Goal: Information Seeking & Learning: Learn about a topic

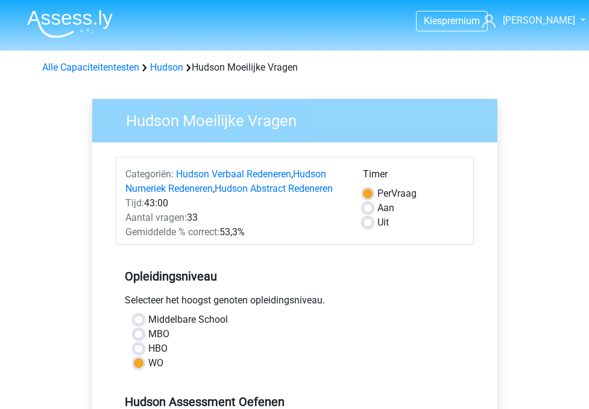
scroll to position [310, 0]
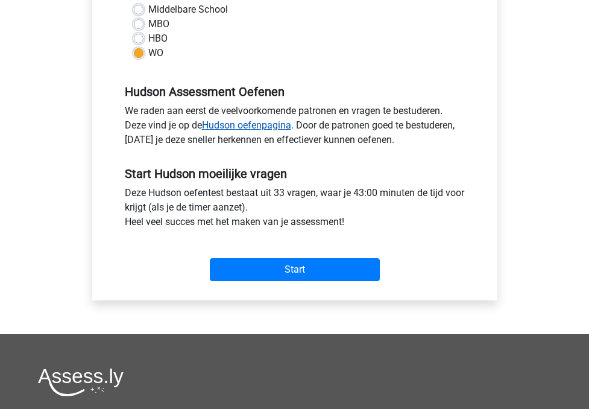
click at [254, 127] on link "Hudson oefenpagina" at bounding box center [246, 124] width 89 height 11
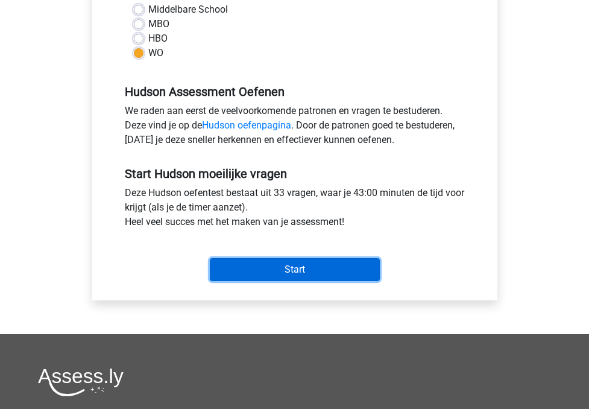
click at [296, 265] on input "Start" at bounding box center [295, 269] width 170 height 23
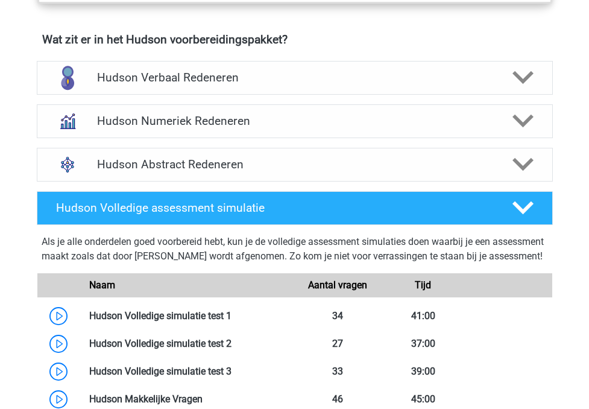
scroll to position [754, 0]
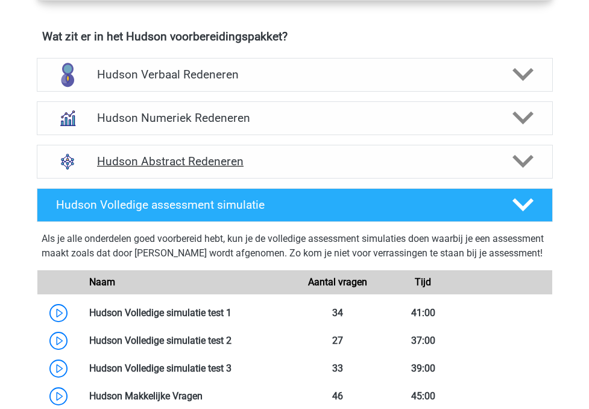
click at [272, 153] on div "Hudson Abstract Redeneren" at bounding box center [295, 162] width 516 height 34
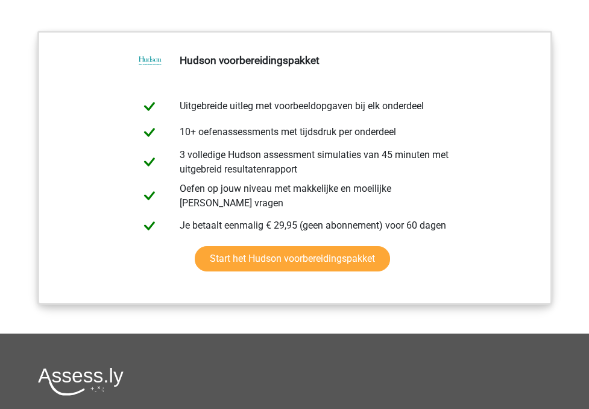
scroll to position [1358, 0]
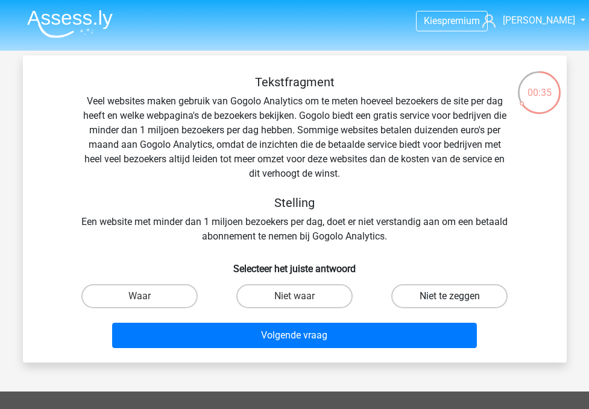
click at [414, 293] on label "Niet te zeggen" at bounding box center [449, 296] width 116 height 24
click at [449, 296] on input "Niet te zeggen" at bounding box center [453, 300] width 8 height 8
radio input "true"
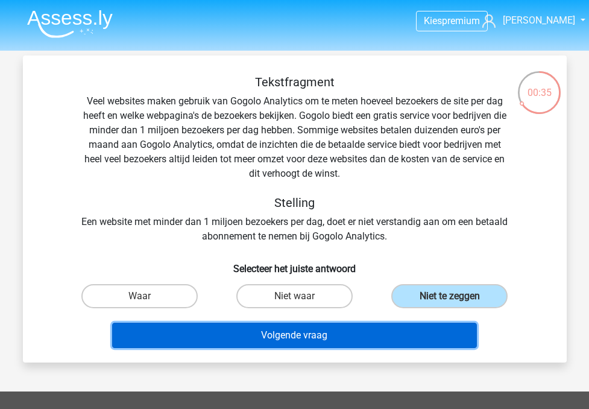
click at [379, 335] on button "Volgende vraag" at bounding box center [294, 334] width 365 height 25
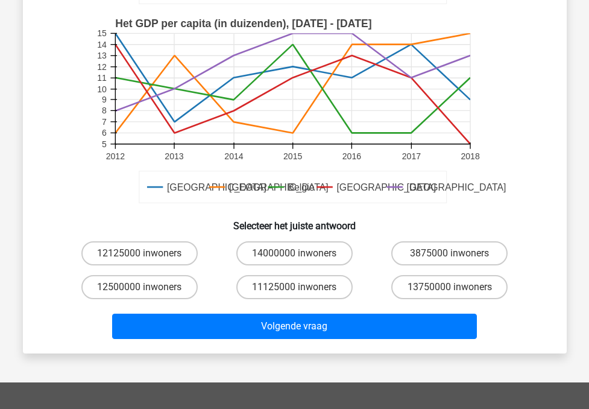
scroll to position [299, 0]
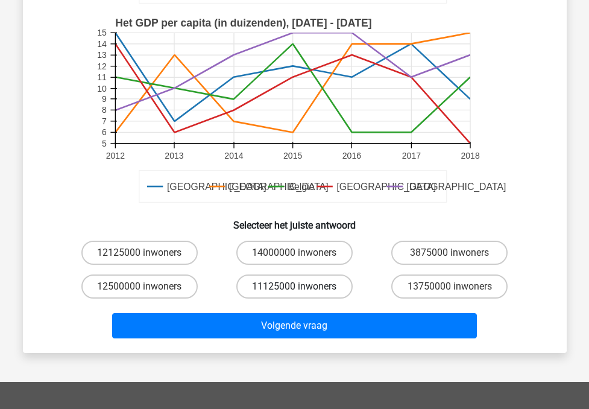
click at [305, 290] on label "11125000 inwoners" at bounding box center [294, 286] width 116 height 24
click at [302, 290] on input "11125000 inwoners" at bounding box center [298, 290] width 8 height 8
radio input "true"
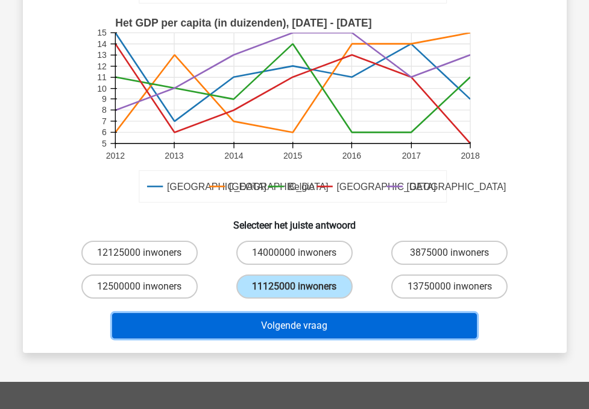
click at [295, 328] on button "Volgende vraag" at bounding box center [294, 325] width 365 height 25
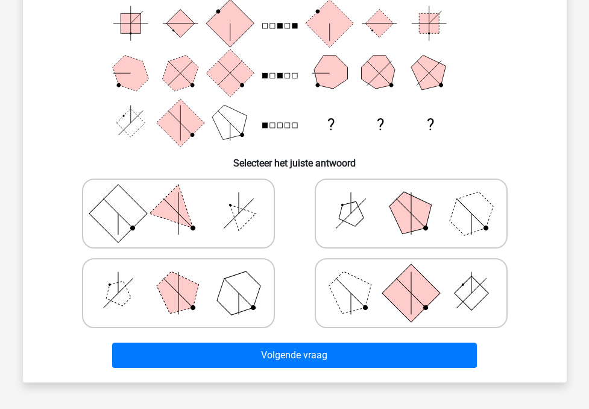
scroll to position [168, 0]
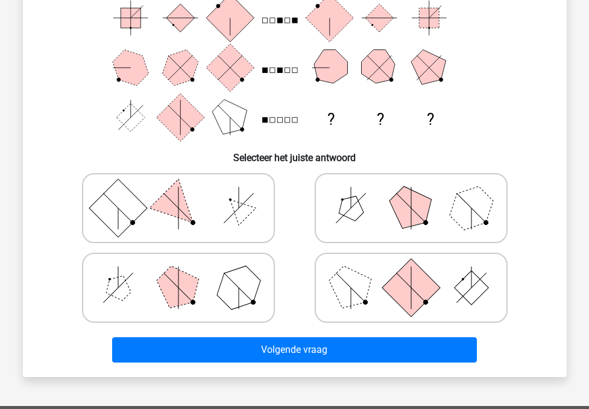
click at [122, 287] on polygon at bounding box center [118, 288] width 34 height 34
click at [178, 272] on input "radio" at bounding box center [182, 269] width 8 height 8
radio input "true"
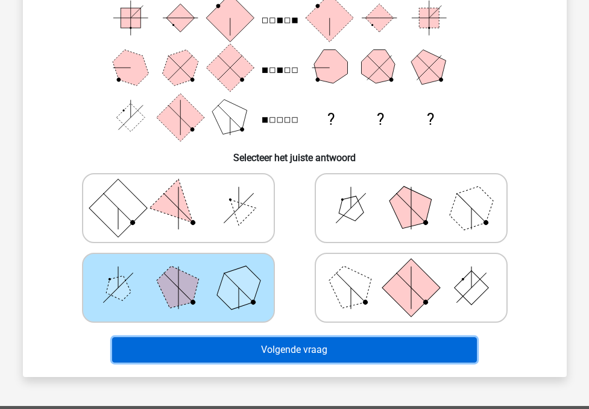
click at [177, 352] on button "Volgende vraag" at bounding box center [294, 349] width 365 height 25
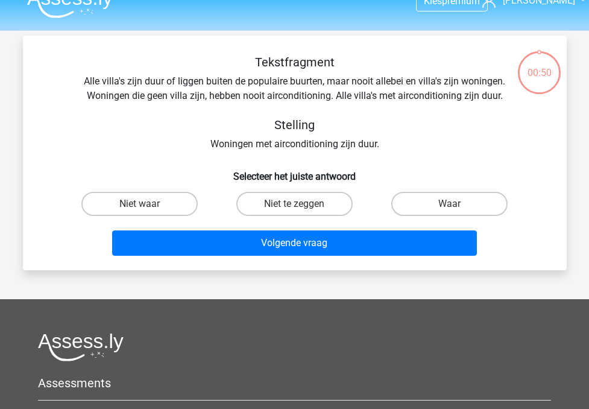
scroll to position [8, 0]
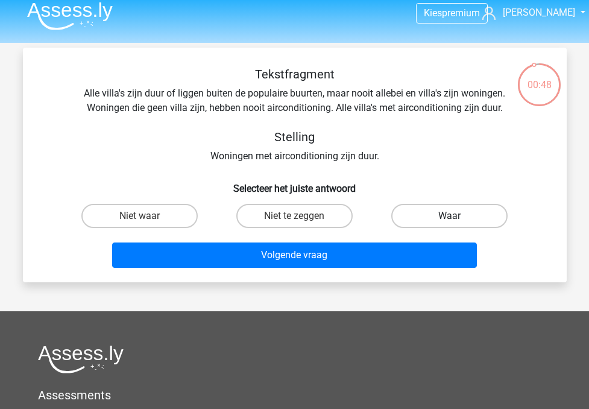
click at [428, 216] on label "Waar" at bounding box center [449, 216] width 116 height 24
click at [449, 216] on input "Waar" at bounding box center [453, 220] width 8 height 8
radio input "true"
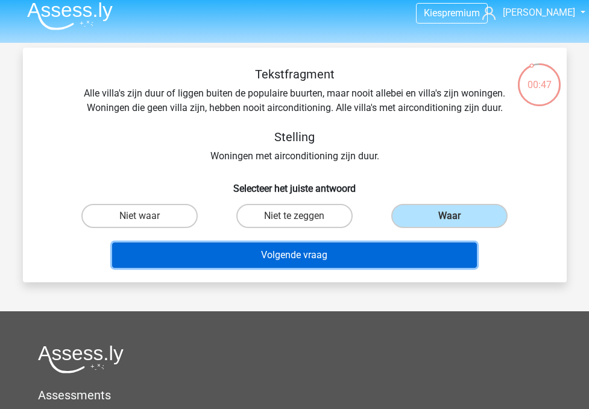
click at [329, 251] on button "Volgende vraag" at bounding box center [294, 254] width 365 height 25
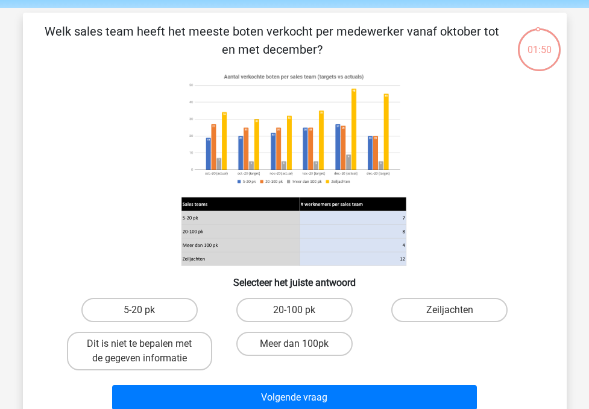
scroll to position [42, 0]
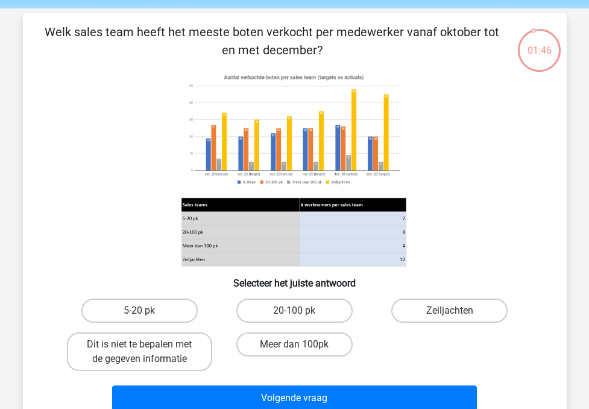
click at [215, 174] on image at bounding box center [293, 130] width 225 height 122
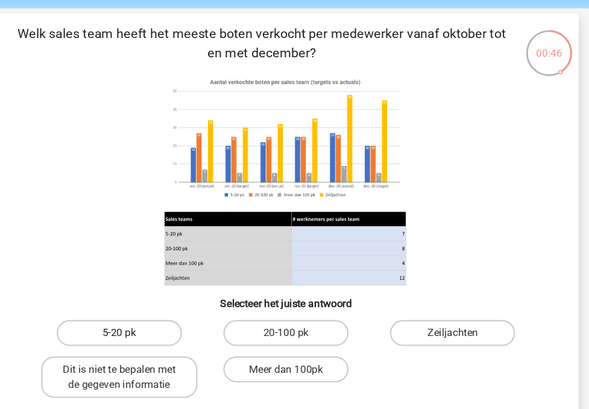
click at [114, 307] on label "5-20 pk" at bounding box center [139, 310] width 116 height 24
click at [139, 310] on input "5-20 pk" at bounding box center [143, 314] width 8 height 8
radio input "true"
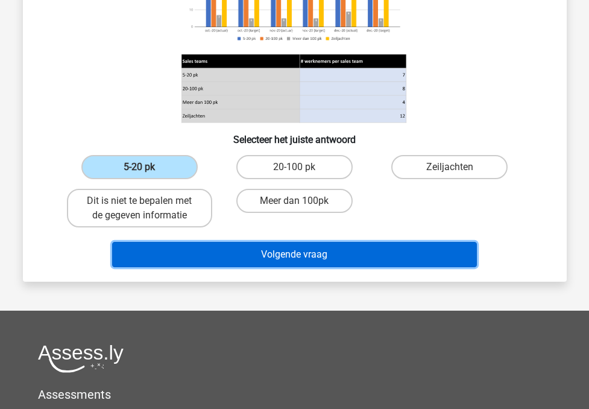
click at [319, 246] on button "Volgende vraag" at bounding box center [294, 254] width 365 height 25
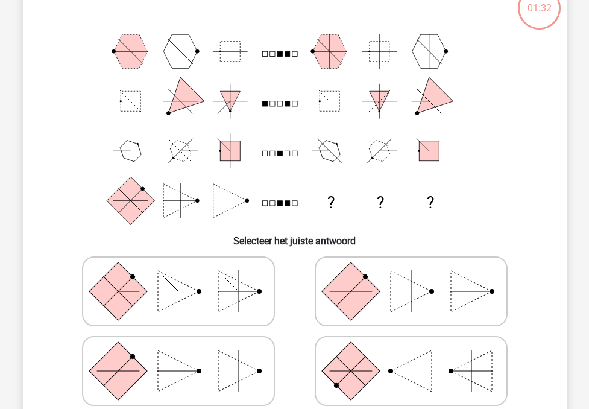
scroll to position [55, 0]
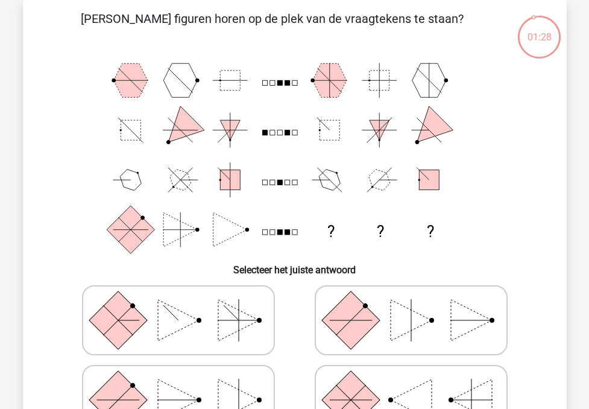
click at [278, 183] on rect at bounding box center [279, 182] width 5 height 5
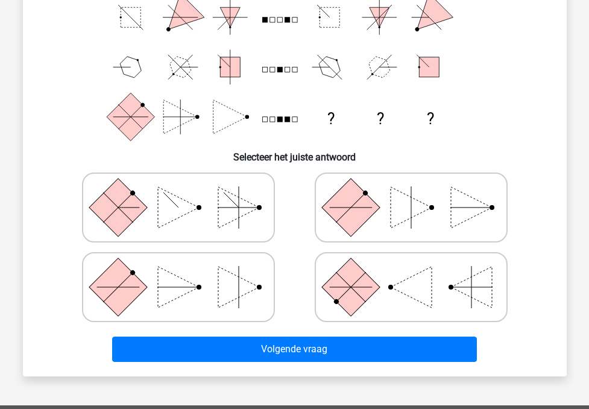
scroll to position [181, 0]
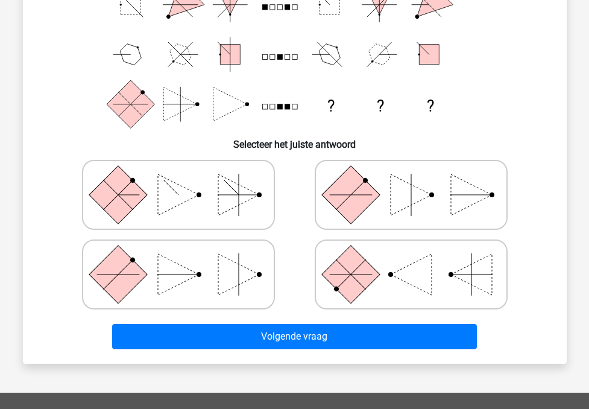
click at [211, 278] on icon at bounding box center [178, 274] width 181 height 60
click at [186, 259] on input "radio" at bounding box center [182, 255] width 8 height 8
radio input "true"
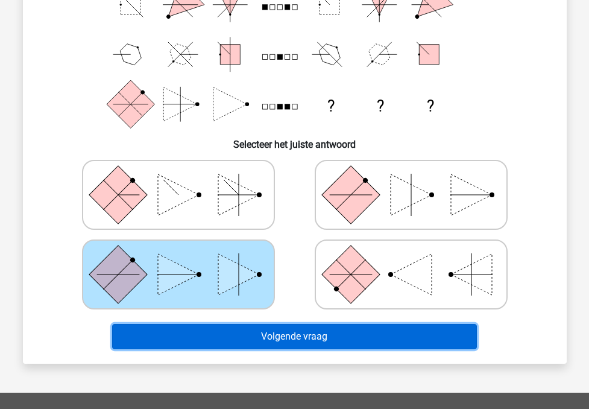
click at [242, 333] on button "Volgende vraag" at bounding box center [294, 336] width 365 height 25
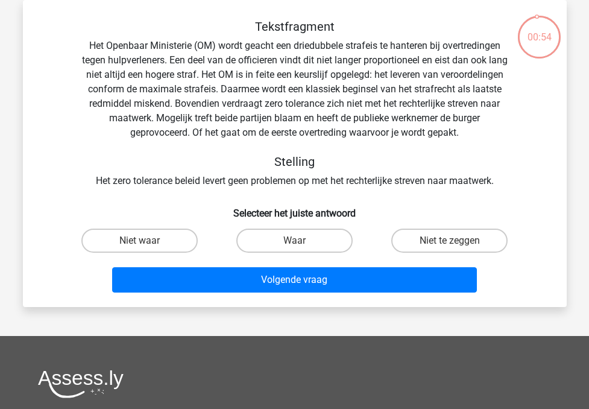
scroll to position [48, 0]
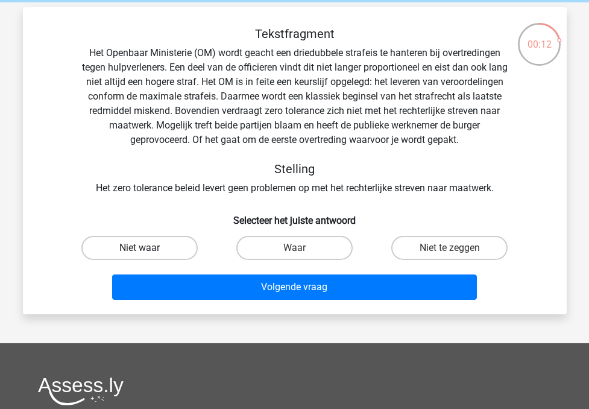
click at [183, 246] on label "Niet waar" at bounding box center [139, 248] width 116 height 24
click at [147, 248] on input "Niet waar" at bounding box center [143, 252] width 8 height 8
radio input "true"
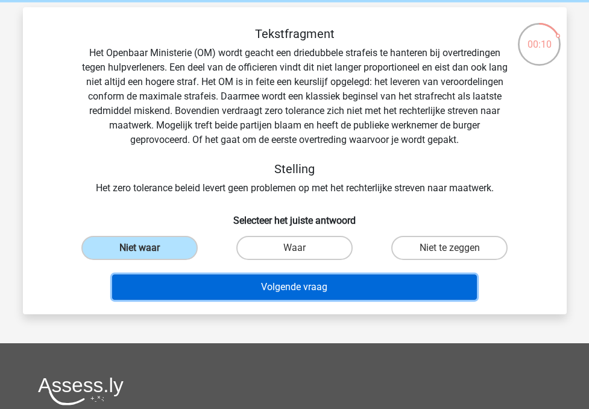
click at [233, 289] on button "Volgende vraag" at bounding box center [294, 286] width 365 height 25
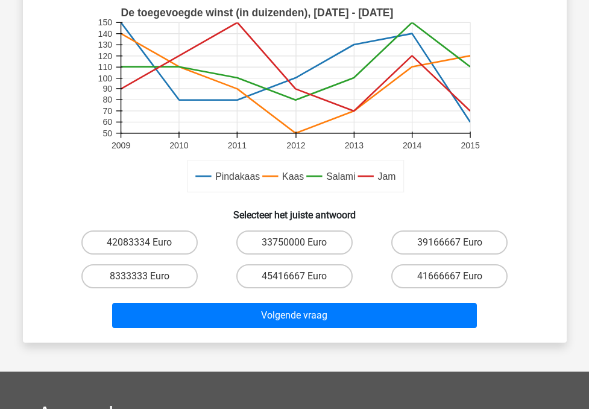
scroll to position [365, 0]
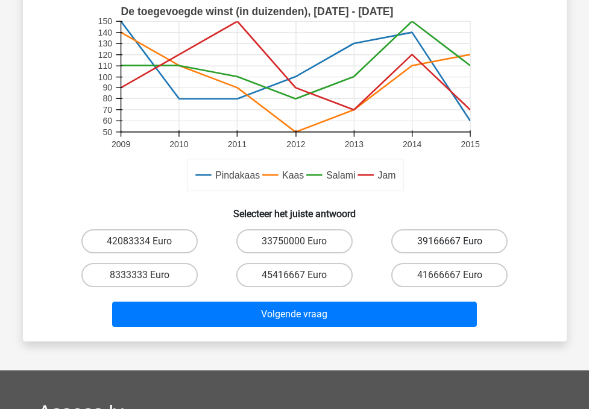
click at [440, 233] on label "39166667 Euro" at bounding box center [449, 241] width 116 height 24
click at [449, 241] on input "39166667 Euro" at bounding box center [453, 245] width 8 height 8
radio input "true"
click at [413, 270] on label "41666667 Euro" at bounding box center [449, 275] width 116 height 24
click at [449, 275] on input "41666667 Euro" at bounding box center [453, 279] width 8 height 8
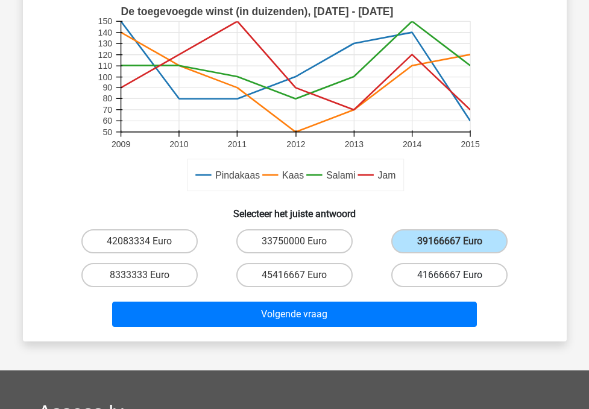
radio input "true"
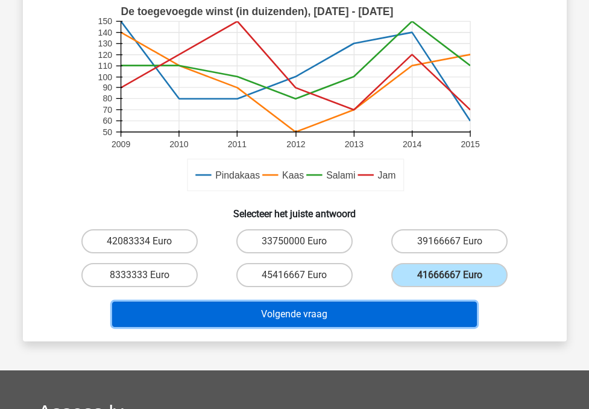
click at [350, 305] on button "Volgende vraag" at bounding box center [294, 313] width 365 height 25
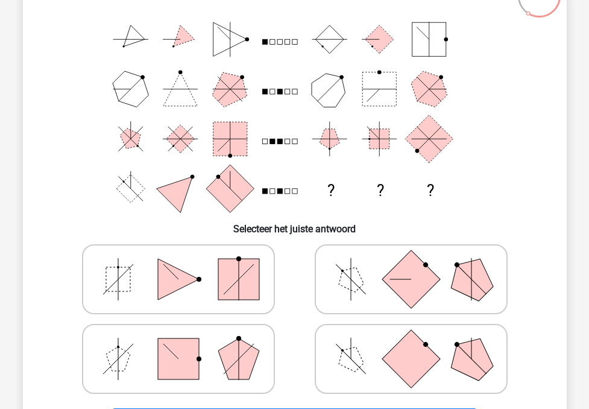
scroll to position [97, 0]
click at [402, 279] on rect at bounding box center [410, 278] width 58 height 58
click at [411, 263] on input "radio" at bounding box center [415, 259] width 8 height 8
radio input "true"
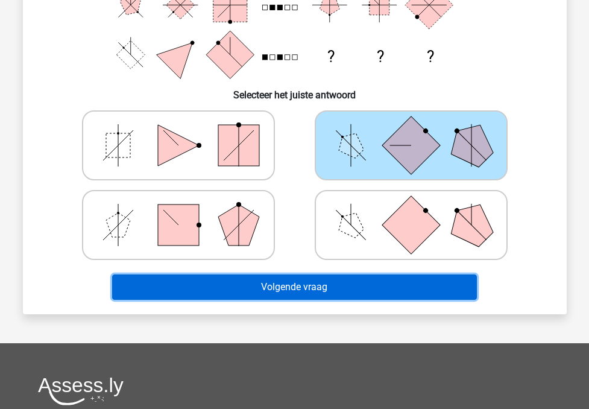
click at [311, 287] on button "Volgende vraag" at bounding box center [294, 286] width 365 height 25
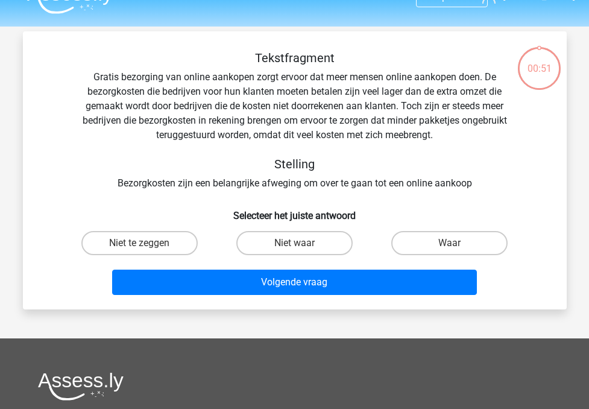
scroll to position [0, 0]
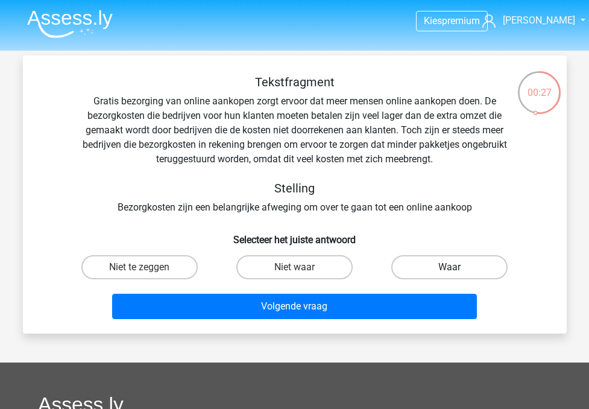
click at [454, 259] on label "Waar" at bounding box center [449, 267] width 116 height 24
click at [454, 267] on input "Waar" at bounding box center [453, 271] width 8 height 8
radio input "true"
click at [183, 267] on label "Niet te zeggen" at bounding box center [139, 267] width 116 height 24
click at [147, 267] on input "Niet te zeggen" at bounding box center [143, 271] width 8 height 8
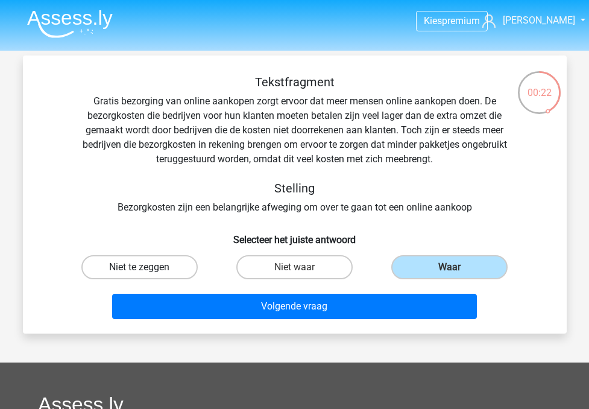
radio input "true"
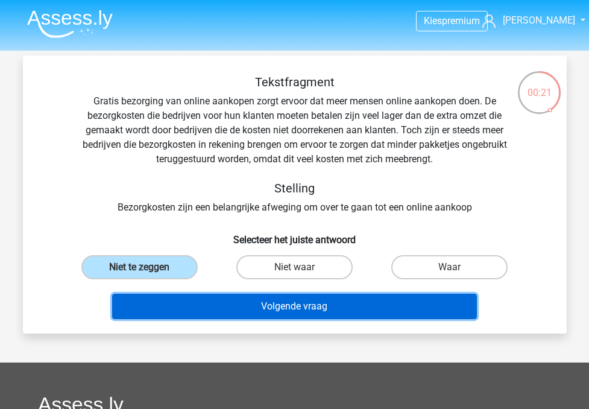
click at [222, 305] on button "Volgende vraag" at bounding box center [294, 305] width 365 height 25
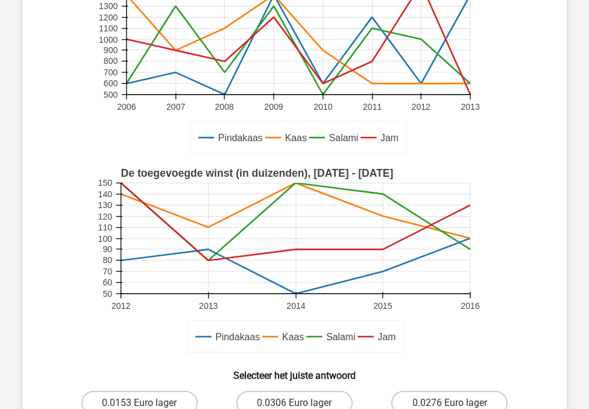
scroll to position [224, 0]
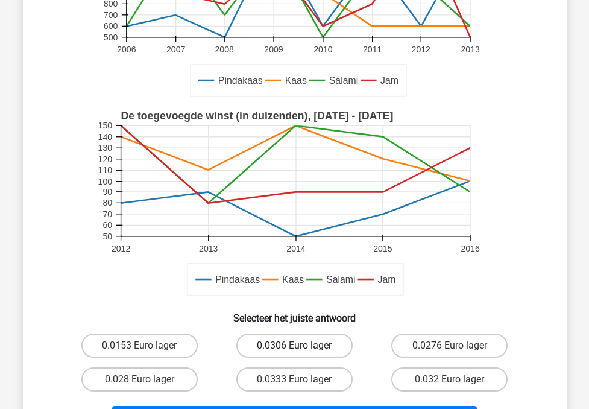
click at [249, 342] on label "0.0306 Euro lager" at bounding box center [294, 345] width 116 height 24
click at [294, 345] on input "0.0306 Euro lager" at bounding box center [298, 349] width 8 height 8
radio input "true"
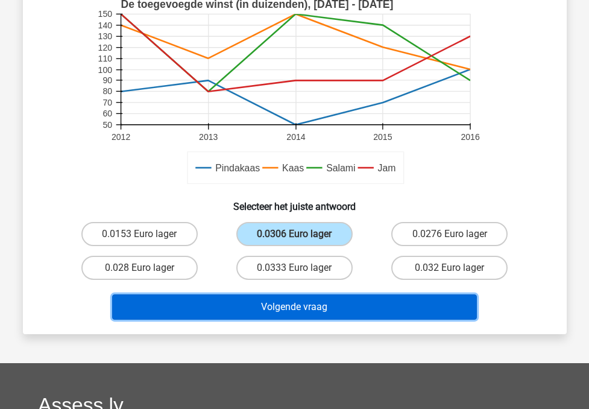
click at [280, 316] on button "Volgende vraag" at bounding box center [294, 306] width 365 height 25
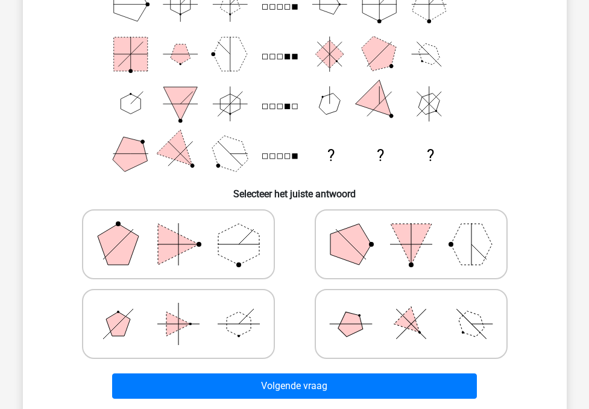
scroll to position [161, 0]
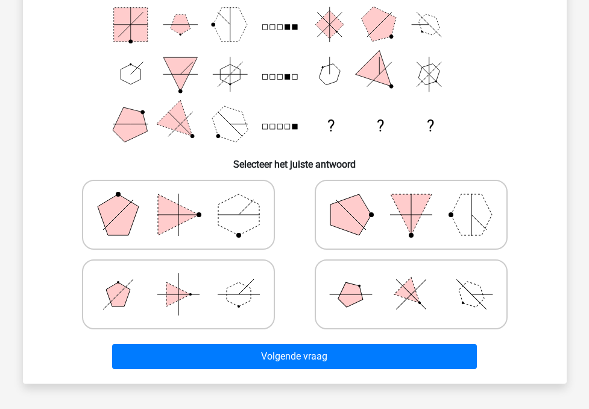
click at [399, 293] on polygon at bounding box center [410, 294] width 34 height 34
click at [411, 279] on input "radio" at bounding box center [415, 275] width 8 height 8
radio input "true"
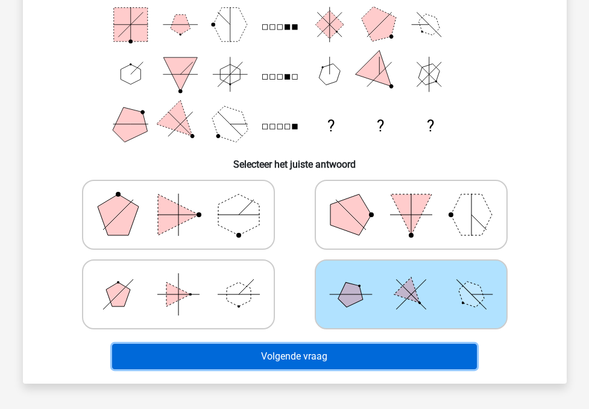
click at [343, 350] on button "Volgende vraag" at bounding box center [294, 355] width 365 height 25
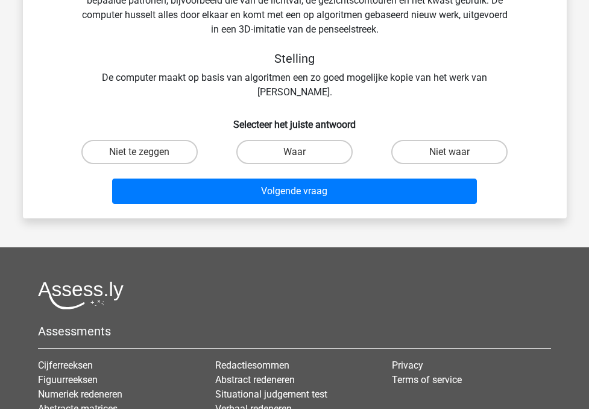
scroll to position [55, 0]
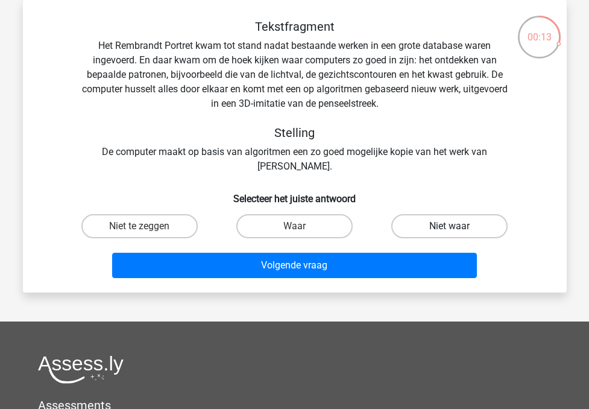
click at [401, 221] on label "Niet waar" at bounding box center [449, 226] width 116 height 24
click at [449, 226] on input "Niet waar" at bounding box center [453, 230] width 8 height 8
radio input "true"
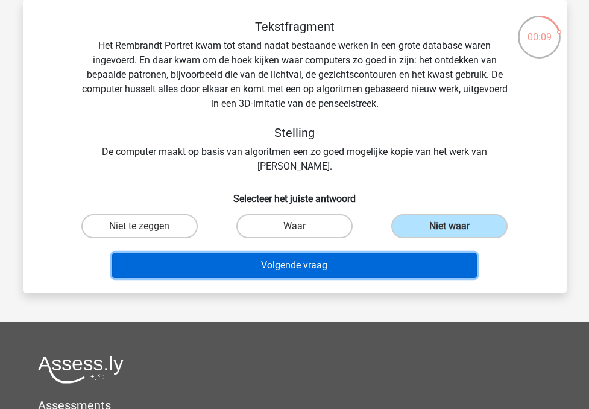
click at [335, 259] on button "Volgende vraag" at bounding box center [294, 264] width 365 height 25
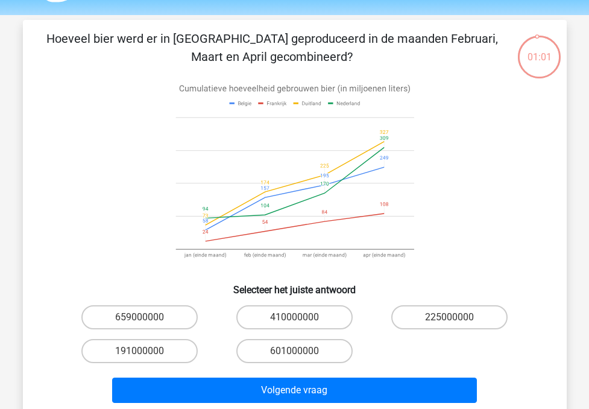
scroll to position [34, 0]
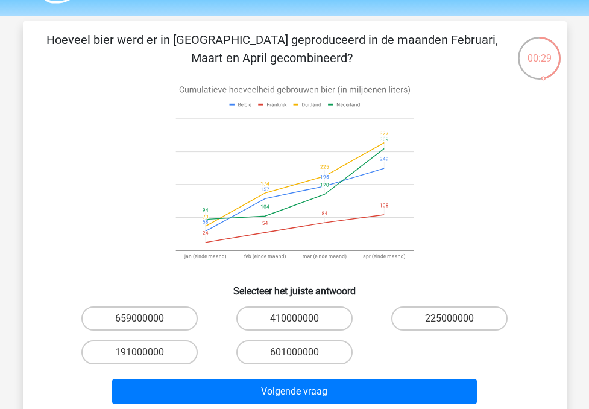
click at [263, 196] on icon at bounding box center [295, 176] width 486 height 199
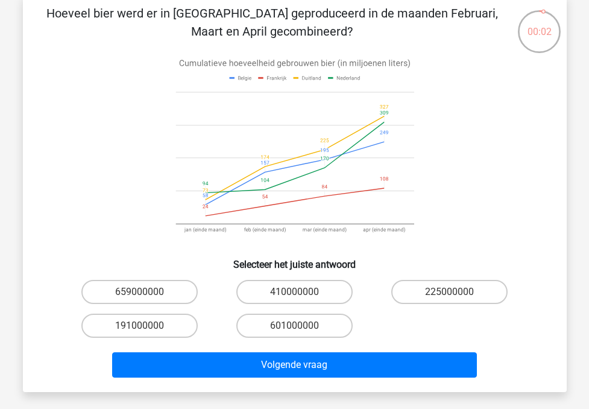
scroll to position [63, 0]
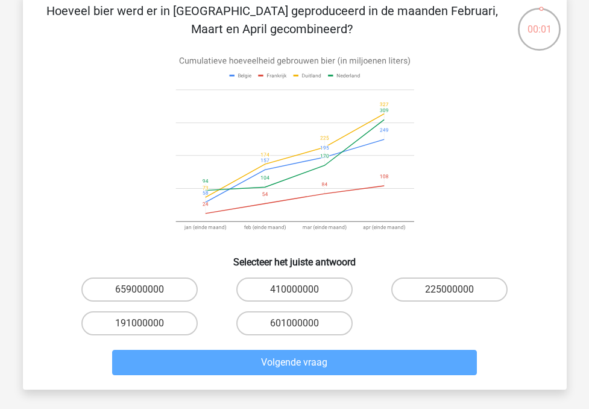
click at [414, 275] on div "225000000" at bounding box center [449, 289] width 155 height 34
click at [415, 276] on div "225000000" at bounding box center [449, 289] width 155 height 34
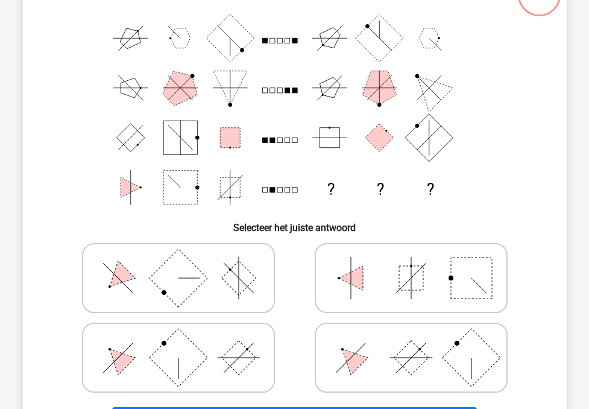
scroll to position [96, 0]
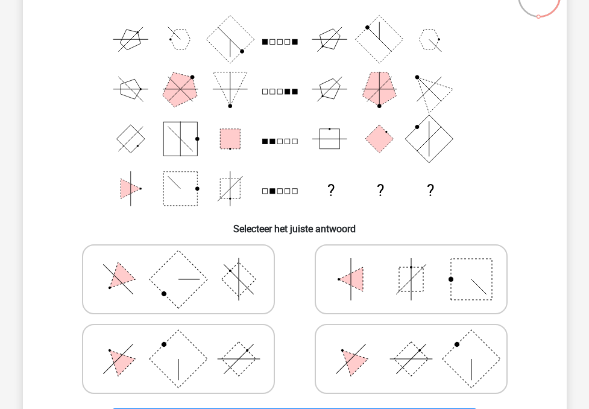
click at [151, 352] on icon at bounding box center [178, 358] width 181 height 60
click at [178, 343] on input "radio" at bounding box center [182, 340] width 8 height 8
radio input "true"
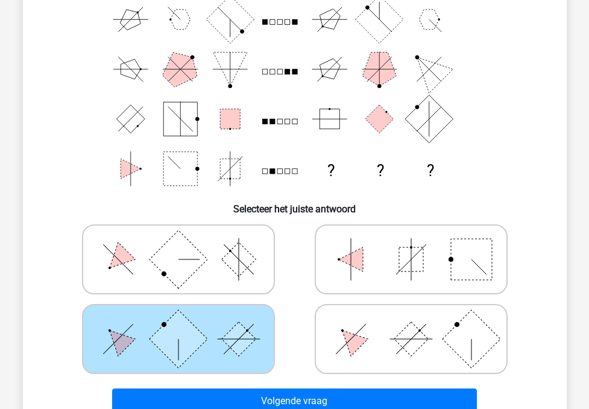
scroll to position [130, 0]
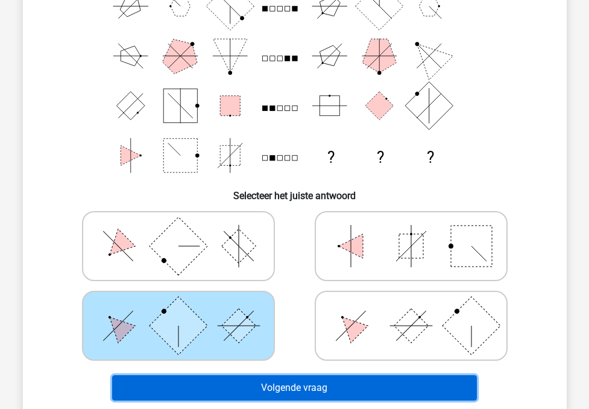
click at [294, 380] on button "Volgende vraag" at bounding box center [294, 387] width 365 height 25
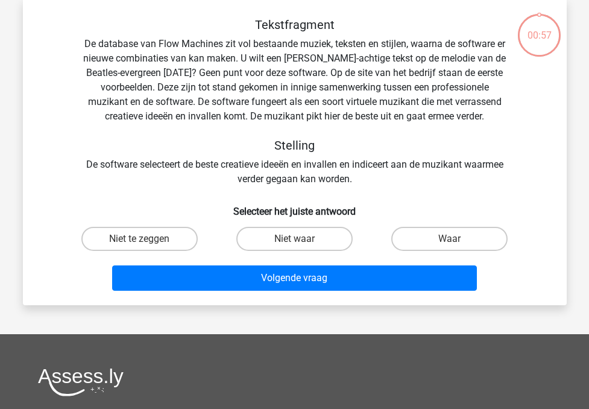
scroll to position [55, 0]
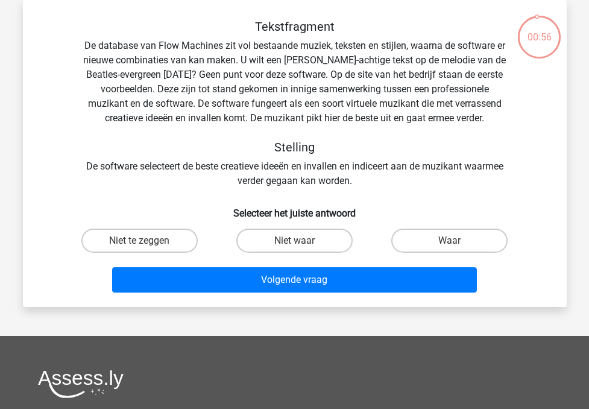
click at [120, 166] on div "Tekstfragment De database van Flow Machines zit vol bestaande muziek, teksten e…" at bounding box center [294, 103] width 505 height 169
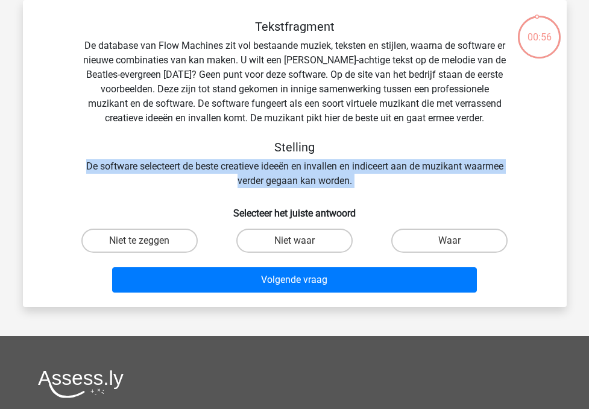
click at [120, 166] on div "Tekstfragment De database van Flow Machines zit vol bestaande muziek, teksten e…" at bounding box center [294, 103] width 505 height 169
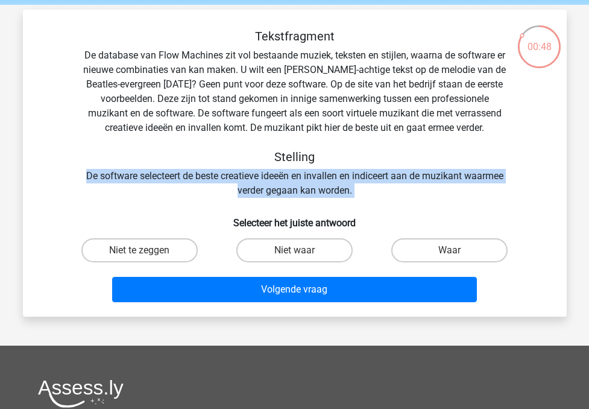
scroll to position [42, 0]
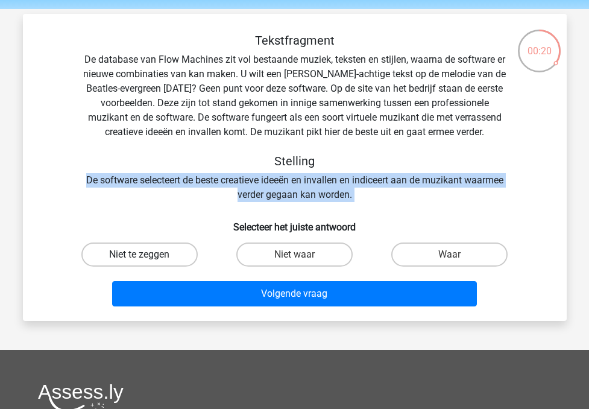
click at [160, 256] on label "Niet te zeggen" at bounding box center [139, 254] width 116 height 24
click at [147, 256] on input "Niet te zeggen" at bounding box center [143, 258] width 8 height 8
radio input "true"
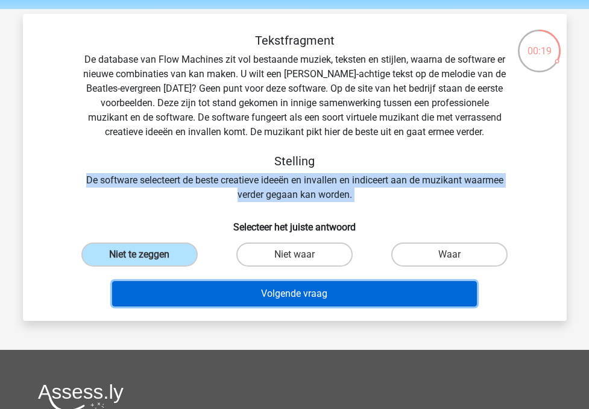
click at [202, 287] on button "Volgende vraag" at bounding box center [294, 293] width 365 height 25
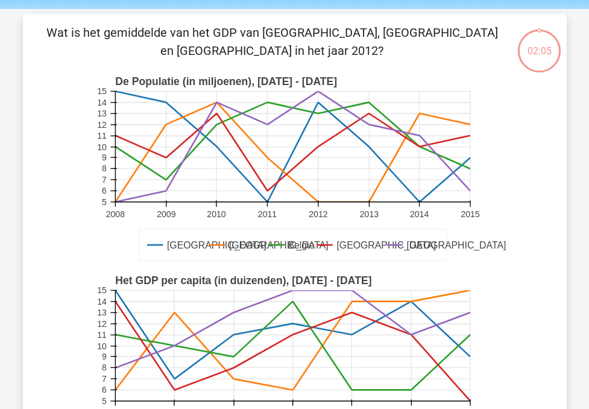
scroll to position [55, 0]
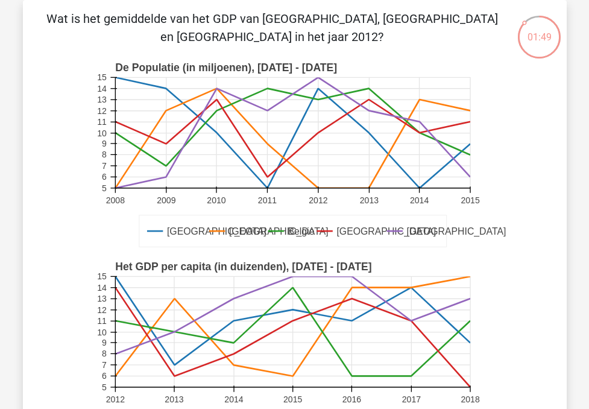
click at [245, 230] on text "Frankrijk" at bounding box center [277, 231] width 99 height 11
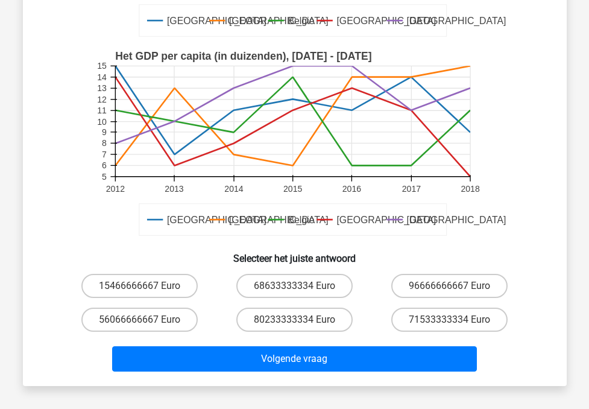
scroll to position [265, 0]
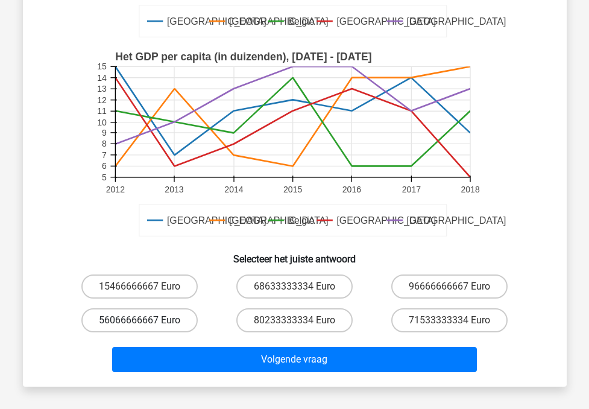
click at [153, 314] on label "56066666667 Euro" at bounding box center [139, 320] width 116 height 24
click at [147, 320] on input "56066666667 Euro" at bounding box center [143, 324] width 8 height 8
radio input "true"
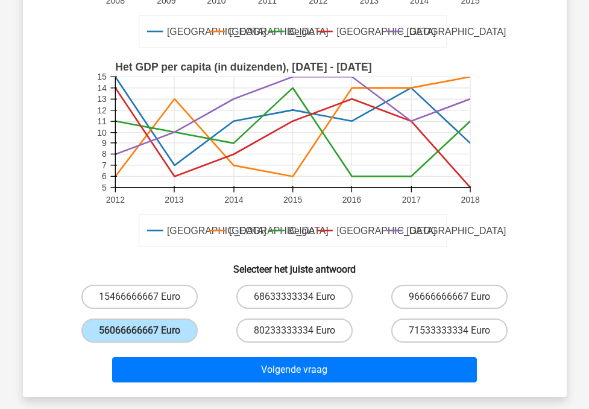
click at [386, 285] on div "96666666667 Euro" at bounding box center [449, 296] width 145 height 24
click at [413, 295] on label "96666666667 Euro" at bounding box center [449, 296] width 116 height 24
click at [449, 296] on input "96666666667 Euro" at bounding box center [453, 300] width 8 height 8
radio input "true"
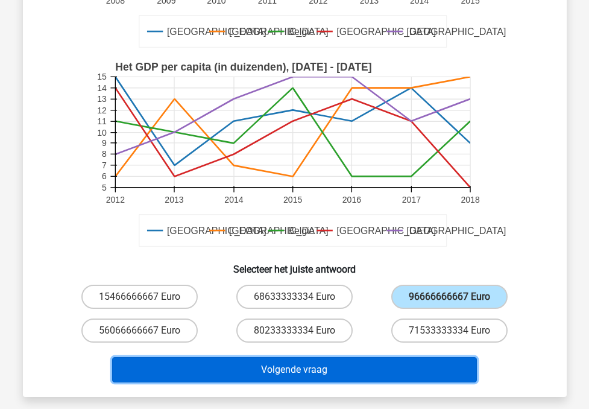
click at [297, 371] on button "Volgende vraag" at bounding box center [294, 369] width 365 height 25
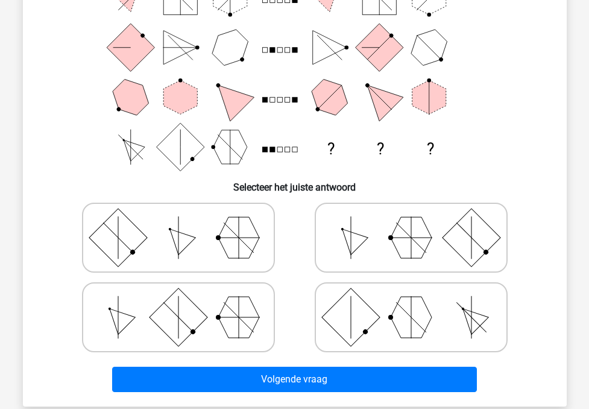
scroll to position [139, 0]
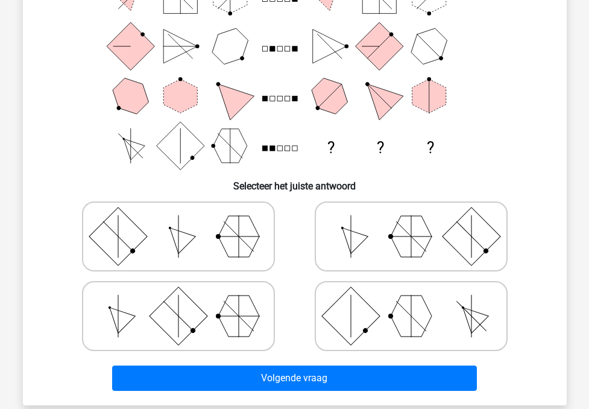
click at [140, 145] on polygon at bounding box center [130, 146] width 28 height 28
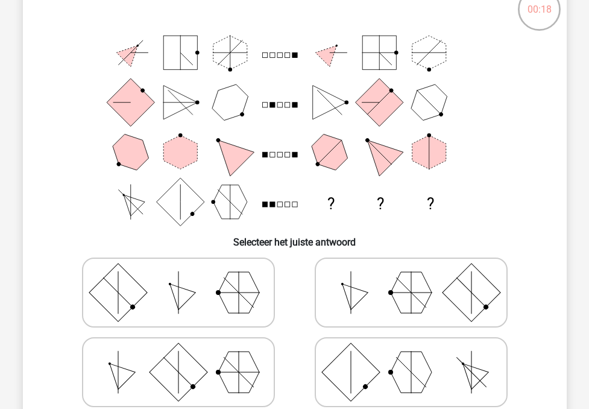
scroll to position [242, 0]
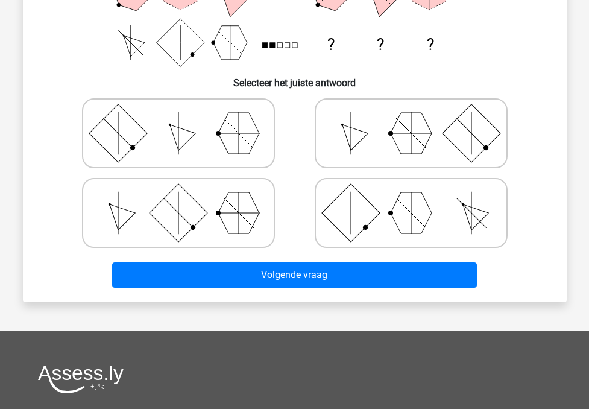
click at [334, 197] on icon at bounding box center [411, 213] width 181 height 60
click at [411, 197] on input "radio" at bounding box center [415, 194] width 8 height 8
radio input "true"
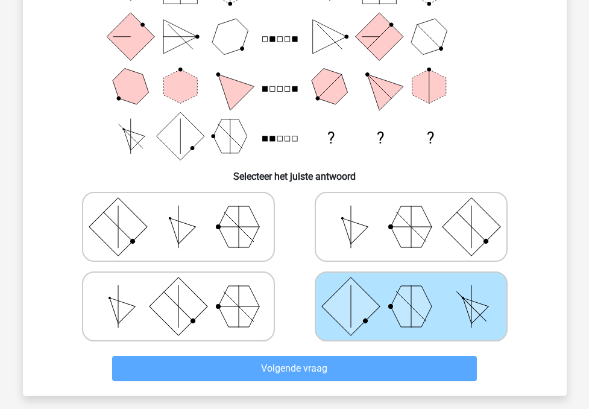
scroll to position [164, 0]
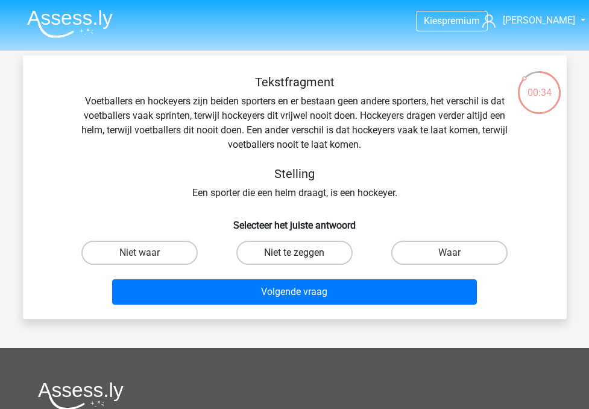
click at [316, 251] on label "Niet te zeggen" at bounding box center [294, 252] width 116 height 24
click at [302, 252] on input "Niet te zeggen" at bounding box center [298, 256] width 8 height 8
radio input "true"
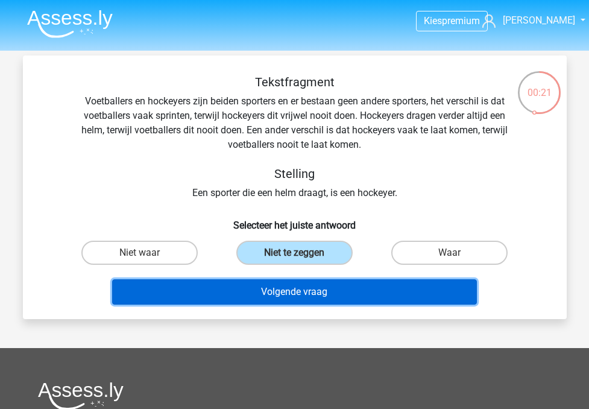
click at [301, 291] on button "Volgende vraag" at bounding box center [294, 291] width 365 height 25
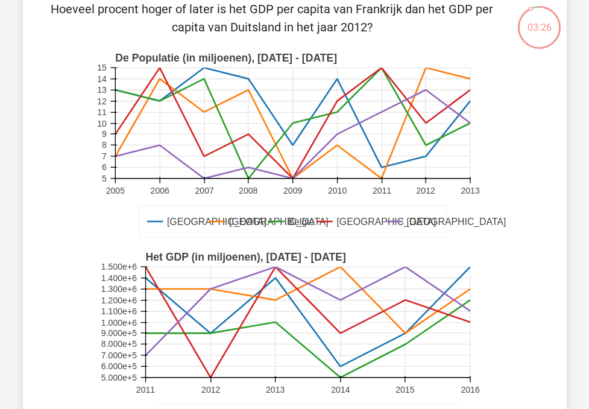
scroll to position [71, 0]
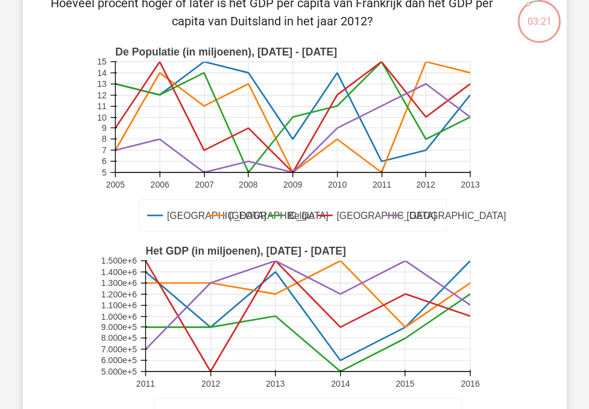
click at [426, 183] on text "2012" at bounding box center [425, 185] width 19 height 10
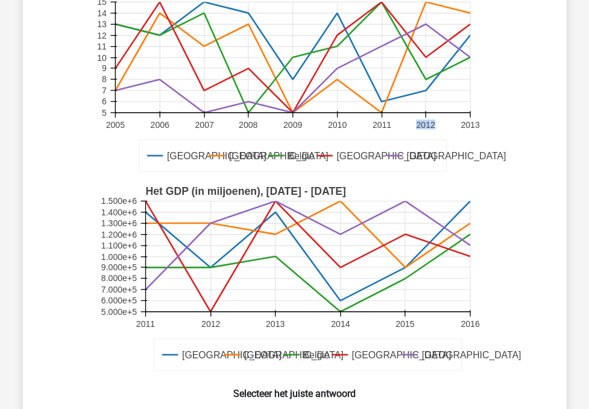
scroll to position [131, 0]
click at [200, 355] on text "Duitsland" at bounding box center [231, 354] width 99 height 11
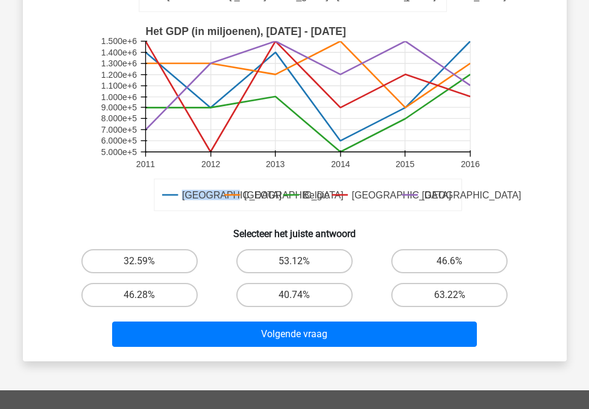
scroll to position [291, 0]
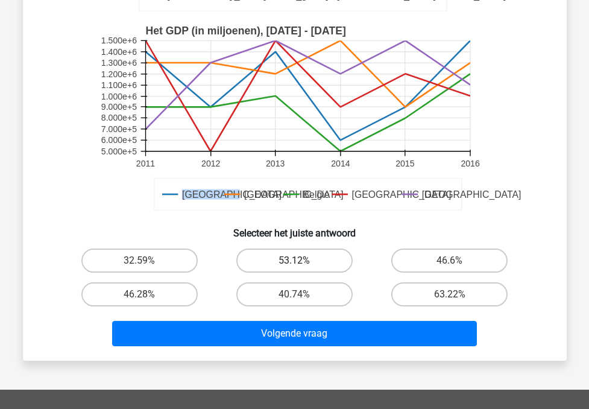
click at [284, 255] on label "53.12%" at bounding box center [294, 260] width 116 height 24
click at [294, 260] on input "53.12%" at bounding box center [298, 264] width 8 height 8
radio input "true"
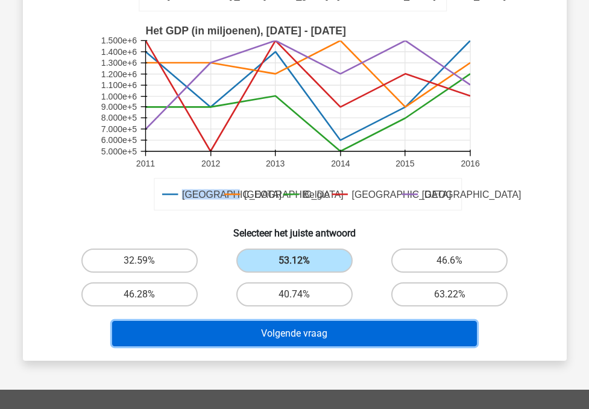
click at [276, 330] on button "Volgende vraag" at bounding box center [294, 333] width 365 height 25
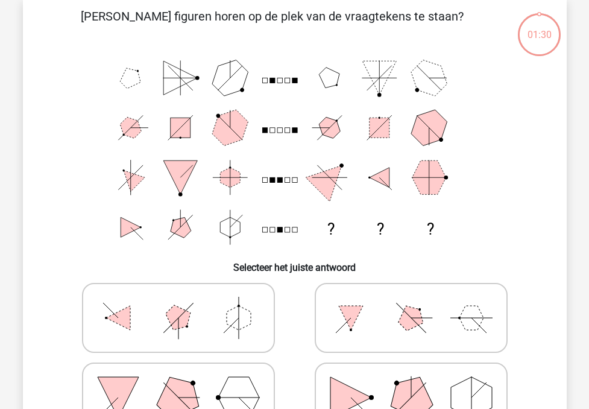
scroll to position [55, 0]
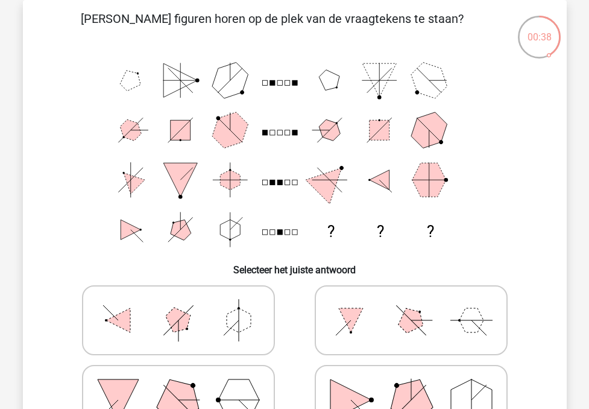
click at [279, 184] on rect at bounding box center [279, 182] width 5 height 5
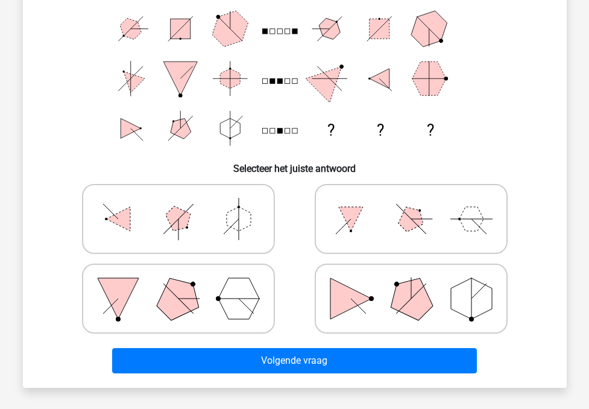
scroll to position [158, 0]
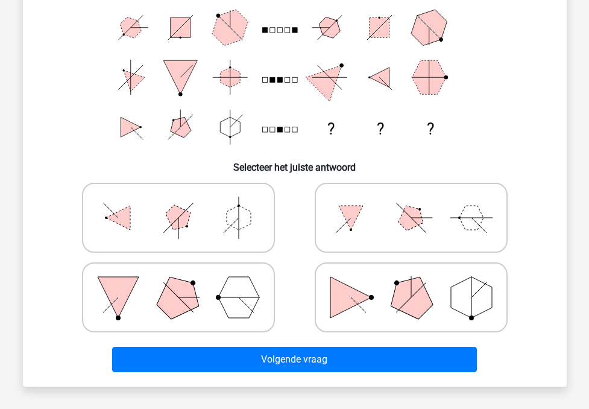
click at [358, 299] on polygon at bounding box center [350, 297] width 41 height 41
click at [411, 282] on input "radio" at bounding box center [415, 278] width 8 height 8
radio input "true"
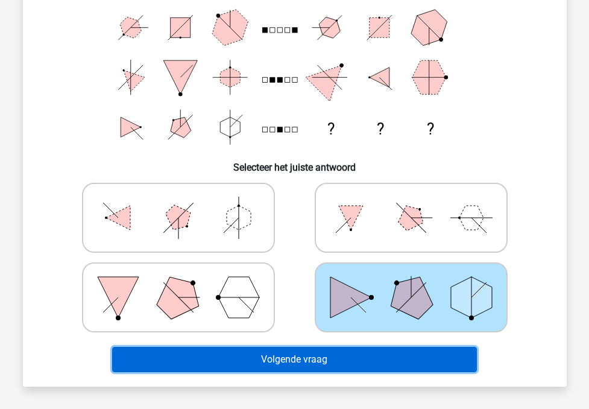
click at [319, 365] on button "Volgende vraag" at bounding box center [294, 358] width 365 height 25
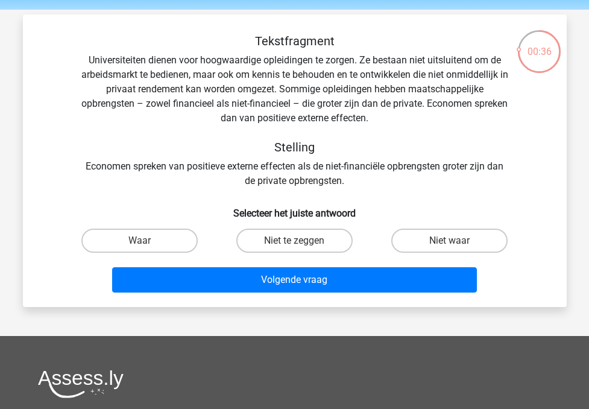
scroll to position [40, 0]
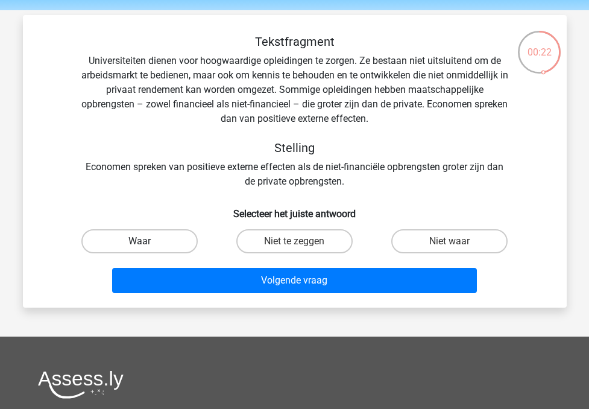
click at [164, 235] on label "Waar" at bounding box center [139, 241] width 116 height 24
click at [147, 241] on input "Waar" at bounding box center [143, 245] width 8 height 8
radio input "true"
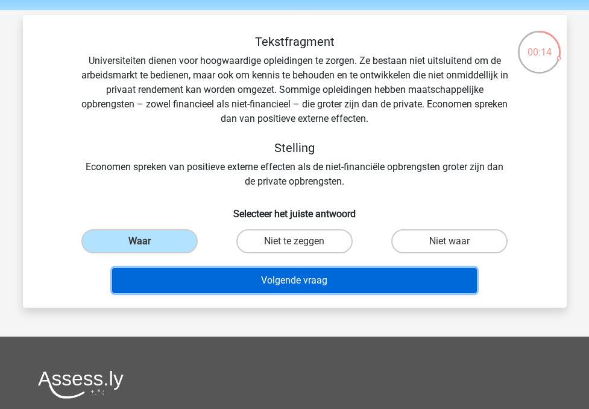
click at [287, 272] on button "Volgende vraag" at bounding box center [294, 280] width 365 height 25
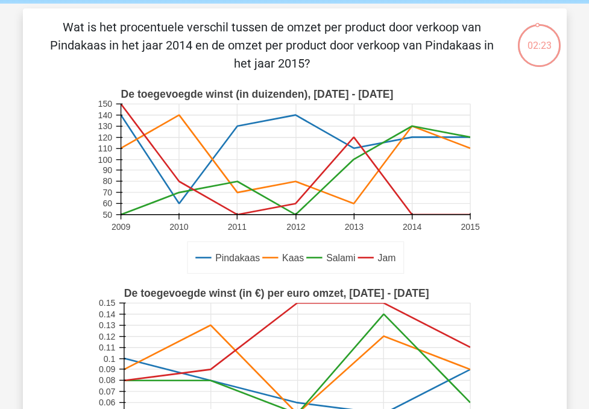
scroll to position [57, 0]
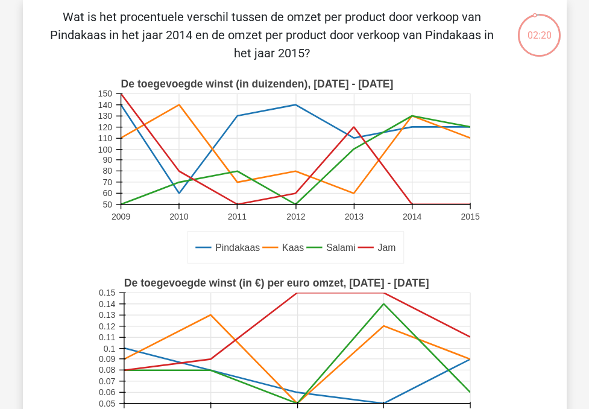
click at [155, 17] on p "Wat is het procentuele verschil tussen de omzet per product door verkoop van Pi…" at bounding box center [272, 35] width 460 height 54
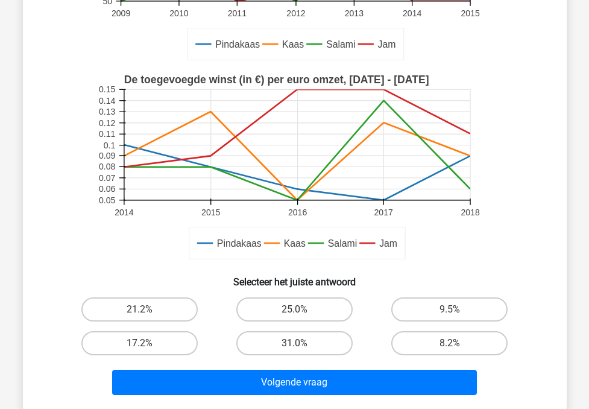
scroll to position [265, 0]
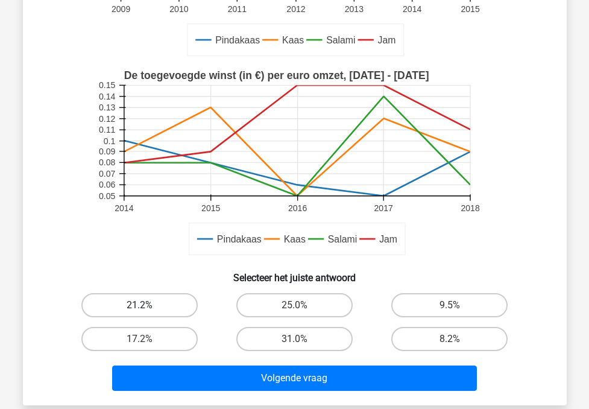
click at [175, 307] on label "21.2%" at bounding box center [139, 305] width 116 height 24
click at [147, 307] on input "21.2%" at bounding box center [143, 309] width 8 height 8
radio input "true"
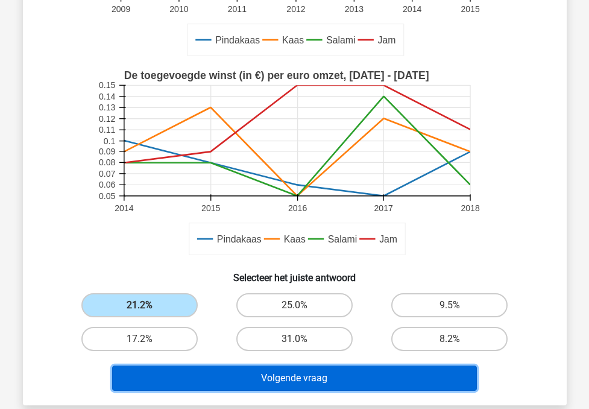
click at [260, 374] on button "Volgende vraag" at bounding box center [294, 377] width 365 height 25
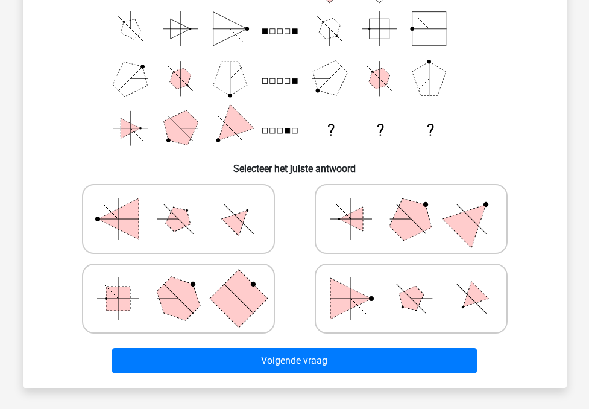
scroll to position [160, 0]
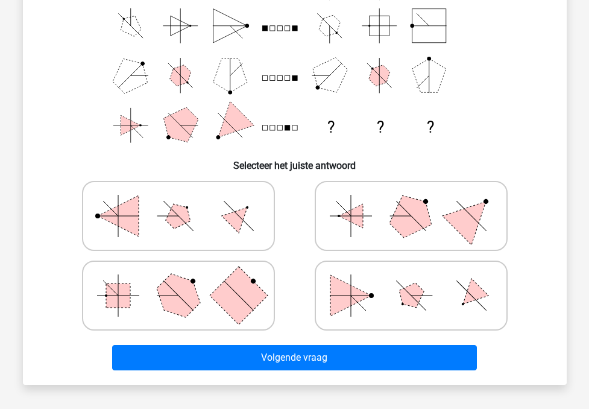
click at [357, 299] on polygon at bounding box center [350, 295] width 41 height 41
click at [411, 280] on input "radio" at bounding box center [415, 276] width 8 height 8
radio input "true"
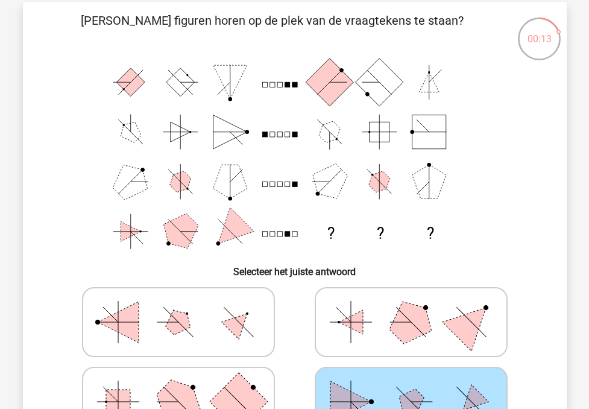
scroll to position [47, 0]
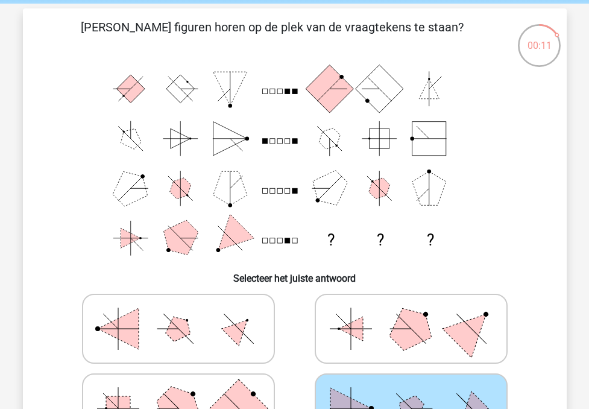
click at [284, 93] on rect at bounding box center [286, 91] width 5 height 5
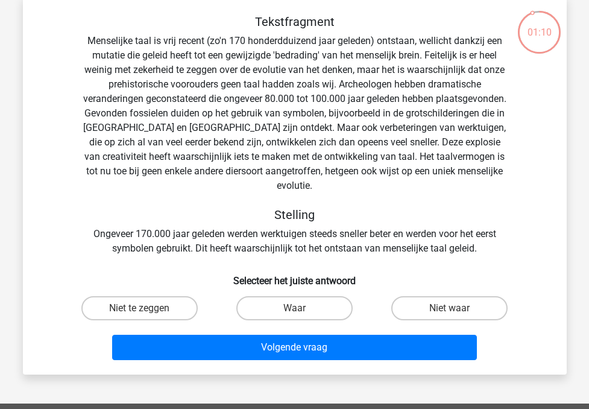
scroll to position [42, 0]
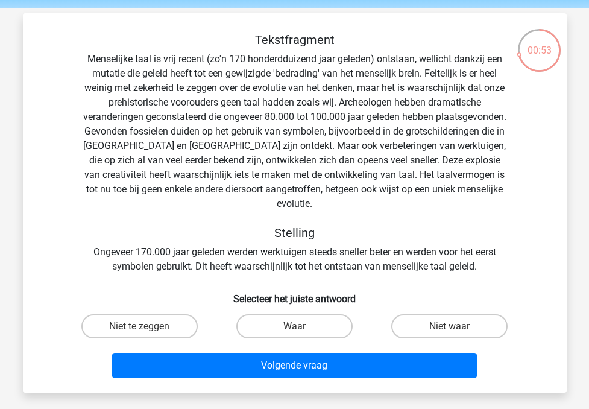
click at [497, 59] on div "Tekstfragment Stelling Ongeveer 170.000 jaar geleden werden werktuigen steeds s…" at bounding box center [294, 153] width 505 height 241
click at [176, 314] on label "Niet te zeggen" at bounding box center [139, 326] width 116 height 24
click at [147, 326] on input "Niet te zeggen" at bounding box center [143, 330] width 8 height 8
radio input "true"
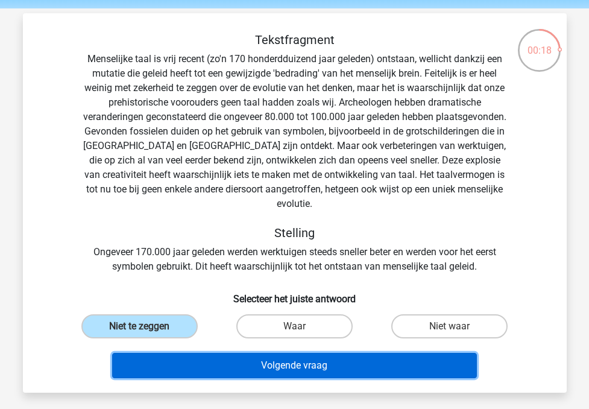
click at [232, 352] on button "Volgende vraag" at bounding box center [294, 364] width 365 height 25
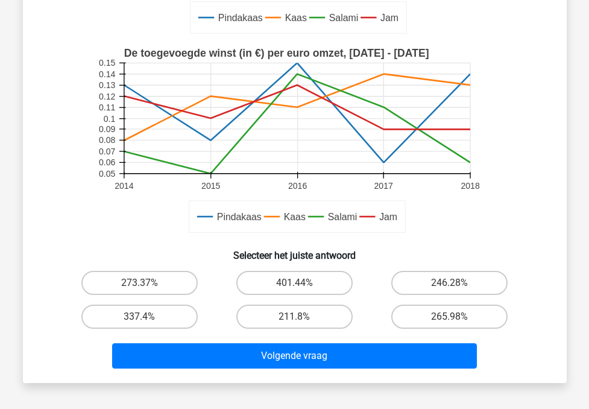
scroll to position [306, 0]
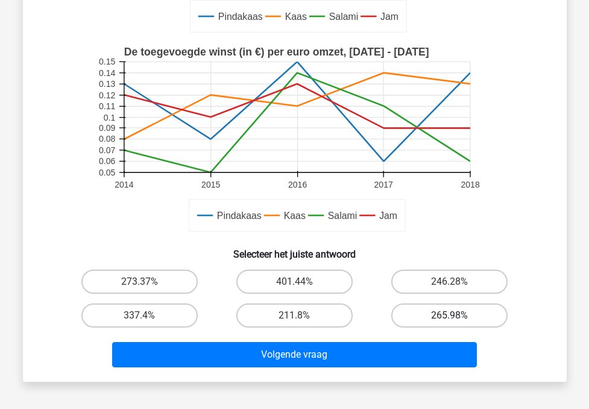
click at [419, 315] on label "265.98%" at bounding box center [449, 315] width 116 height 24
click at [449, 315] on input "265.98%" at bounding box center [453, 319] width 8 height 8
radio input "true"
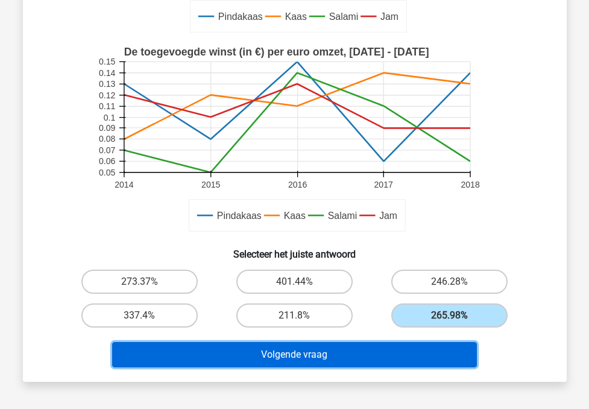
click at [379, 347] on button "Volgende vraag" at bounding box center [294, 354] width 365 height 25
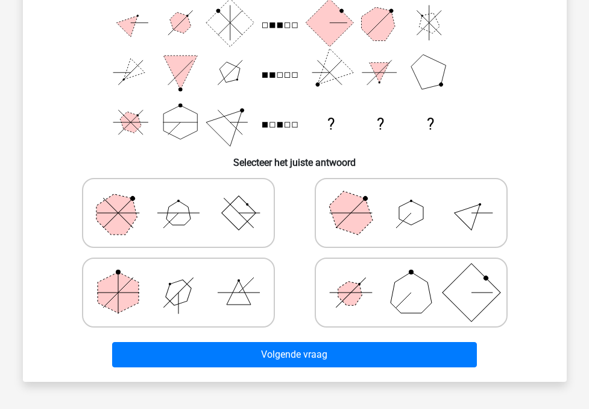
scroll to position [164, 0]
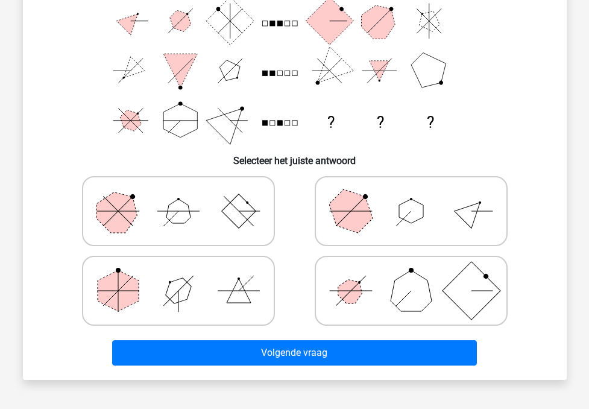
click at [368, 292] on icon at bounding box center [411, 290] width 181 height 60
click at [411, 275] on input "radio" at bounding box center [415, 272] width 8 height 8
radio input "true"
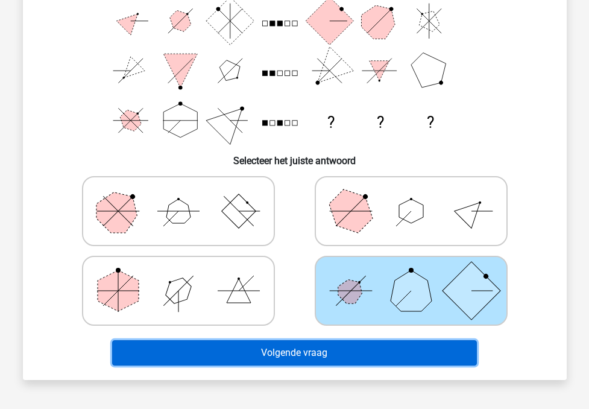
click at [332, 355] on button "Volgende vraag" at bounding box center [294, 352] width 365 height 25
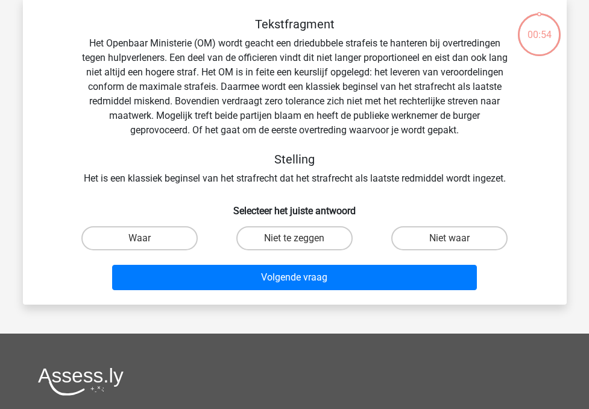
scroll to position [55, 0]
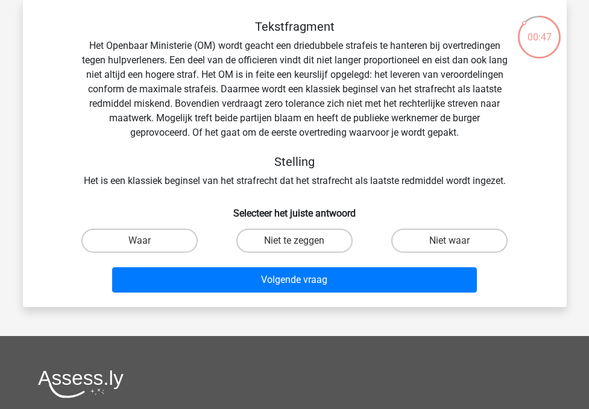
click at [483, 180] on div "Tekstfragment Het Openbaar Ministerie (OM) wordt geacht een driedubbele strafei…" at bounding box center [294, 103] width 505 height 169
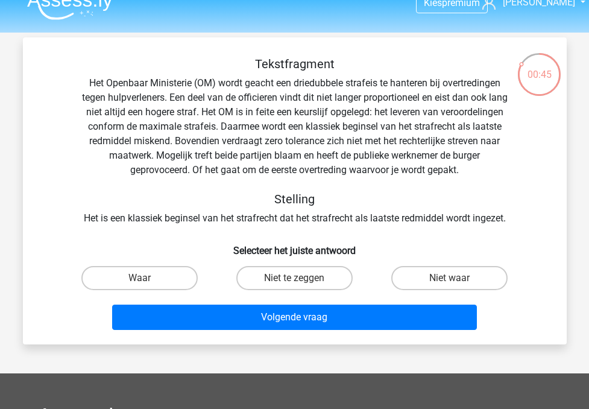
scroll to position [15, 0]
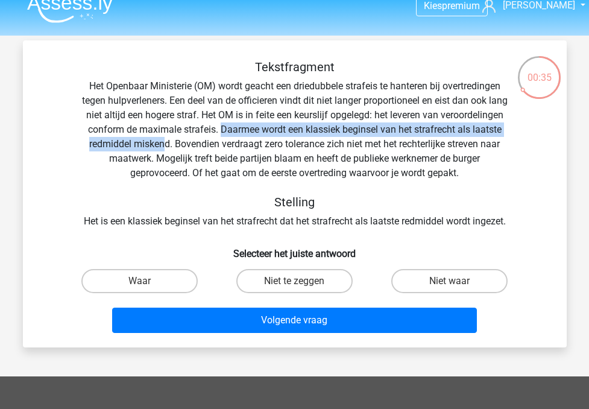
drag, startPoint x: 298, startPoint y: 130, endPoint x: 263, endPoint y: 142, distance: 37.2
click at [263, 142] on div "Tekstfragment Het Openbaar Ministerie (OM) wordt geacht een driedubbele strafei…" at bounding box center [294, 144] width 505 height 169
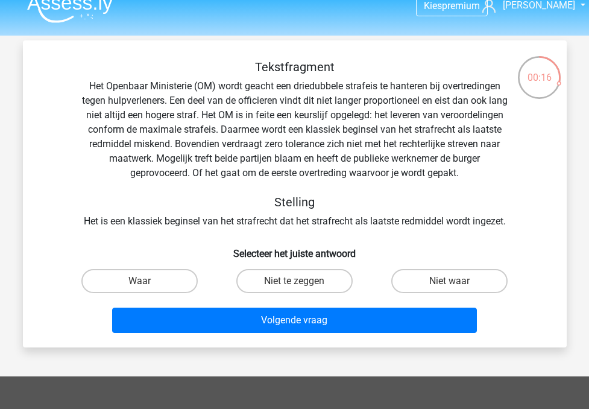
click at [276, 268] on div "Niet te zeggen" at bounding box center [294, 281] width 155 height 34
click at [271, 279] on label "Niet te zeggen" at bounding box center [294, 281] width 116 height 24
click at [294, 281] on input "Niet te zeggen" at bounding box center [298, 285] width 8 height 8
radio input "true"
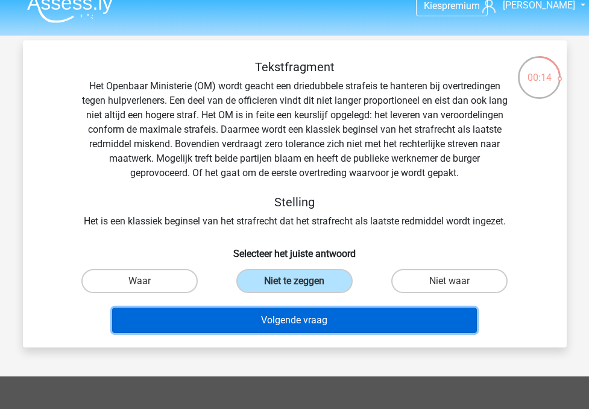
click at [266, 322] on button "Volgende vraag" at bounding box center [294, 319] width 365 height 25
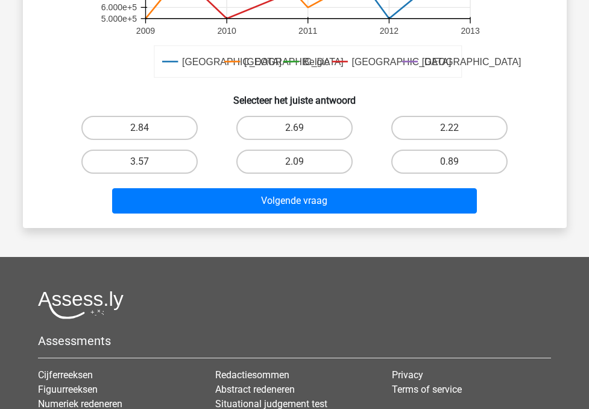
scroll to position [428, 0]
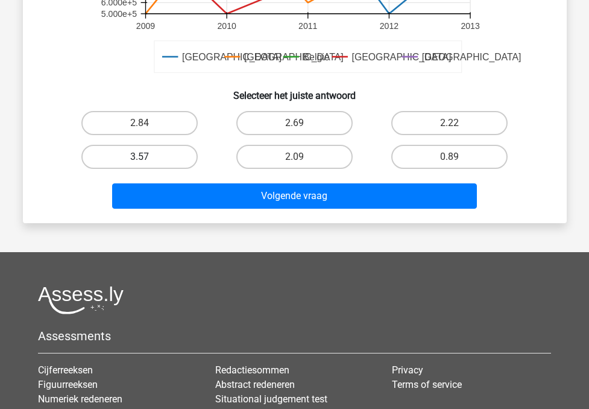
click at [175, 147] on label "3.57" at bounding box center [139, 157] width 116 height 24
click at [147, 157] on input "3.57" at bounding box center [143, 161] width 8 height 8
radio input "true"
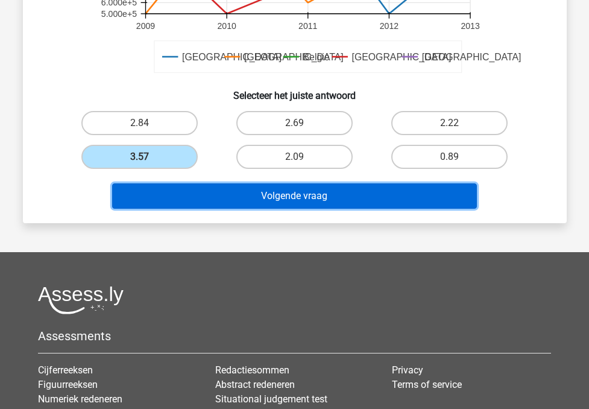
click at [204, 192] on button "Volgende vraag" at bounding box center [294, 195] width 365 height 25
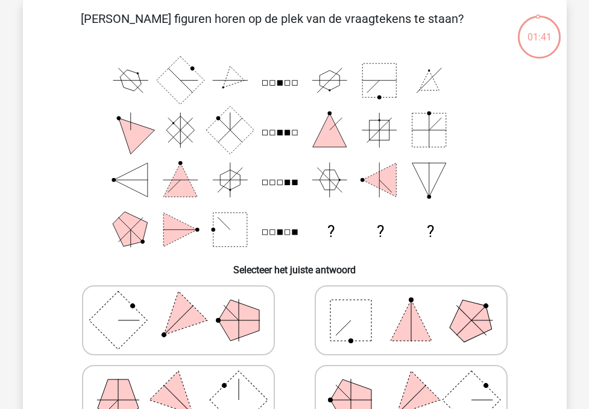
scroll to position [74, 0]
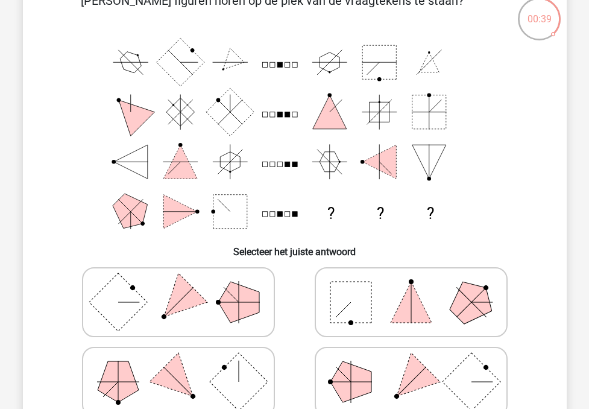
click at [286, 114] on rect at bounding box center [286, 114] width 5 height 5
click at [286, 163] on rect at bounding box center [286, 163] width 5 height 5
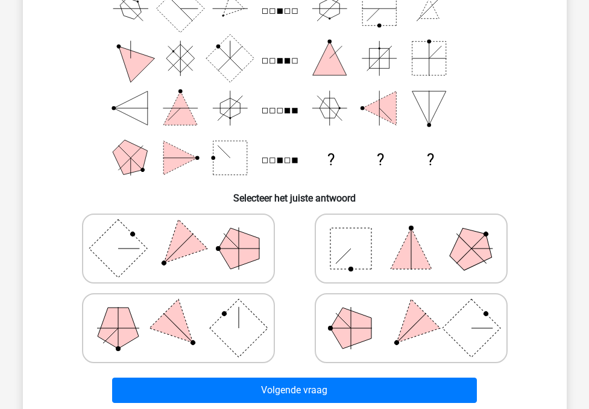
scroll to position [129, 0]
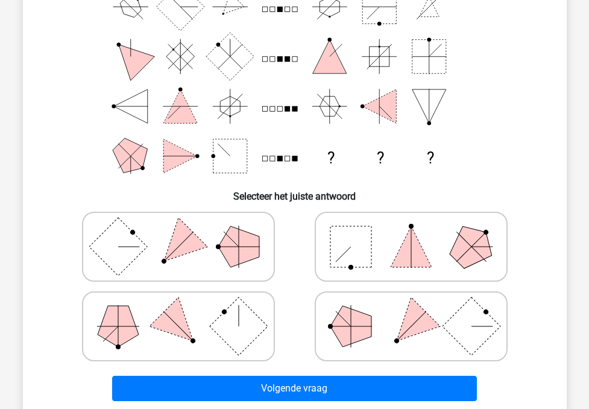
click at [165, 242] on icon at bounding box center [178, 246] width 181 height 60
click at [178, 231] on input "radio" at bounding box center [182, 228] width 8 height 8
radio input "true"
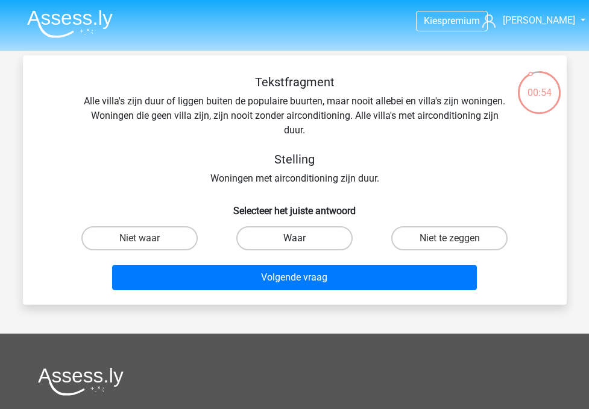
click at [245, 236] on label "Waar" at bounding box center [294, 238] width 116 height 24
click at [294, 238] on input "Waar" at bounding box center [298, 242] width 8 height 8
radio input "true"
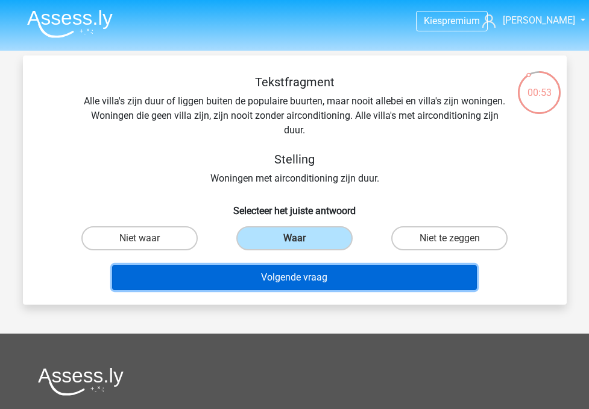
click at [240, 273] on button "Volgende vraag" at bounding box center [294, 277] width 365 height 25
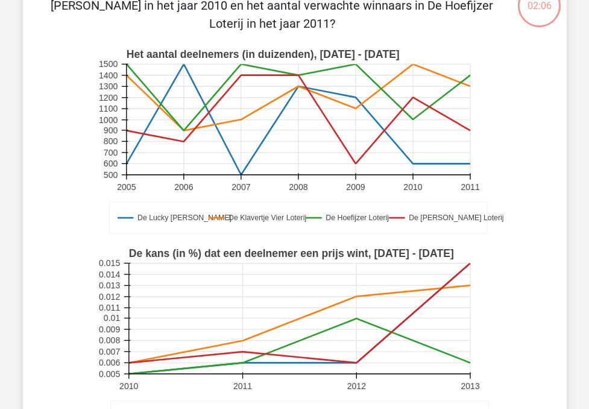
scroll to position [86, 0]
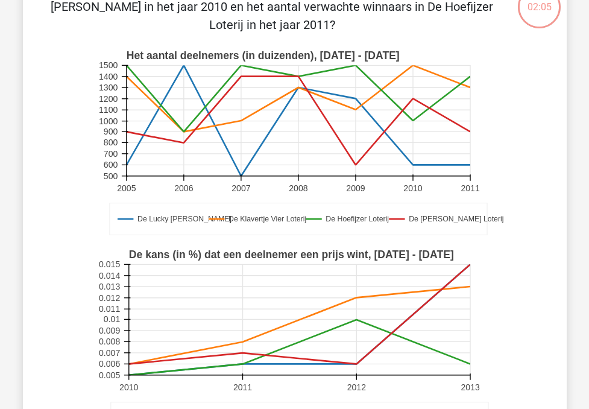
click at [125, 384] on text "2010" at bounding box center [128, 387] width 19 height 10
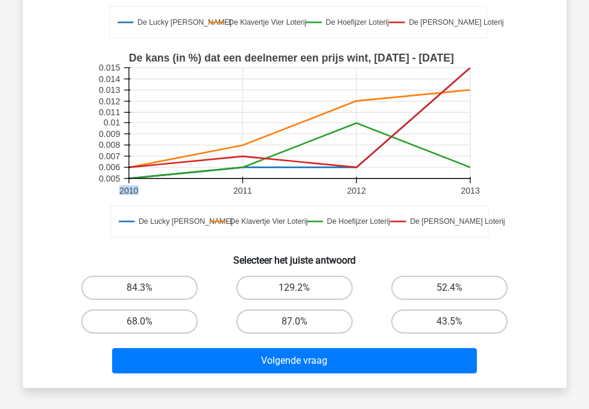
scroll to position [290, 0]
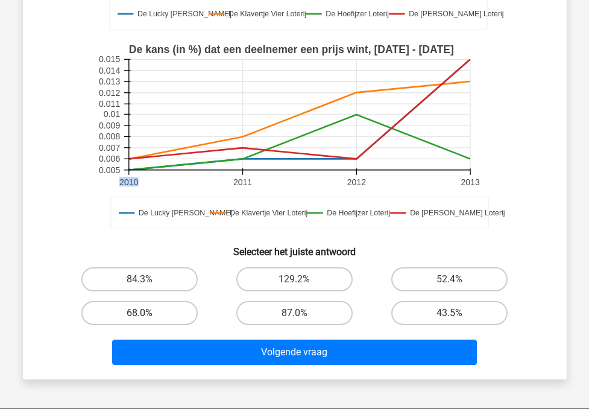
click at [168, 311] on label "68.0%" at bounding box center [139, 313] width 116 height 24
click at [147, 313] on input "68.0%" at bounding box center [143, 317] width 8 height 8
radio input "true"
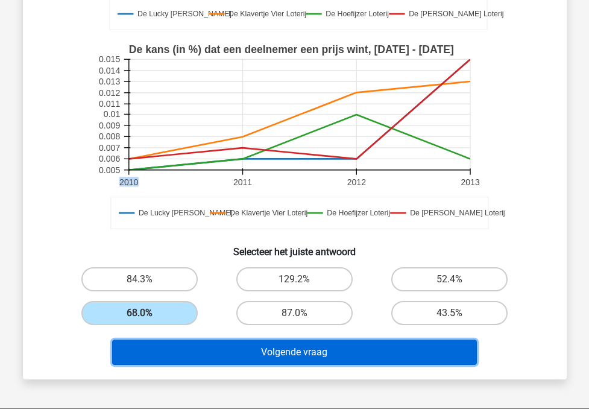
click at [189, 348] on button "Volgende vraag" at bounding box center [294, 351] width 365 height 25
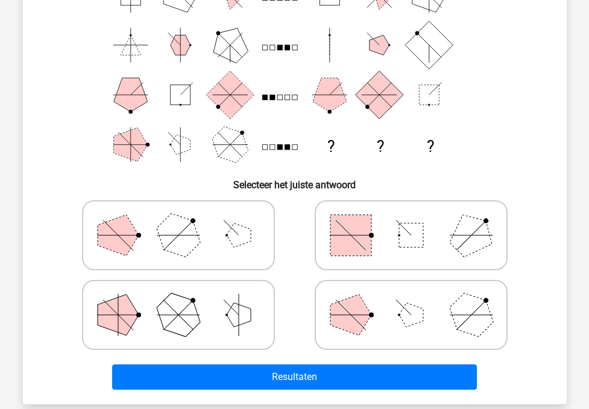
scroll to position [142, 0]
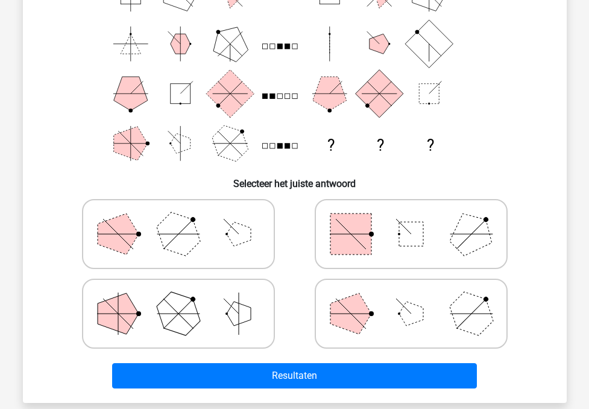
click at [419, 237] on rect at bounding box center [411, 234] width 24 height 24
click at [419, 219] on input "radio" at bounding box center [415, 215] width 8 height 8
radio input "true"
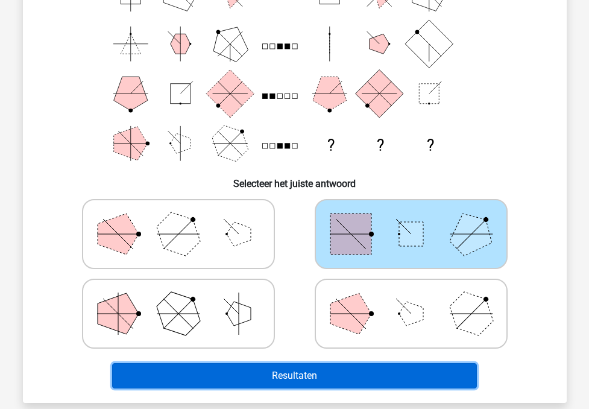
click at [321, 369] on button "Resultaten" at bounding box center [294, 375] width 365 height 25
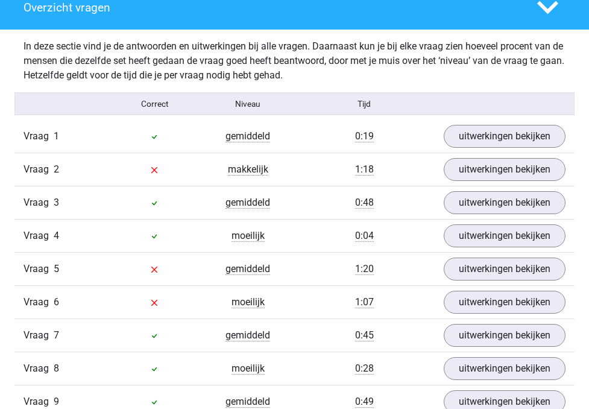
scroll to position [1214, 0]
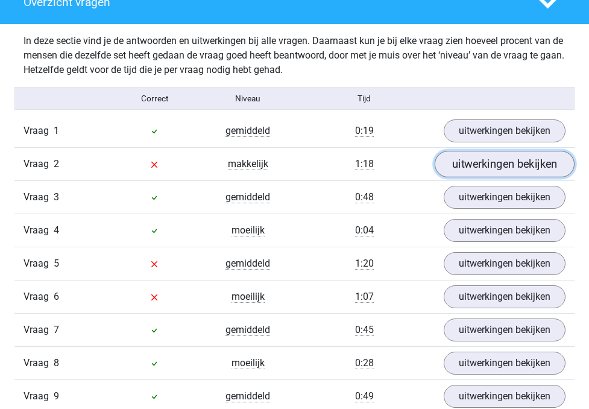
click at [462, 178] on link "uitwerkingen bekijken" at bounding box center [504, 164] width 140 height 27
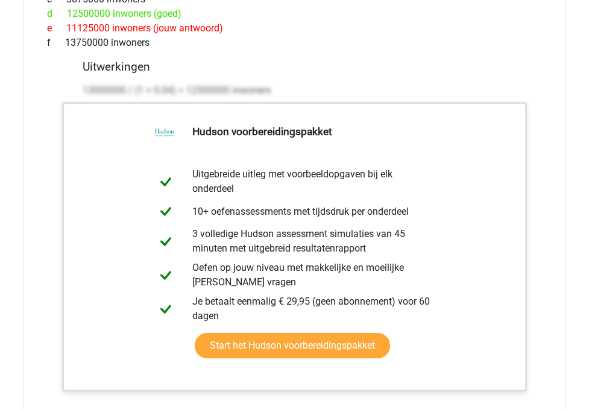
scroll to position [1923, 0]
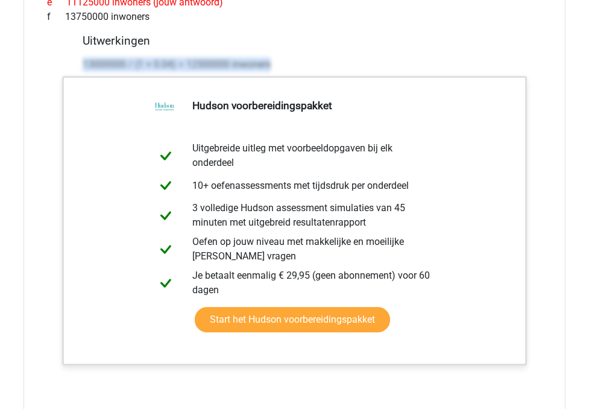
drag, startPoint x: 80, startPoint y: 83, endPoint x: 59, endPoint y: 225, distance: 143.8
copy p "13000000 / (1 + 0.04) = 12500000 inwoners"
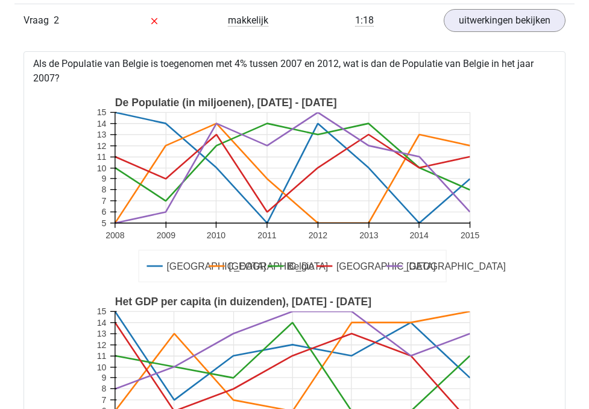
scroll to position [1354, 0]
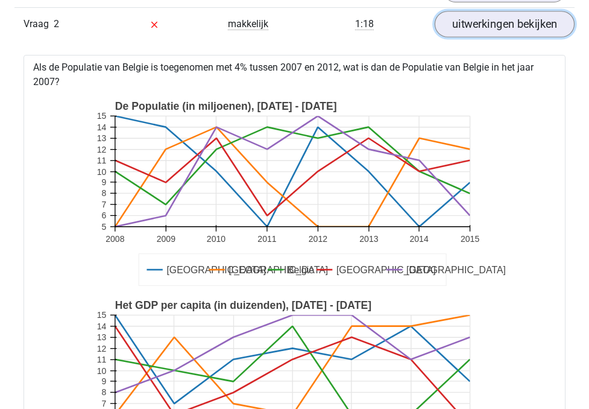
click at [477, 38] on link "uitwerkingen bekijken" at bounding box center [504, 24] width 140 height 27
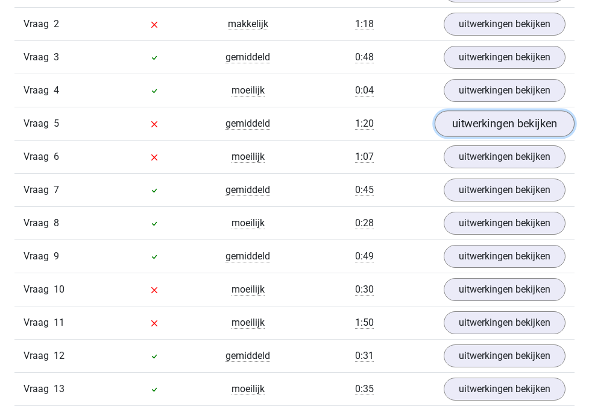
click at [483, 137] on link "uitwerkingen bekijken" at bounding box center [504, 124] width 140 height 27
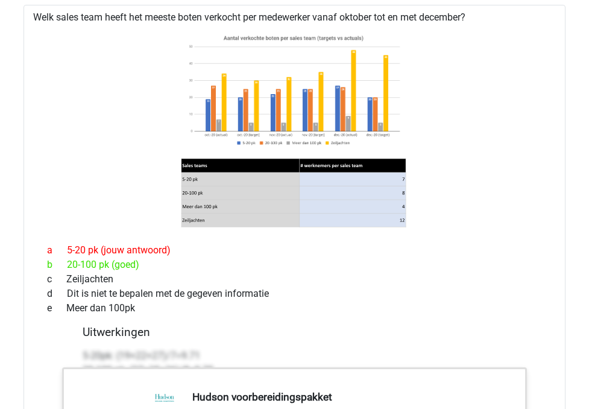
scroll to position [1508, 0]
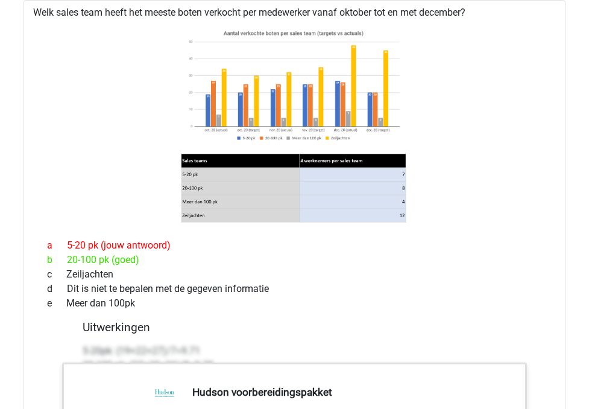
click at [331, 146] on image at bounding box center [293, 86] width 225 height 122
click at [354, 146] on image at bounding box center [293, 86] width 225 height 122
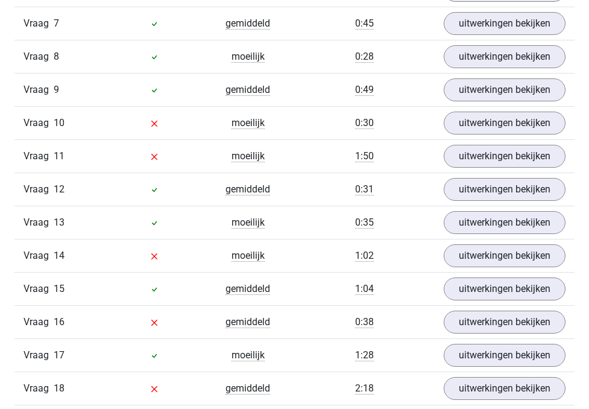
scroll to position [1521, 0]
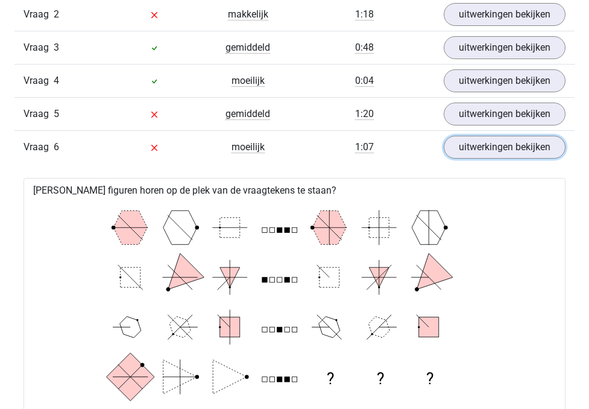
scroll to position [1376, 0]
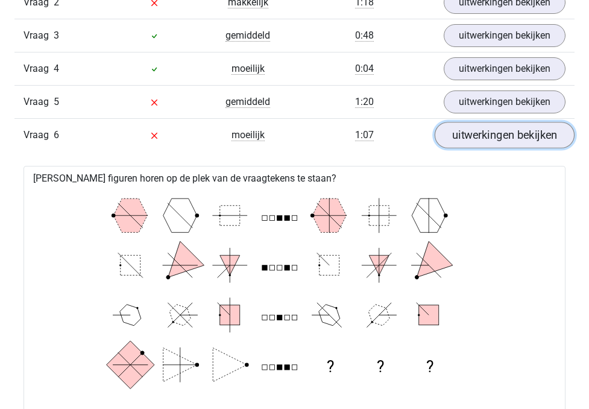
click at [478, 149] on link "uitwerkingen bekijken" at bounding box center [504, 135] width 140 height 27
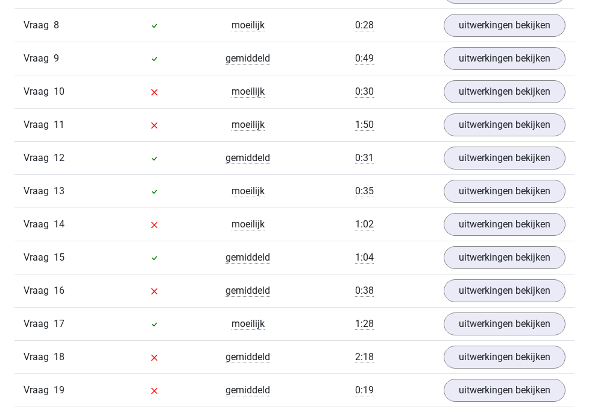
scroll to position [1559, 0]
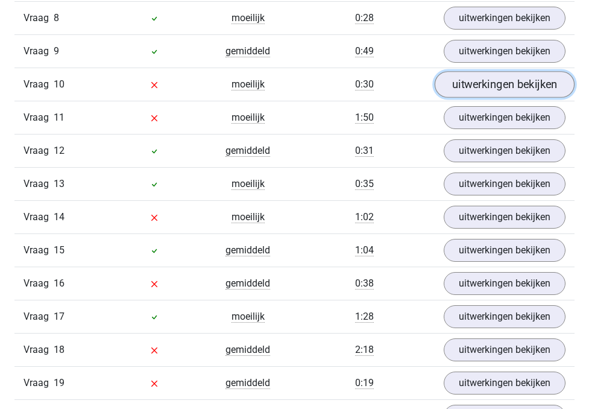
click at [507, 98] on link "uitwerkingen bekijken" at bounding box center [504, 85] width 140 height 27
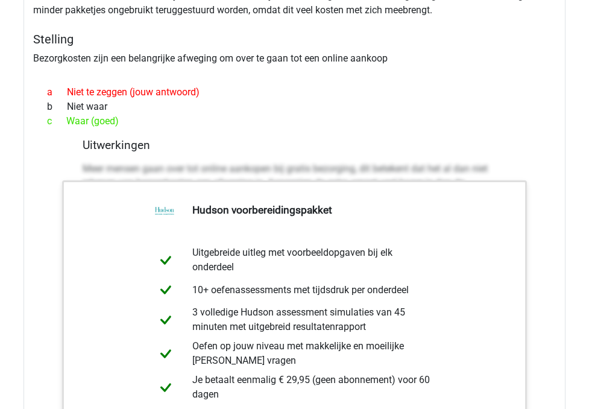
scroll to position [1733, 0]
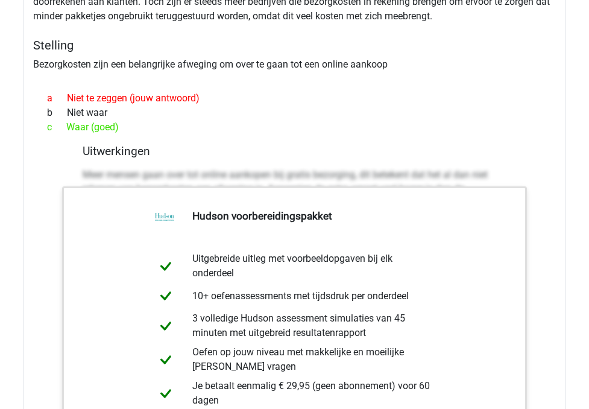
click at [255, 201] on div "Tekstfragment Gratis bezorging van online aankopen zorgt ervoor dat meer mensen…" at bounding box center [294, 260] width 542 height 639
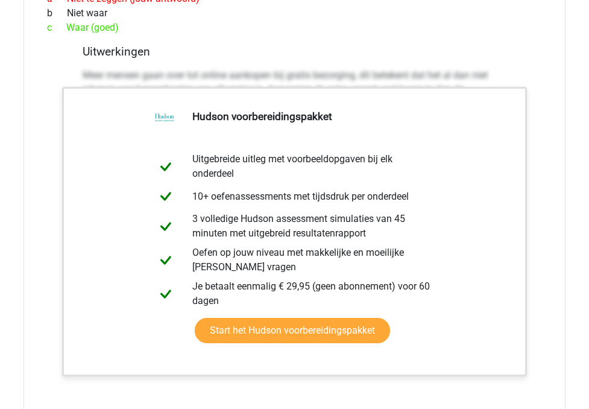
scroll to position [1835, 0]
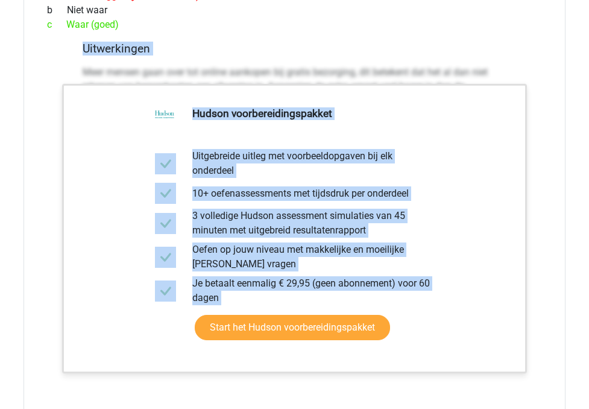
drag, startPoint x: 67, startPoint y: 207, endPoint x: 63, endPoint y: 258, distance: 52.0
click at [63, 258] on div "Tekstfragment Gratis bezorging van online aankopen zorgt ervoor dat meer mensen…" at bounding box center [294, 158] width 542 height 639
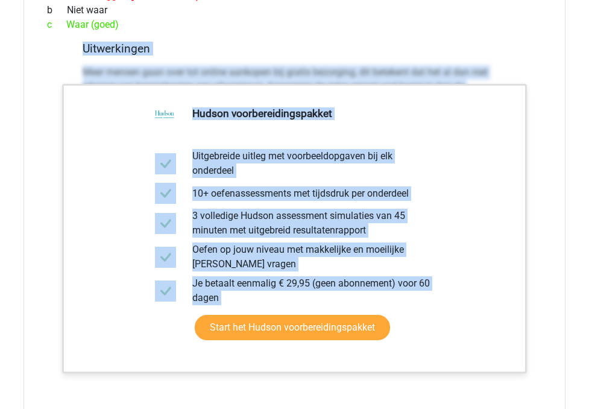
drag, startPoint x: 63, startPoint y: 258, endPoint x: 60, endPoint y: 335, distance: 76.6
click at [60, 335] on div "Tekstfragment Gratis bezorging van online aankopen zorgt ervoor dat meer mensen…" at bounding box center [294, 158] width 542 height 639
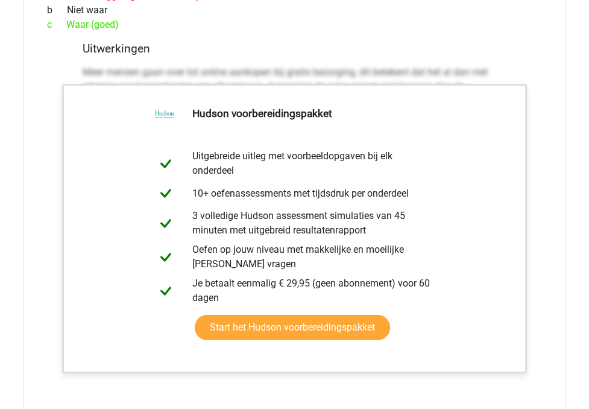
click at [78, 206] on div "Uitwerkingen Meer mensen gaan over tot online aankopen bij gratis bezorging, di…" at bounding box center [295, 232] width 434 height 380
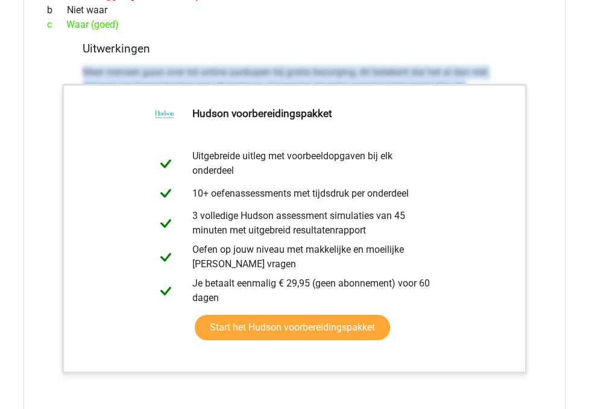
drag, startPoint x: 83, startPoint y: 207, endPoint x: 52, endPoint y: 344, distance: 140.2
click at [52, 344] on div "Tekstfragment Gratis bezorging van online aankopen zorgt ervoor dat meer mensen…" at bounding box center [294, 158] width 542 height 639
copy p "Meer mensen gaan over tot online aankopen bij gratis bezorging, dit betekent da…"
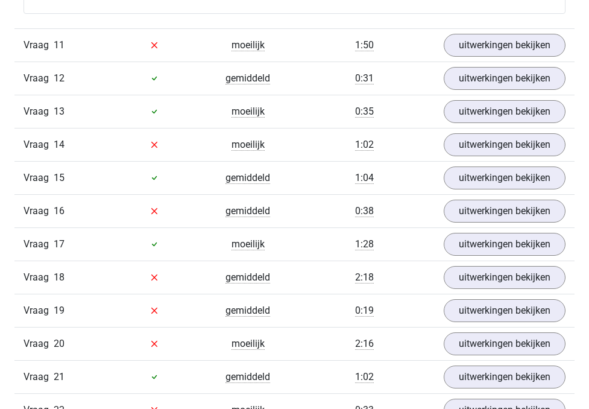
scroll to position [2303, 0]
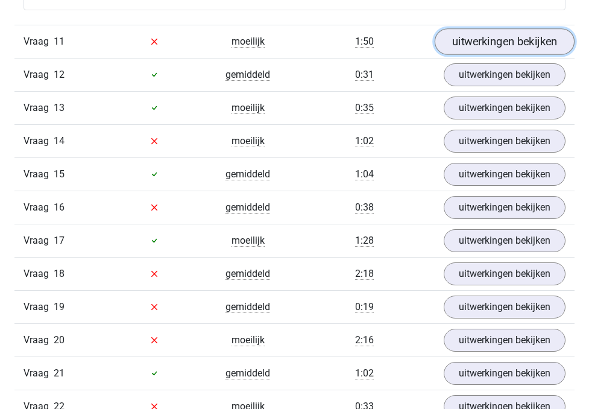
click at [481, 55] on link "uitwerkingen bekijken" at bounding box center [504, 41] width 140 height 27
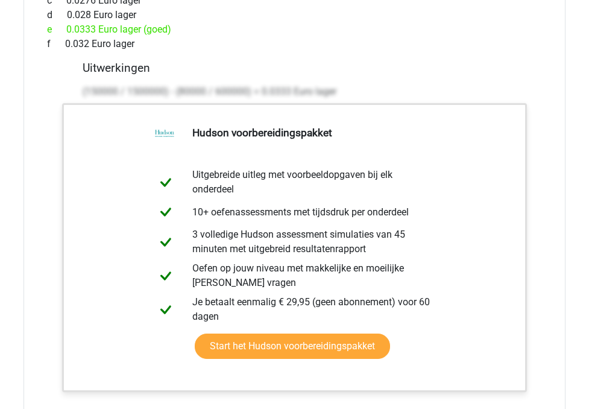
scroll to position [2870, 0]
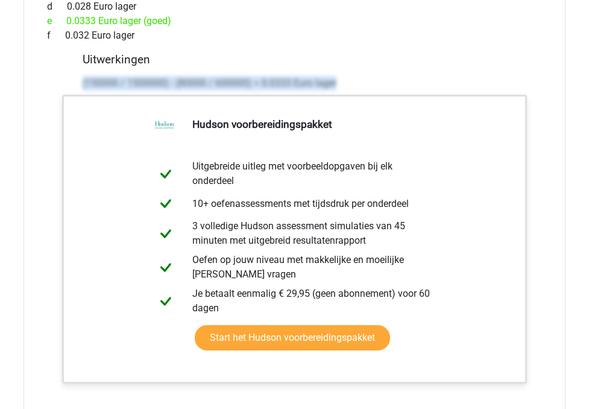
drag, startPoint x: 74, startPoint y: 231, endPoint x: 55, endPoint y: 399, distance: 169.7
copy p "(150000 / 1500000) - (80000 / 600000) = 0.0333 Euro lager"
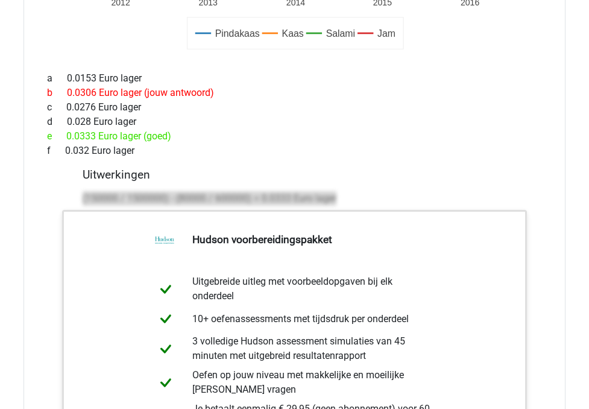
scroll to position [2764, 0]
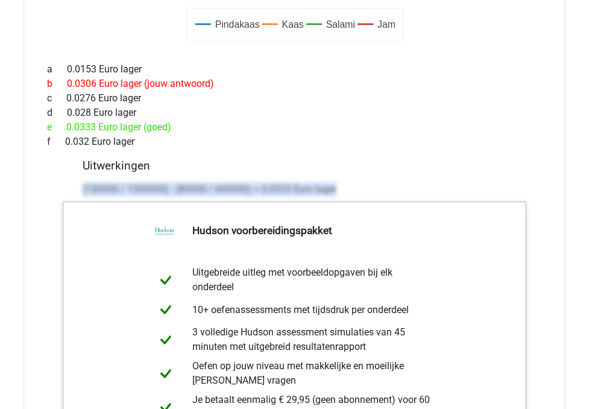
click at [83, 134] on div "e 0.0333 Euro lager (goed)" at bounding box center [294, 127] width 513 height 14
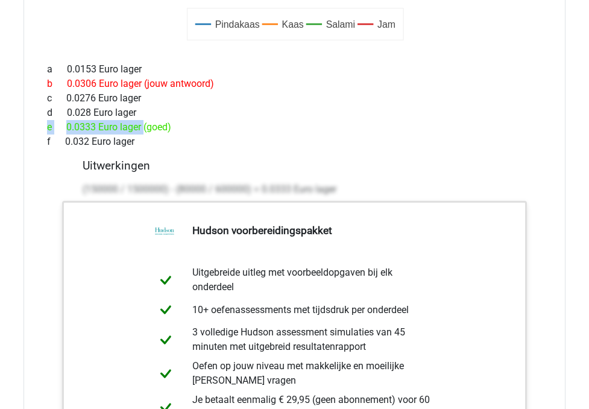
click at [83, 134] on div "e 0.0333 Euro lager (goed)" at bounding box center [294, 127] width 513 height 14
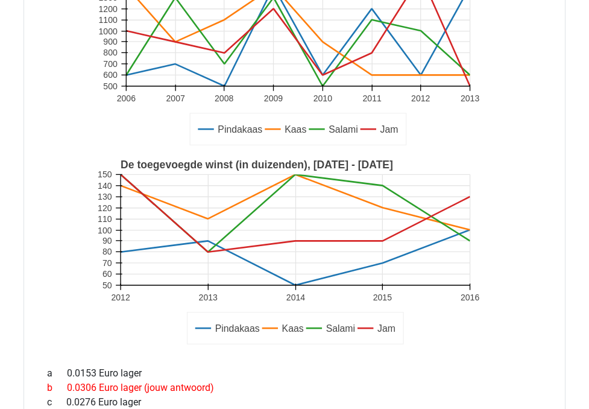
scroll to position [2463, 0]
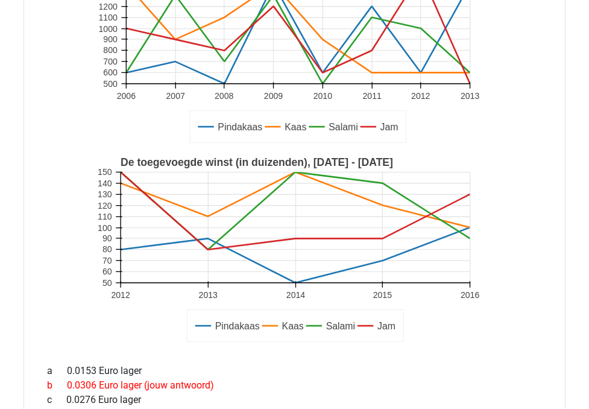
click at [43, 69] on div "Hoeveel hoger of lager is de toegevoegde winst (in €) per euro omzet door verko…" at bounding box center [294, 403] width 542 height 983
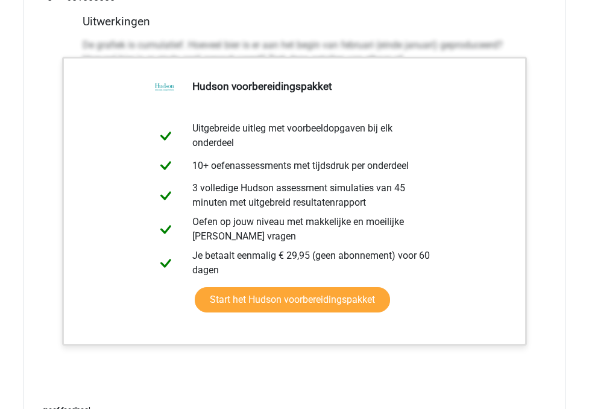
scroll to position [2791, 0]
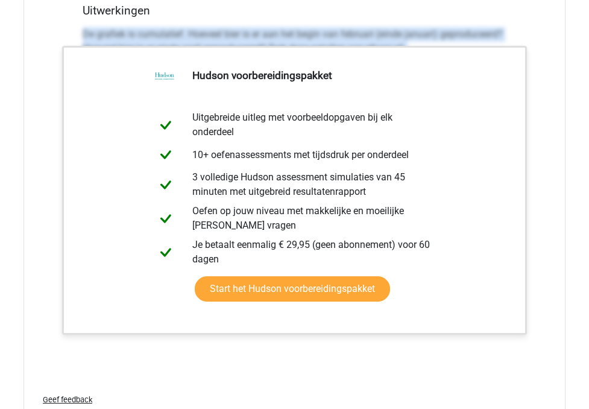
drag, startPoint x: 78, startPoint y: 225, endPoint x: 49, endPoint y: 387, distance: 164.6
click at [49, 387] on div "Hoeveel bier werd er in België geproduceerd in de maanden Februari, Maart en Ap…" at bounding box center [294, 62] width 542 height 756
copy div "De grafiek is cumulatief. Hoeveel bier is er aan het begin van februari (einde …"
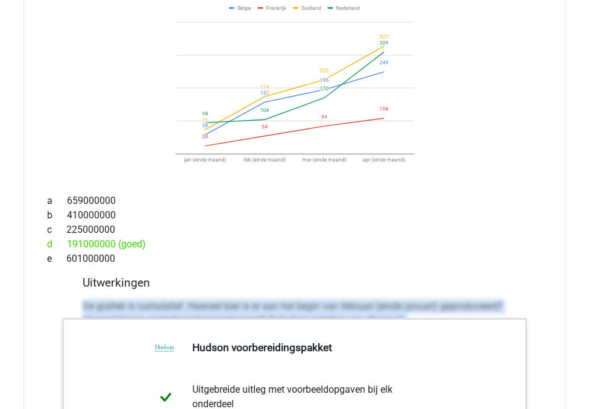
scroll to position [2517, 0]
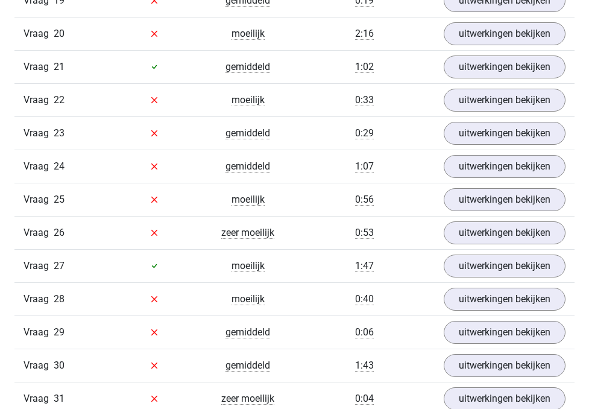
scroll to position [2611, 0]
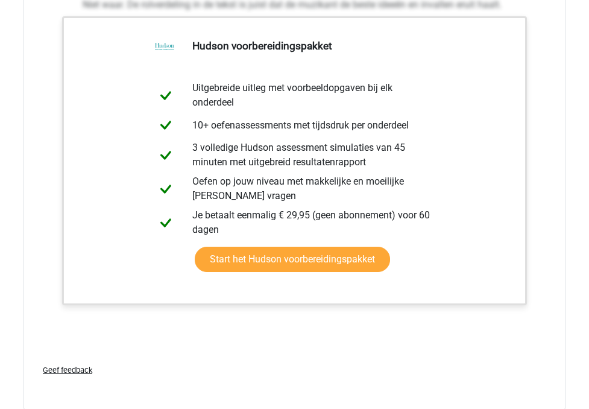
scroll to position [2816, 0]
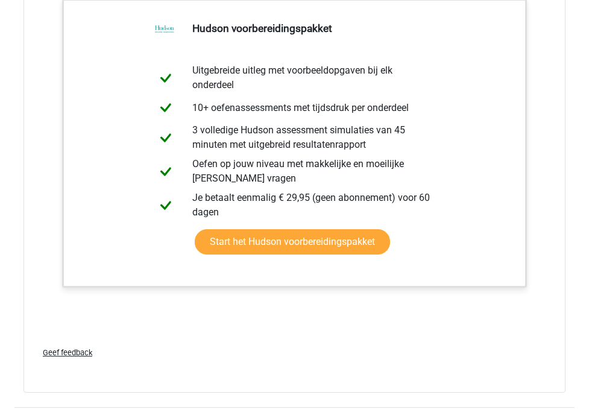
drag, startPoint x: 80, startPoint y: 208, endPoint x: 52, endPoint y: 327, distance: 122.0
click at [52, 327] on div "Tekstfragment De database van Flow Machines zit vol bestaande muziek, teksten e…" at bounding box center [294, 59] width 542 height 668
copy p "Niet waar. De rolverdeling in de tekst is juist dat de muzikant de beste ideeën…"
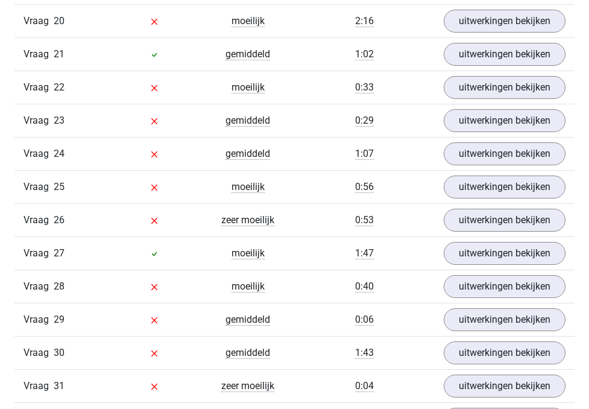
scroll to position [3320, 0]
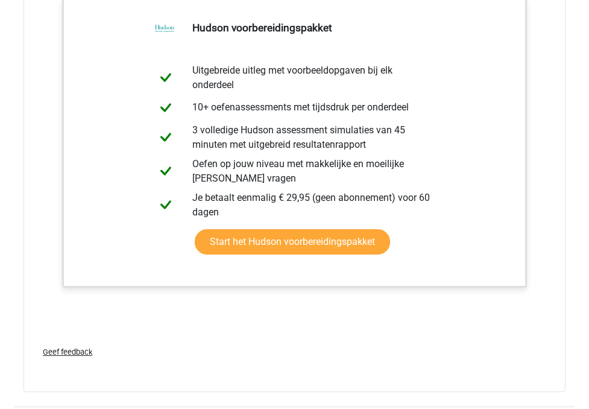
scroll to position [3891, 0]
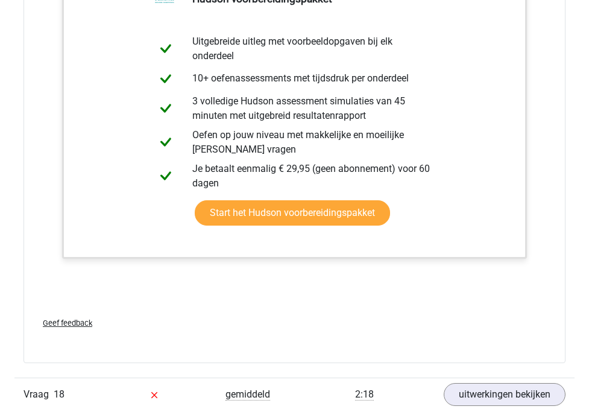
drag, startPoint x: 81, startPoint y: 227, endPoint x: 57, endPoint y: 390, distance: 165.0
copy p "((5000000 * 6000.0) + (10000000 * 14000.0) + (15000000 * 8000.0))/3 = 966666666…"
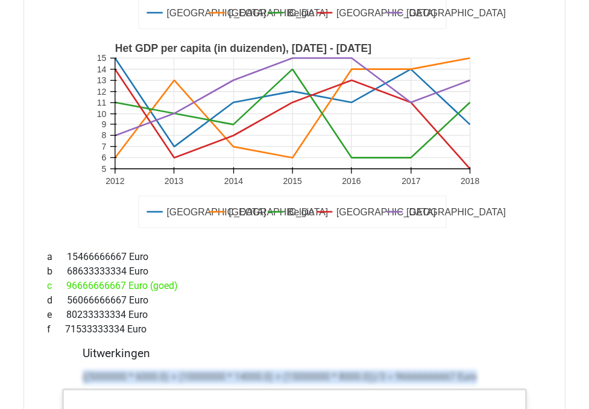
scroll to position [3471, 0]
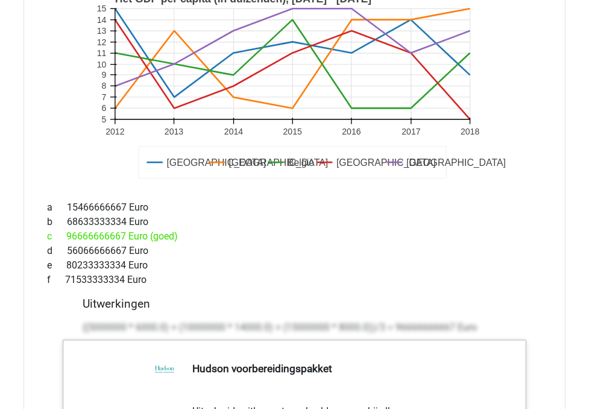
scroll to position [3525, 0]
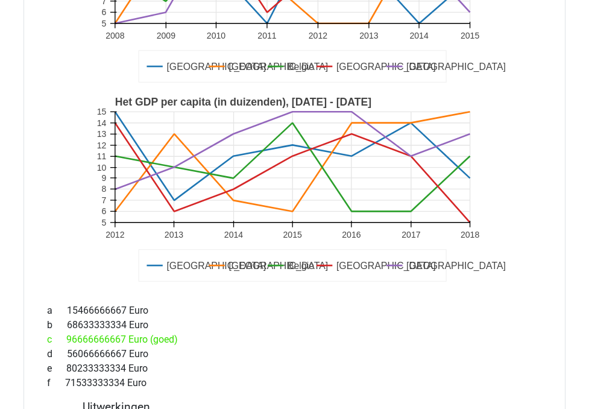
scroll to position [3409, 0]
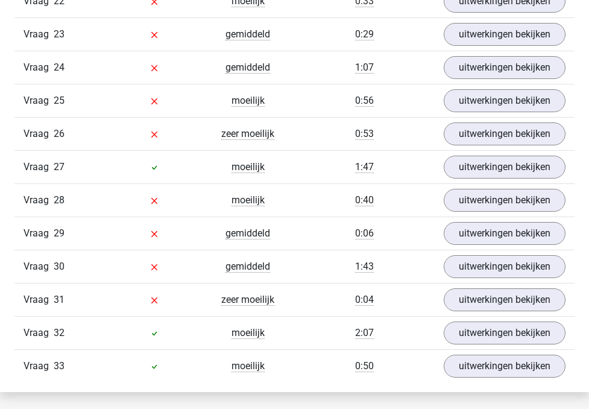
scroll to position [3397, 0]
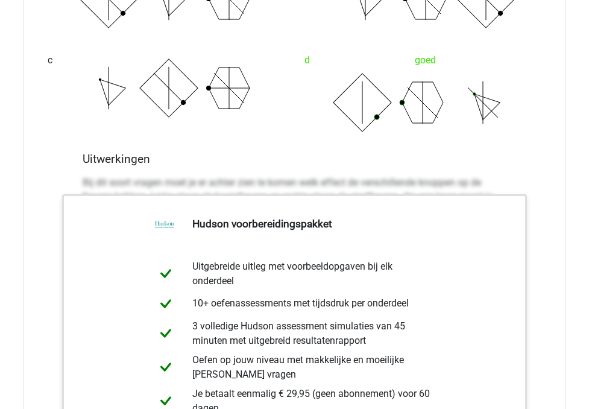
scroll to position [3593, 0]
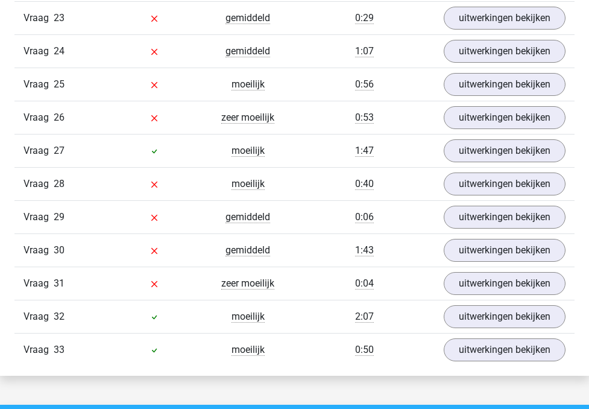
scroll to position [4333, 0]
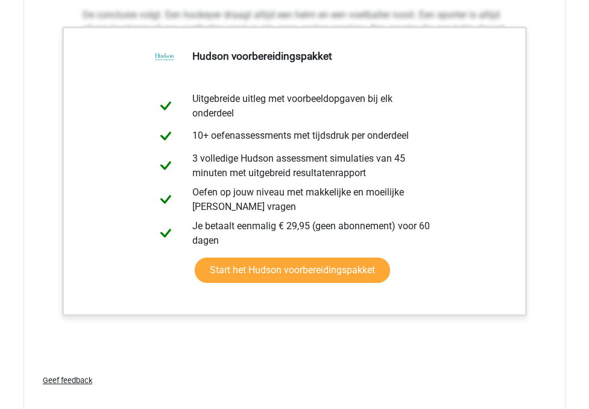
scroll to position [4474, 0]
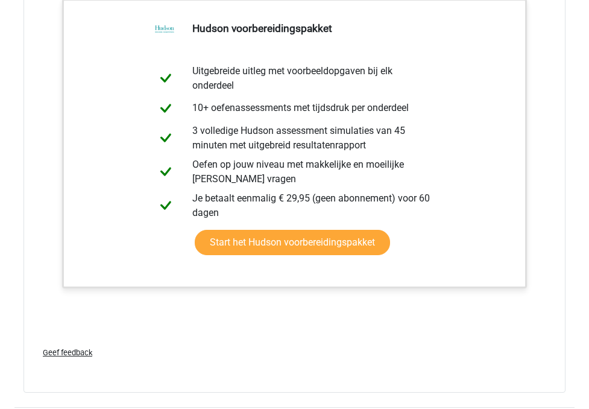
drag, startPoint x: 70, startPoint y: 252, endPoint x: 52, endPoint y: 385, distance: 134.3
click at [53, 385] on div "Tekstfragment Voetballers en hockeyers zijn beiden sporters en er bestaan geen …" at bounding box center [294, 80] width 542 height 624
copy p "De conclusie volgt. Een hockeyer draagt altijd een helm en een voetballer nooit…"
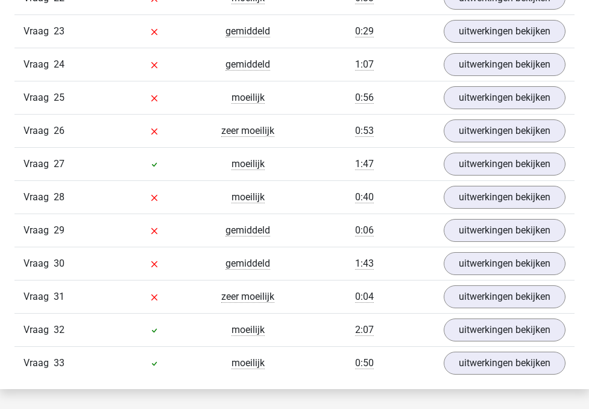
scroll to position [4993, 0]
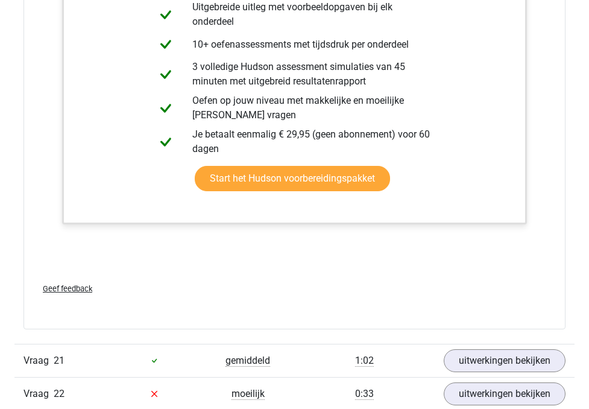
scroll to position [5573, 0]
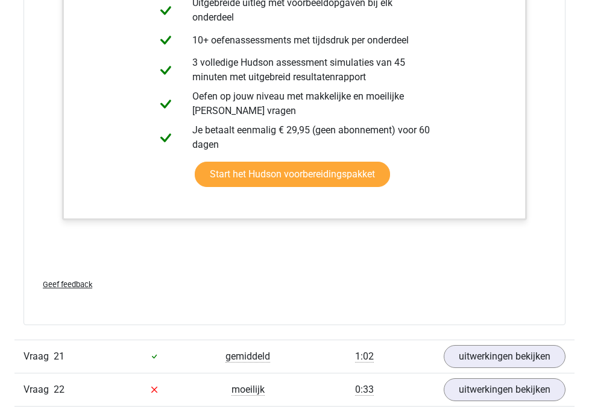
drag, startPoint x: 74, startPoint y: 202, endPoint x: 40, endPoint y: 369, distance: 170.3
copy p "((1300000000000 / 15000000) - (900000000000 / 7000000)) / (900000000000 / 70000…"
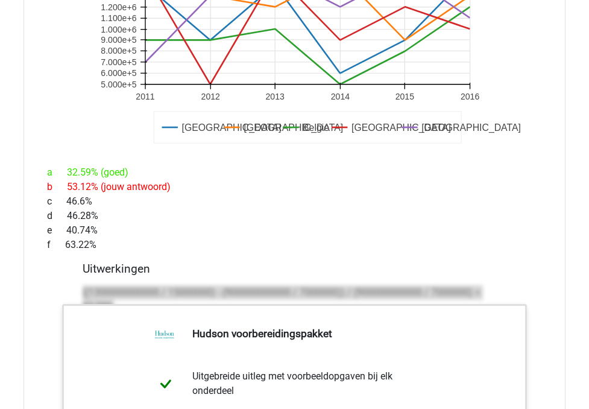
scroll to position [5191, 0]
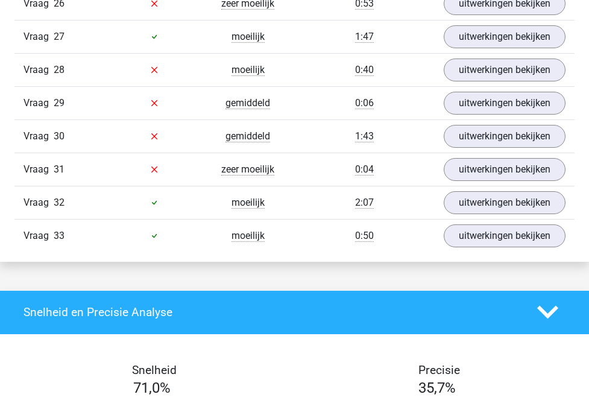
scroll to position [6103, 0]
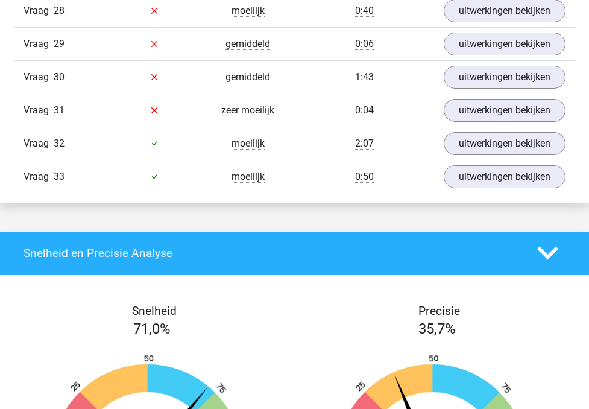
scroll to position [6153, 0]
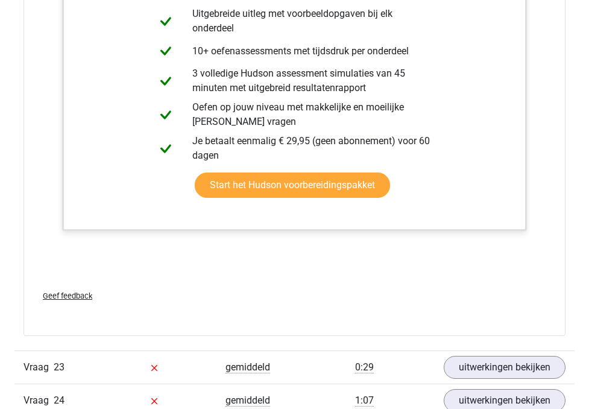
scroll to position [6308, 0]
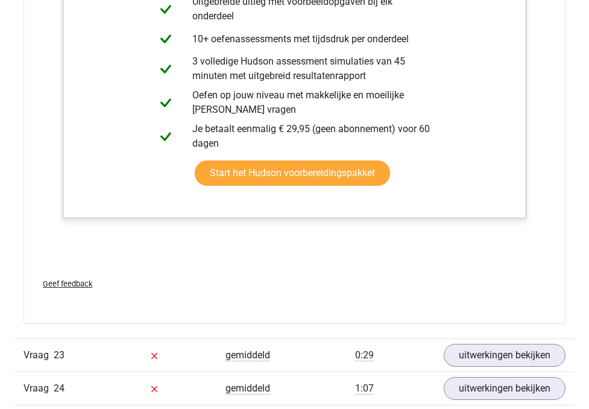
drag, startPoint x: 73, startPoint y: 243, endPoint x: 51, endPoint y: 352, distance: 111.3
click at [51, 324] on div "Tekstfragment Universiteiten dienen voor hoogwaardige opleidingen te zorgen. Ze…" at bounding box center [294, 4] width 542 height 639
copy p "Niet waar. Economen spreken van positieve externe effecten als de maatschappeli…"
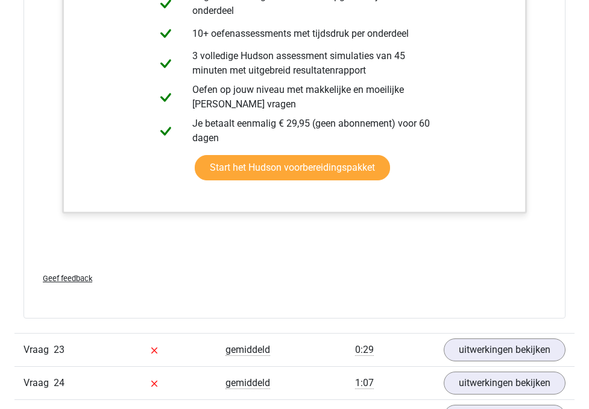
scroll to position [6322, 0]
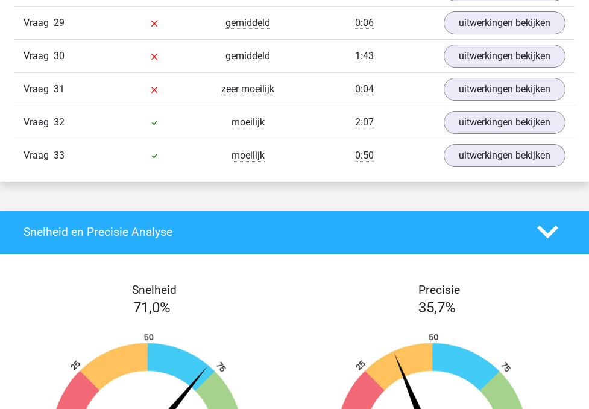
scroll to position [6850, 0]
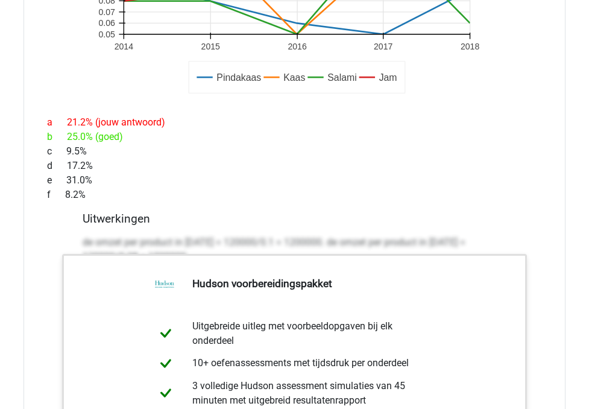
scroll to position [7030, 0]
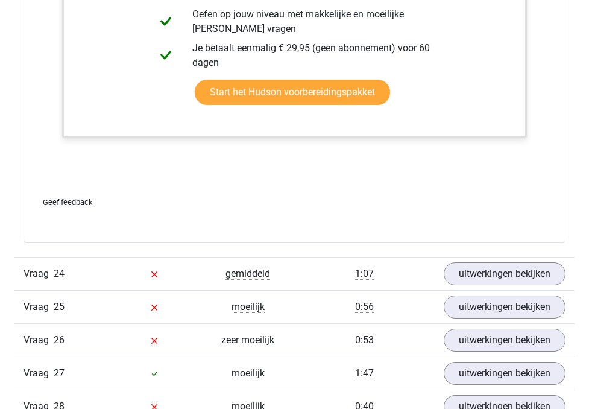
scroll to position [7436, 0]
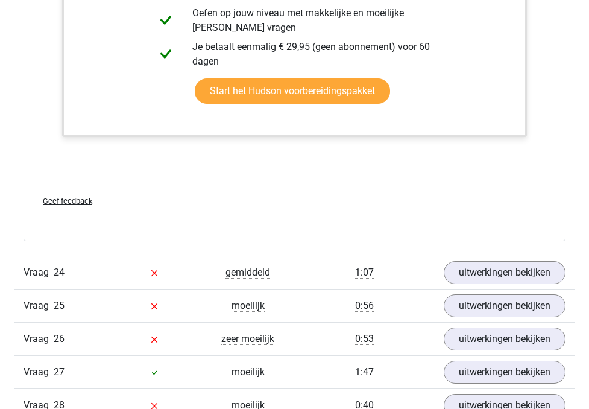
drag, startPoint x: 75, startPoint y: 174, endPoint x: 53, endPoint y: 292, distance: 119.5
copy div "de omzet per product in 2014 = 120000/0.1 = 1200000. de omzet per product in 20…"
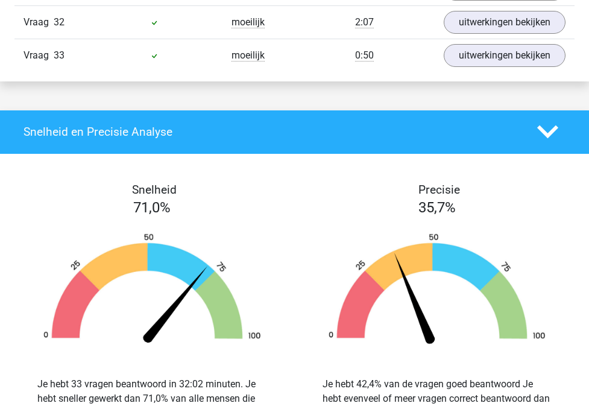
scroll to position [7967, 0]
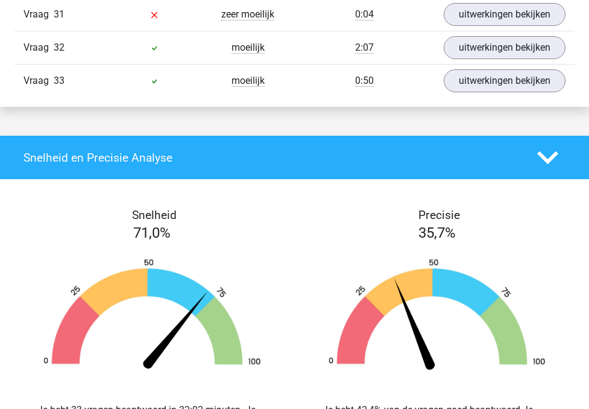
scroll to position [8846, 0]
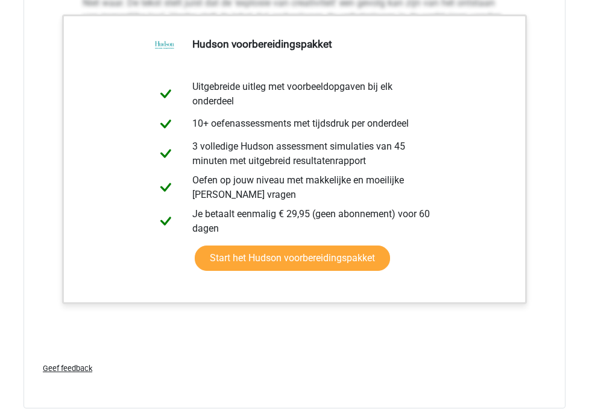
scroll to position [8998, 0]
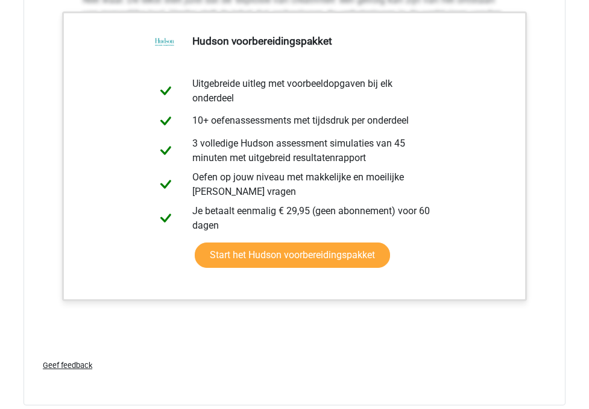
click at [60, 244] on div "Tekstfragment Menselijke taal is vrij recent (zo'n 170 honderdduizend jaar gele…" at bounding box center [294, 41] width 542 height 725
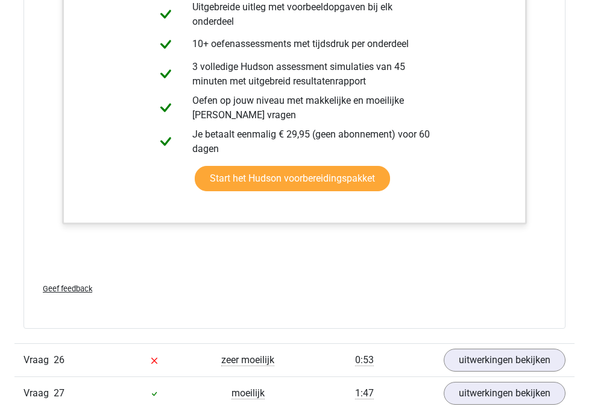
scroll to position [9106, 0]
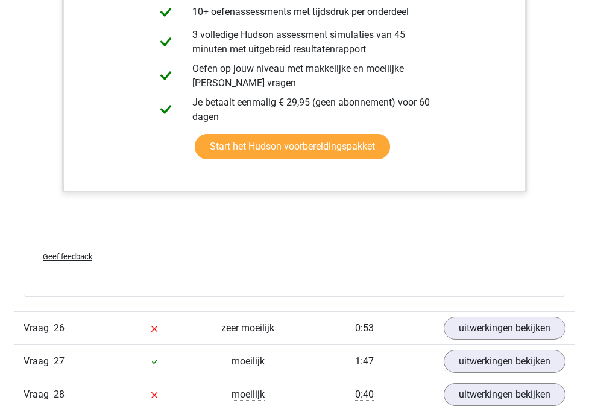
drag, startPoint x: 80, startPoint y: 257, endPoint x: 40, endPoint y: 376, distance: 125.8
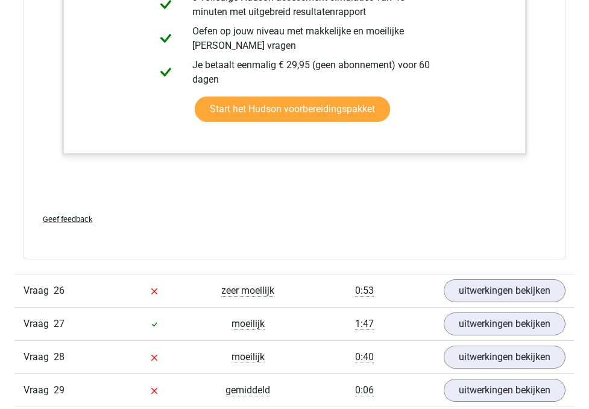
scroll to position [9142, 0]
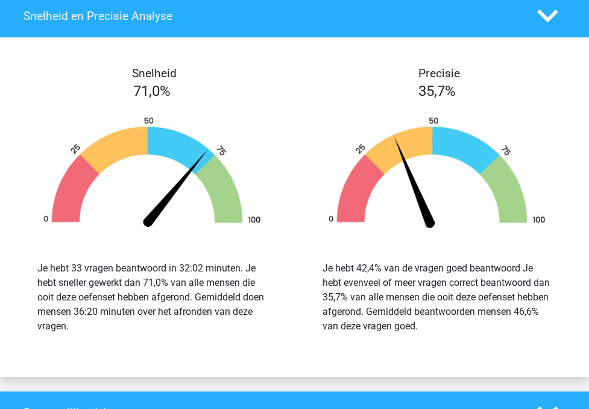
scroll to position [9728, 0]
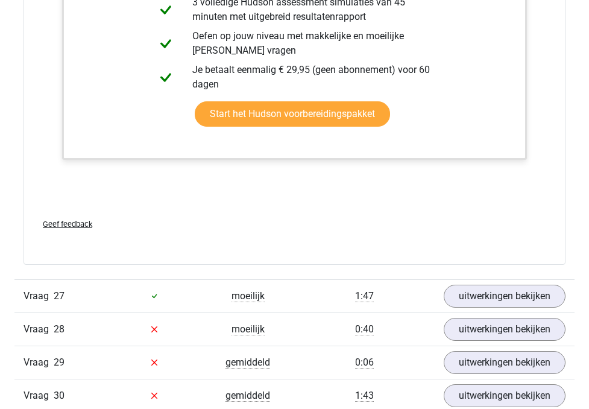
scroll to position [10219, 0]
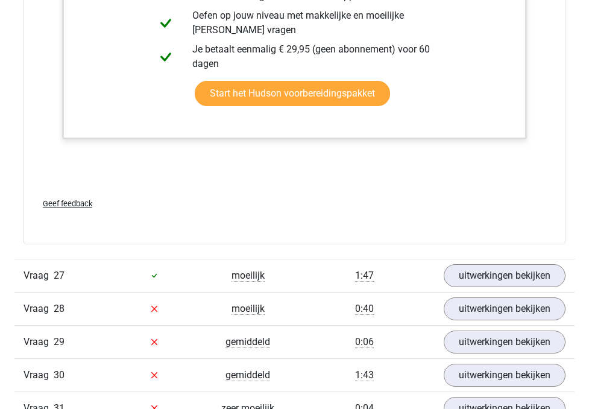
drag, startPoint x: 71, startPoint y: 216, endPoint x: 48, endPoint y: 327, distance: 112.6
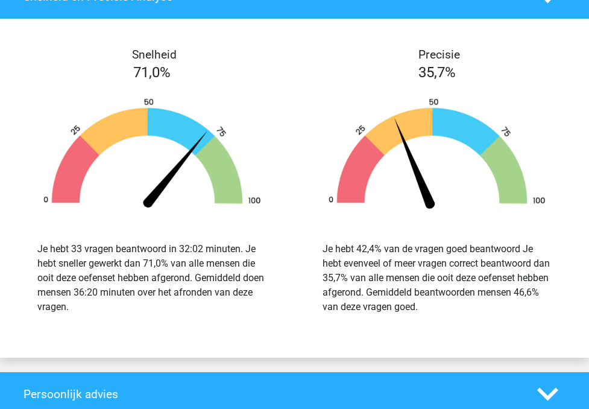
scroll to position [10778, 0]
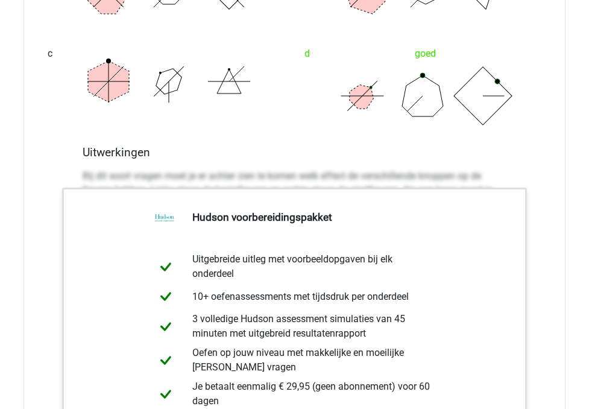
scroll to position [10808, 0]
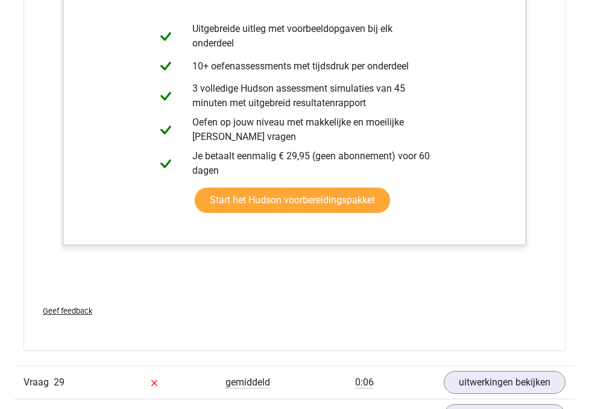
scroll to position [10883, 0]
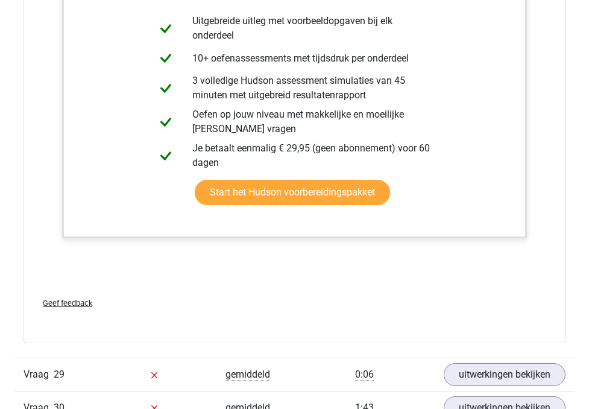
click at [260, 175] on div "Tekstfragment Het Openbaar Ministerie (OM) wordt geacht een driedubbele strafei…" at bounding box center [294, 9] width 542 height 668
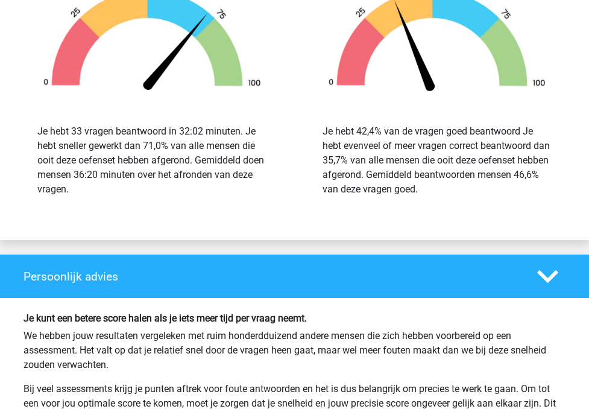
scroll to position [11589, 0]
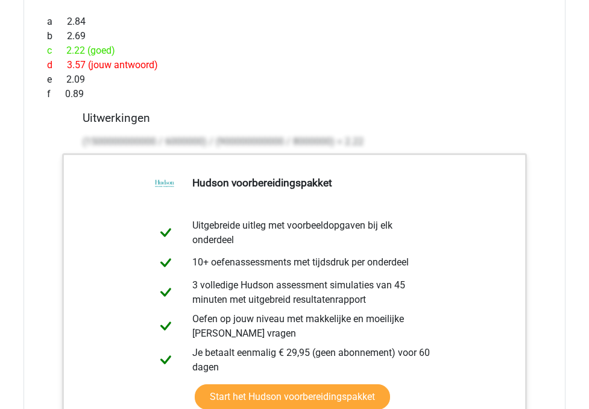
scroll to position [11712, 0]
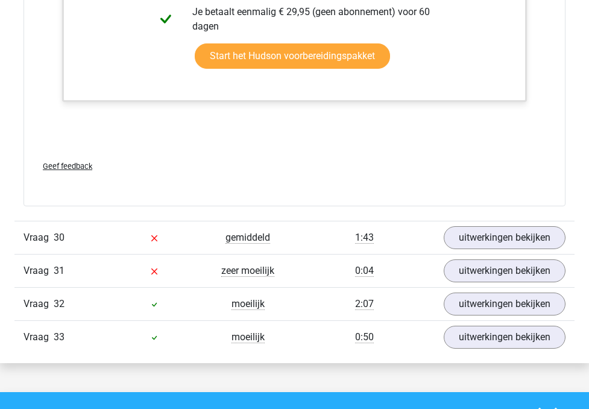
scroll to position [12070, 0]
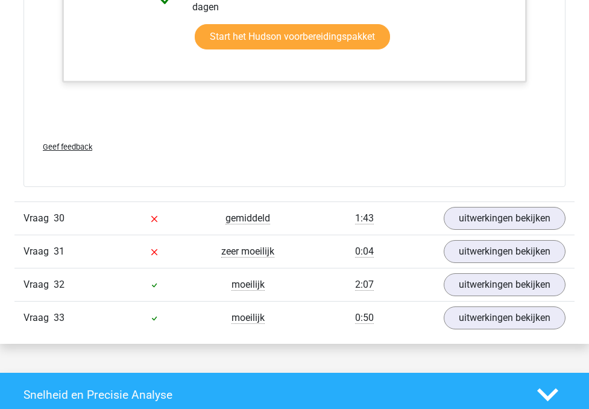
drag, startPoint x: 61, startPoint y: 204, endPoint x: 48, endPoint y: 333, distance: 130.3
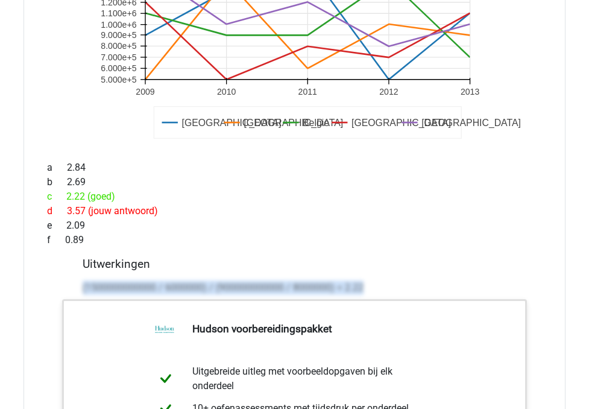
scroll to position [11567, 0]
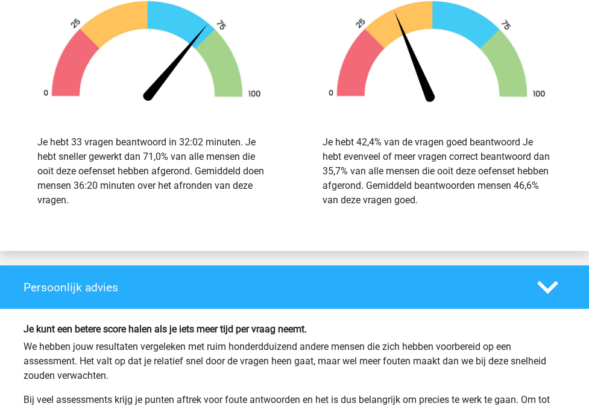
scroll to position [11577, 0]
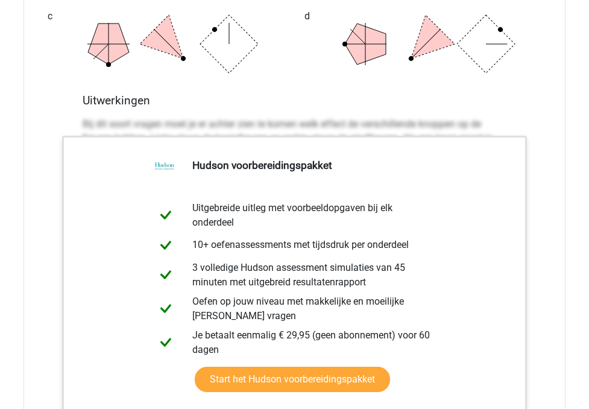
scroll to position [11650, 0]
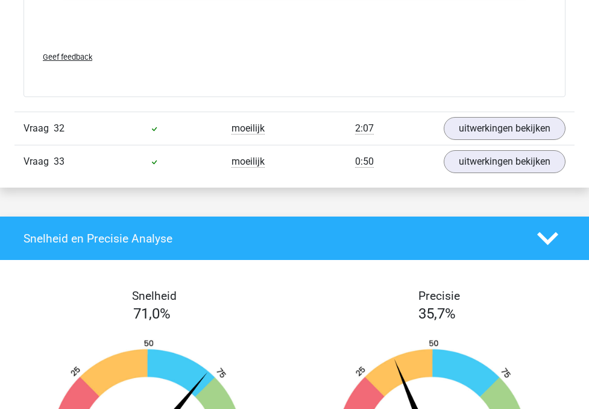
scroll to position [11871, 0]
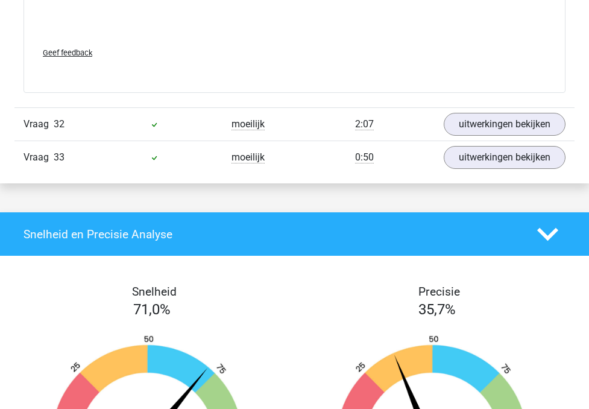
drag, startPoint x: 67, startPoint y: 139, endPoint x: 37, endPoint y: 270, distance: 134.8
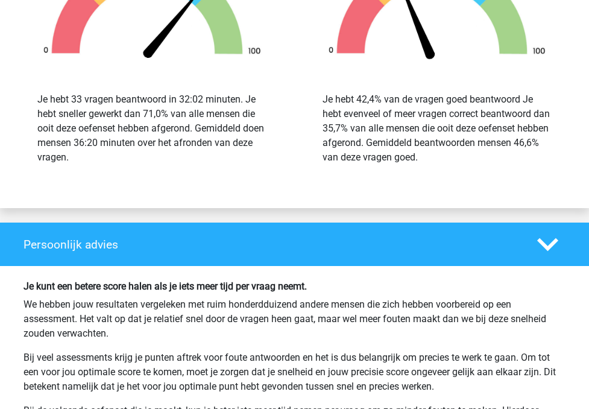
scroll to position [12266, 0]
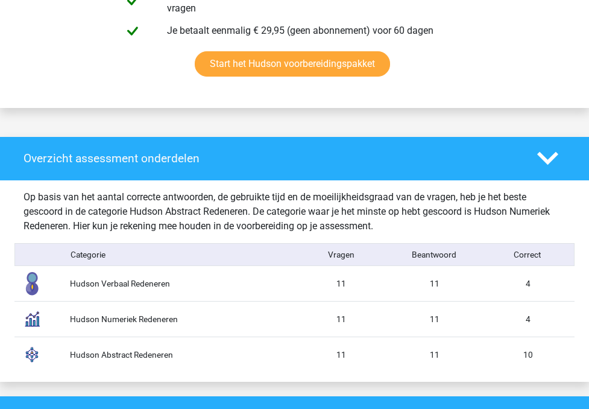
scroll to position [796, 0]
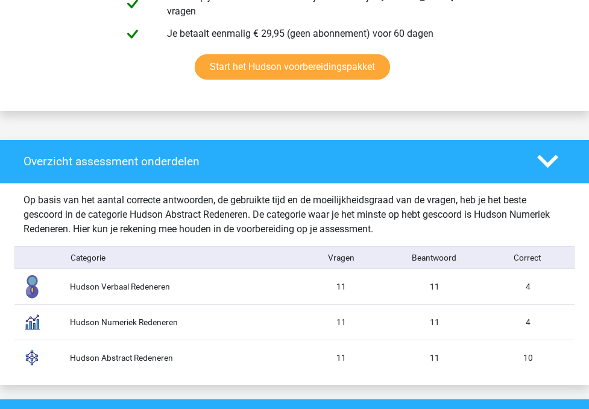
click at [484, 207] on div "Op basis van het aantal correcte antwoorden, de gebruikte tijd en de moeilijkhe…" at bounding box center [294, 214] width 560 height 43
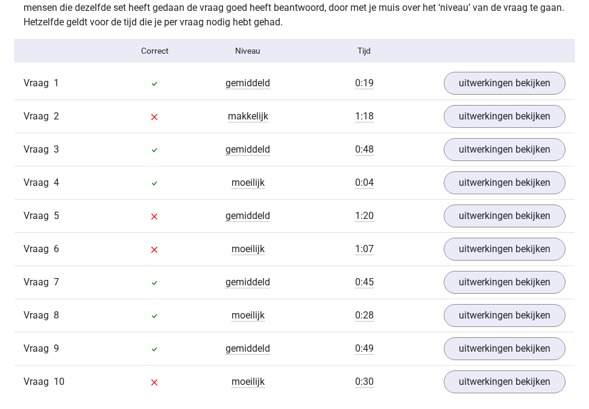
scroll to position [1263, 0]
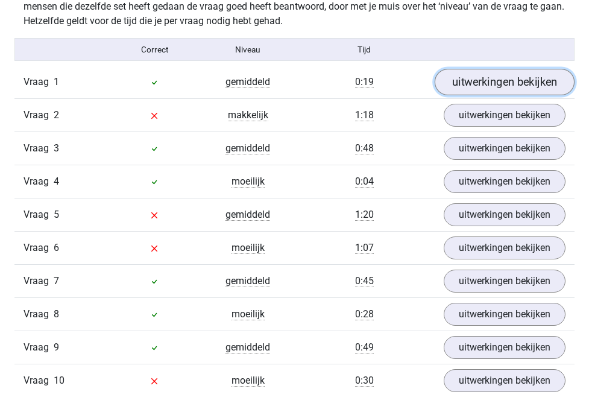
click at [466, 93] on link "uitwerkingen bekijken" at bounding box center [504, 82] width 140 height 27
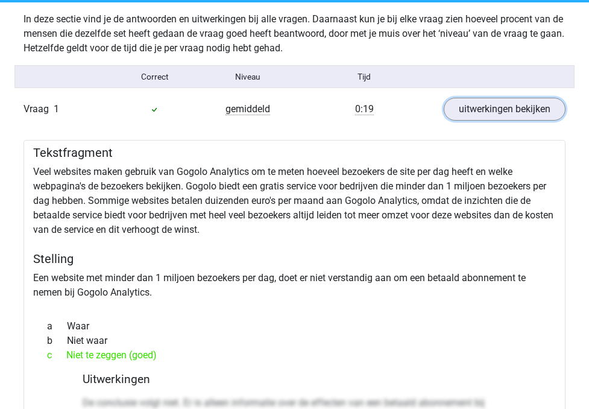
scroll to position [1238, 0]
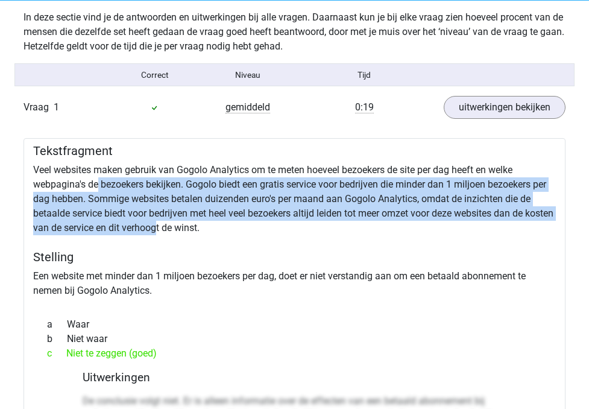
drag, startPoint x: 98, startPoint y: 195, endPoint x: 188, endPoint y: 240, distance: 101.3
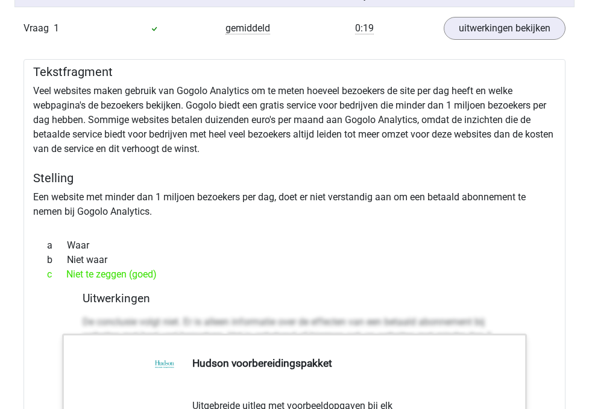
scroll to position [1318, 0]
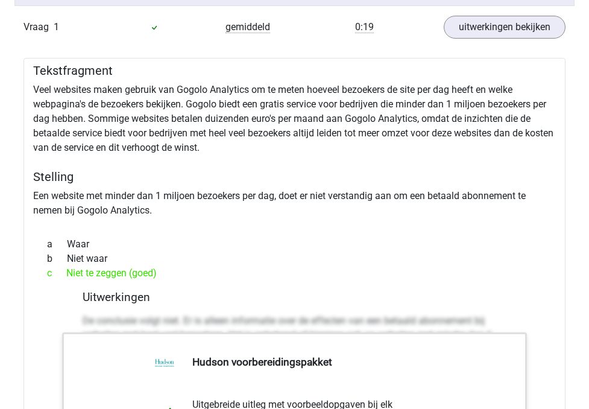
click at [114, 201] on div "Tekstfragment Veel websites maken gebruik van Gogolo Analytics om te meten hoev…" at bounding box center [294, 392] width 542 height 668
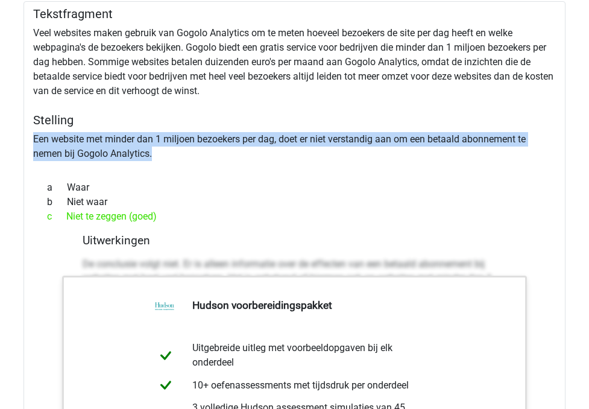
scroll to position [1376, 0]
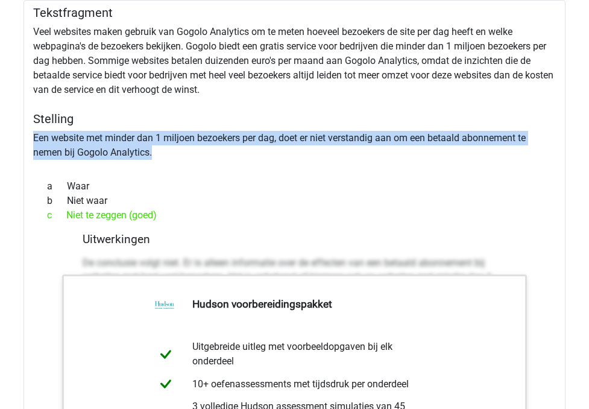
click at [162, 84] on div "Tekstfragment Veel websites maken gebruik van Gogolo Analytics om te meten hoev…" at bounding box center [294, 334] width 542 height 668
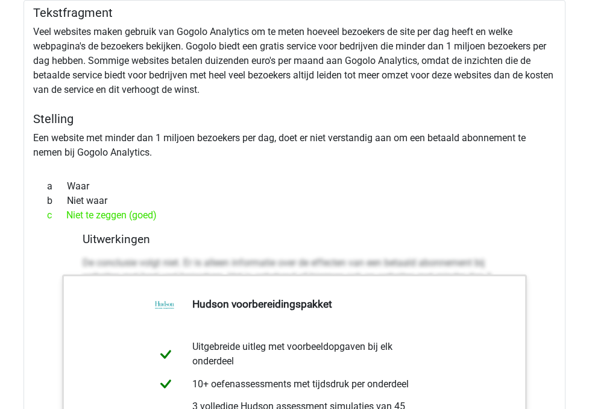
click at [162, 84] on div "Tekstfragment Veel websites maken gebruik van Gogolo Analytics om te meten hoev…" at bounding box center [294, 334] width 542 height 668
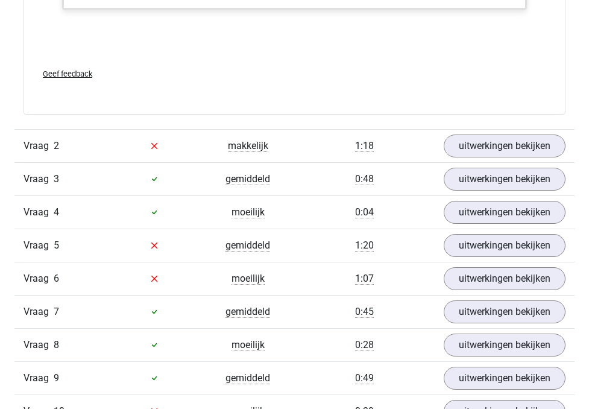
scroll to position [1931, 0]
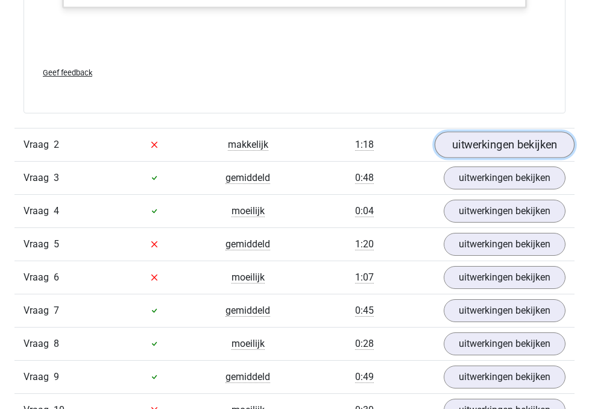
click at [519, 158] on link "uitwerkingen bekijken" at bounding box center [504, 144] width 140 height 27
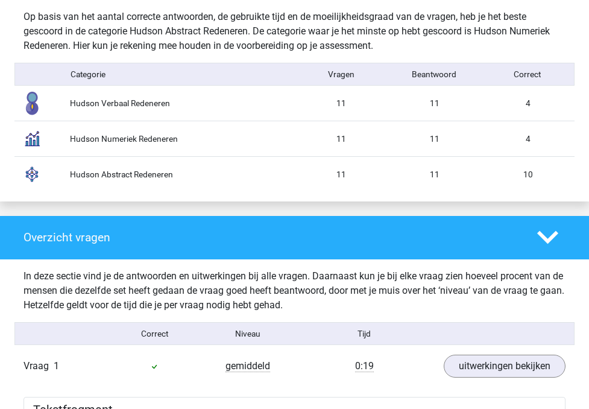
scroll to position [971, 0]
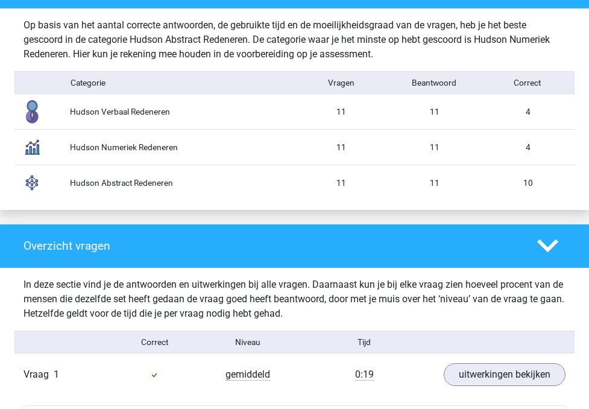
click at [112, 141] on div "Hudson Numeriek Redeneren" at bounding box center [177, 147] width 233 height 13
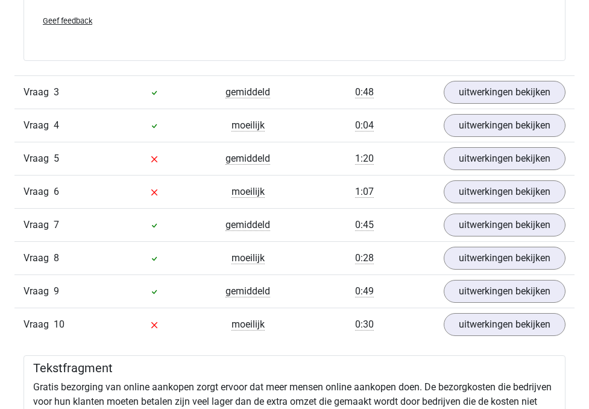
scroll to position [3033, 0]
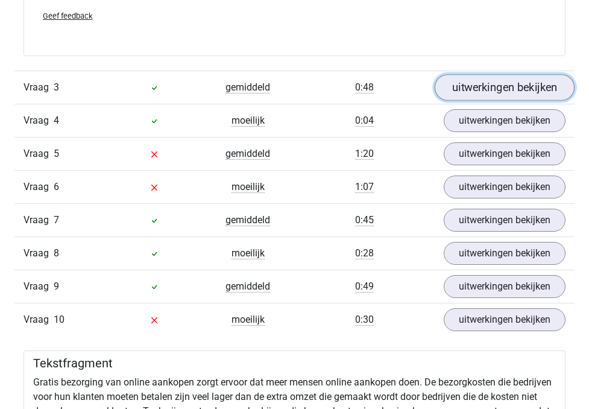
click at [499, 101] on link "uitwerkingen bekijken" at bounding box center [504, 87] width 140 height 27
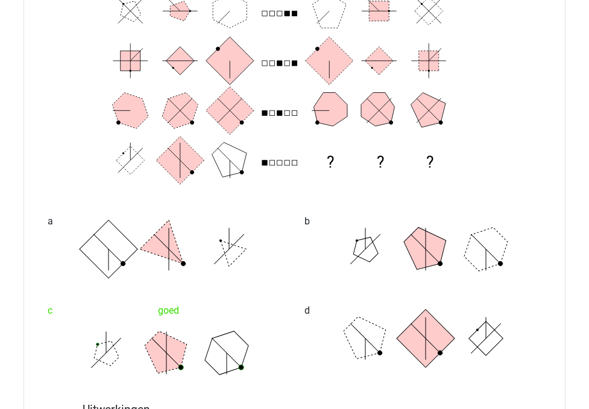
scroll to position [3193, 0]
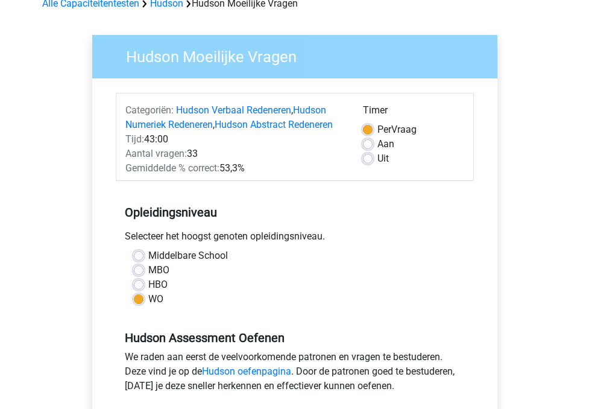
scroll to position [67, 0]
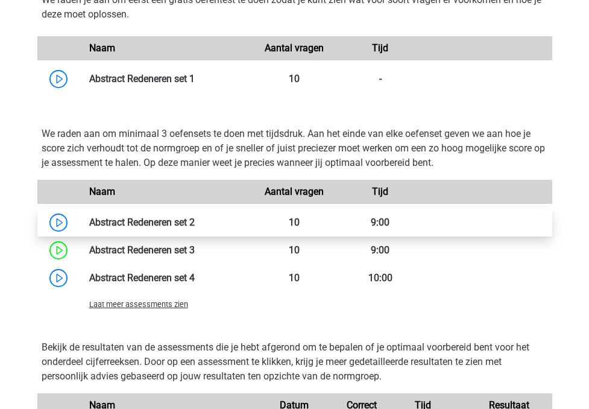
scroll to position [1018, 0]
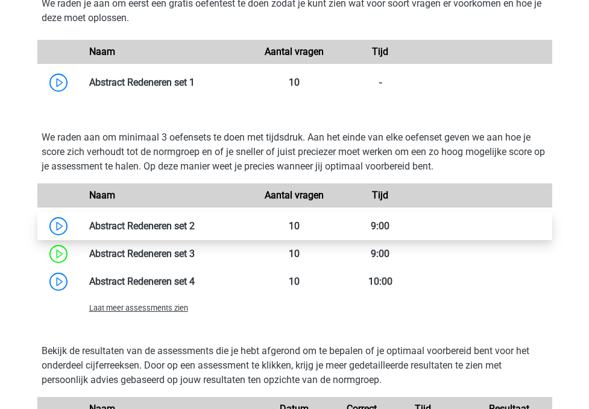
click at [195, 227] on link at bounding box center [195, 225] width 0 height 11
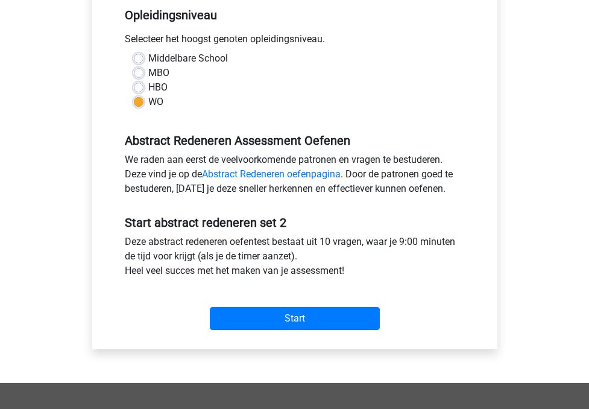
scroll to position [252, 0]
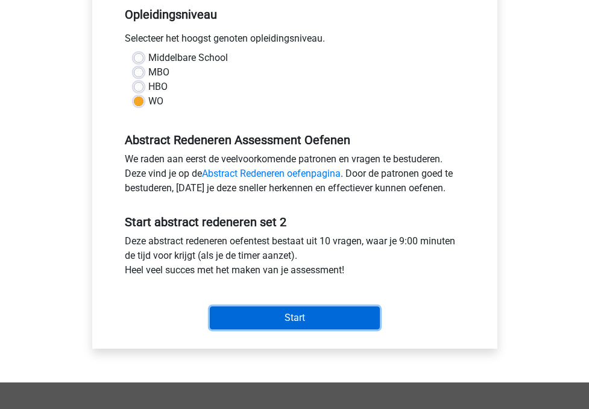
click at [255, 318] on input "Start" at bounding box center [295, 317] width 170 height 23
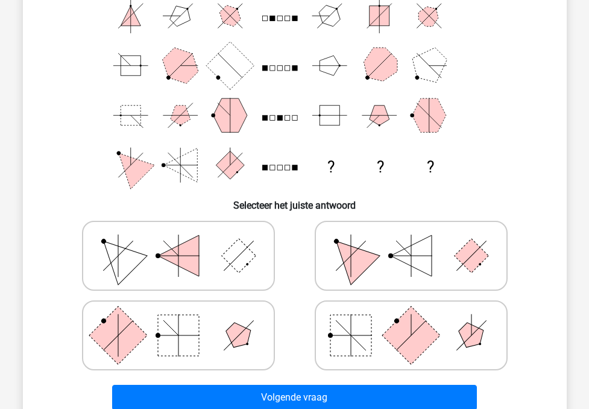
scroll to position [122, 0]
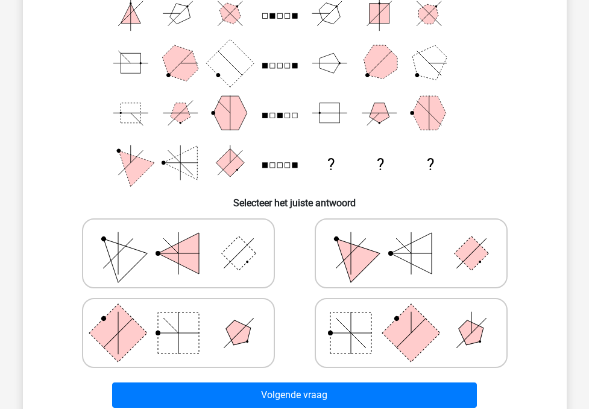
click at [177, 331] on rect at bounding box center [178, 332] width 41 height 41
click at [178, 318] on input "radio" at bounding box center [182, 314] width 8 height 8
radio input "true"
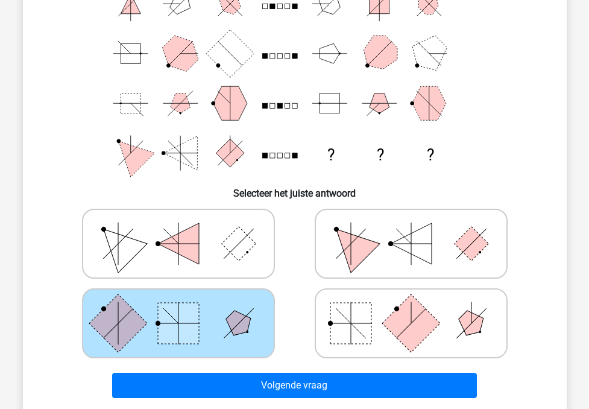
scroll to position [131, 0]
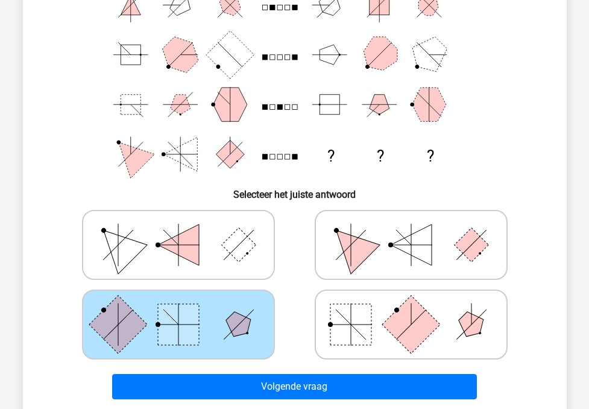
click at [345, 322] on rect at bounding box center [350, 324] width 41 height 41
click at [411, 309] on input "radio" at bounding box center [415, 305] width 8 height 8
radio input "true"
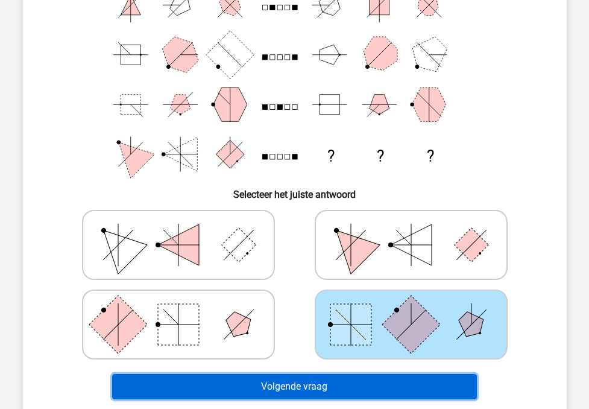
click at [305, 389] on button "Volgende vraag" at bounding box center [294, 386] width 365 height 25
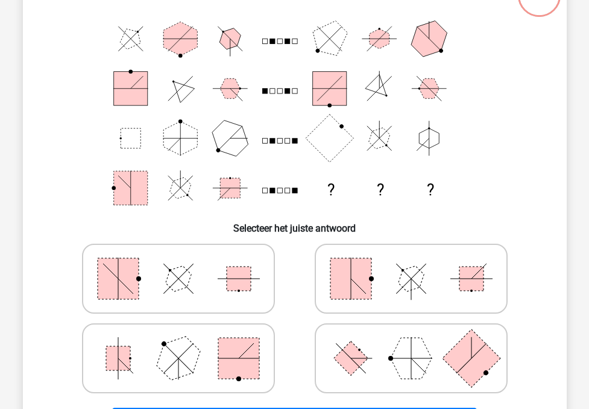
scroll to position [98, 0]
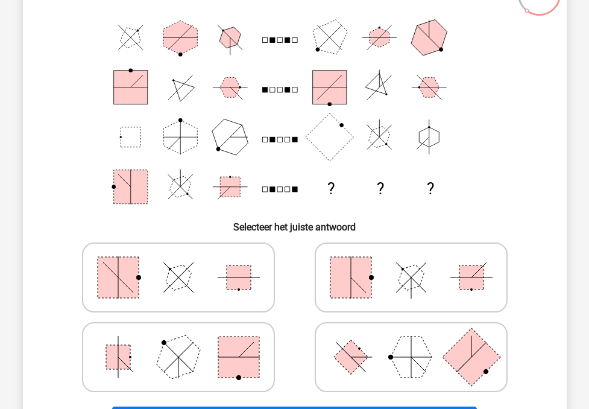
click at [362, 339] on icon at bounding box center [411, 357] width 181 height 60
click at [411, 339] on input "radio" at bounding box center [415, 338] width 8 height 8
radio input "true"
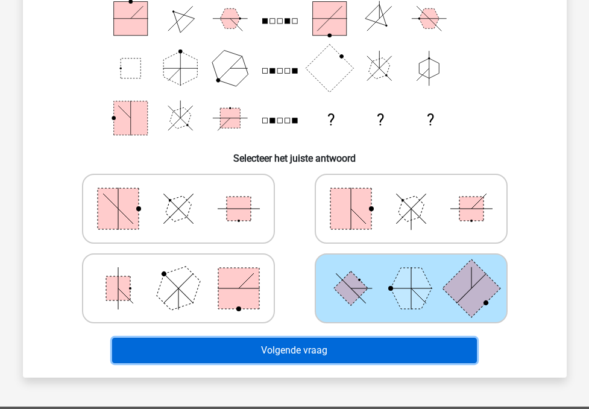
click at [334, 344] on button "Volgende vraag" at bounding box center [294, 349] width 365 height 25
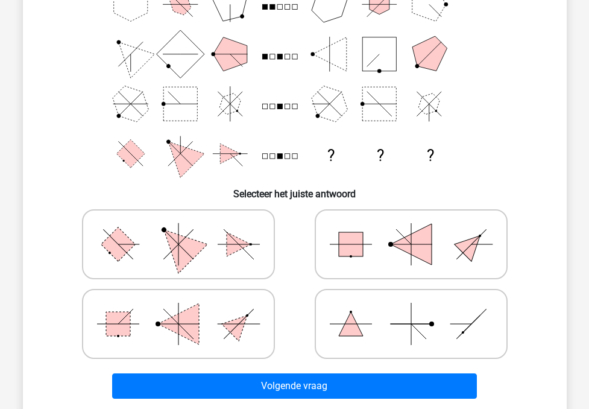
scroll to position [135, 0]
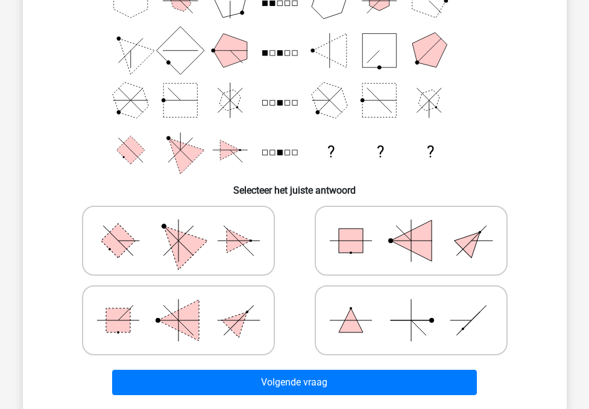
click at [135, 251] on icon at bounding box center [178, 240] width 181 height 60
click at [178, 225] on input "radio" at bounding box center [182, 222] width 8 height 8
radio input "true"
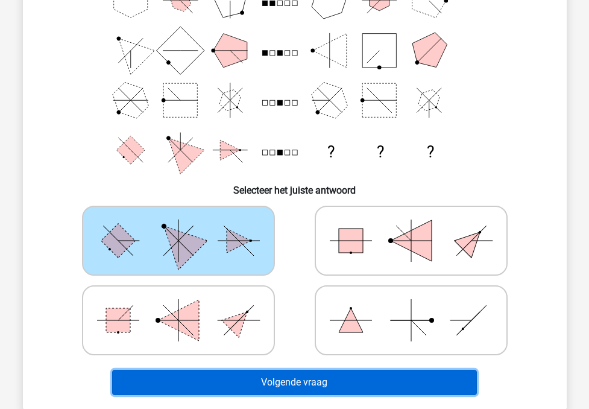
click at [227, 383] on button "Volgende vraag" at bounding box center [294, 381] width 365 height 25
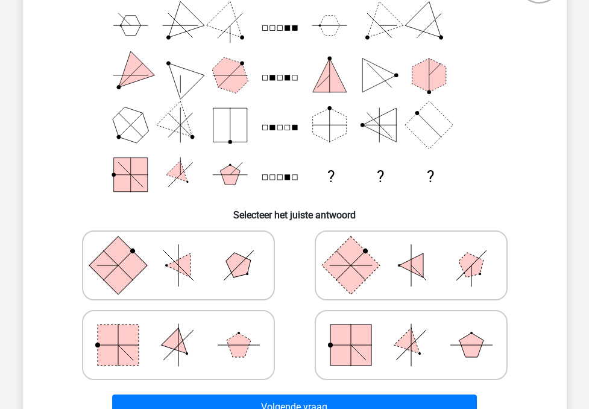
scroll to position [111, 0]
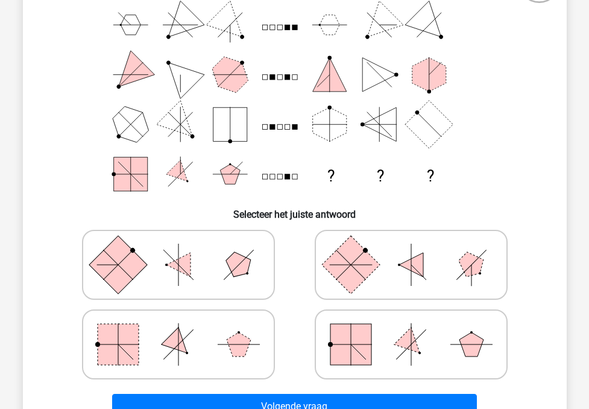
click at [456, 336] on icon at bounding box center [411, 344] width 181 height 60
click at [419, 329] on input "radio" at bounding box center [415, 325] width 8 height 8
radio input "true"
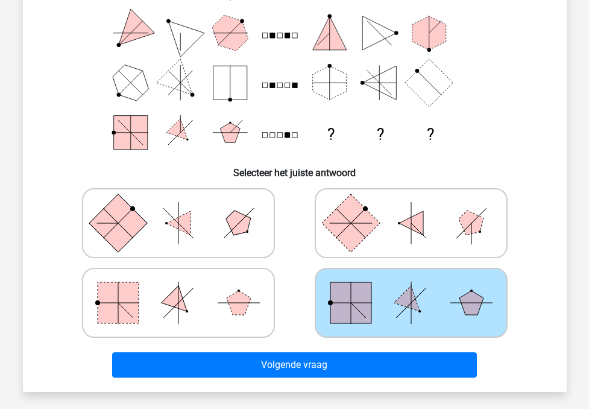
scroll to position [154, 0]
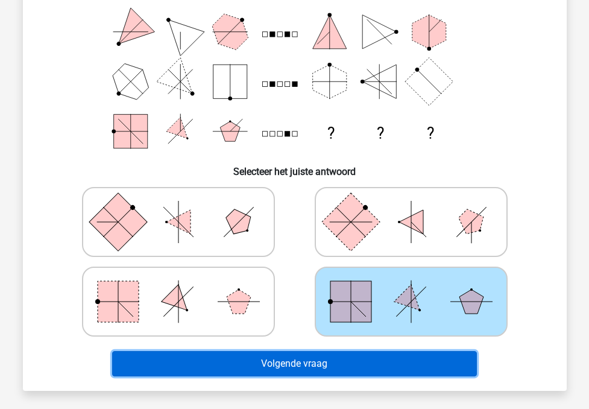
click at [363, 363] on button "Volgende vraag" at bounding box center [294, 363] width 365 height 25
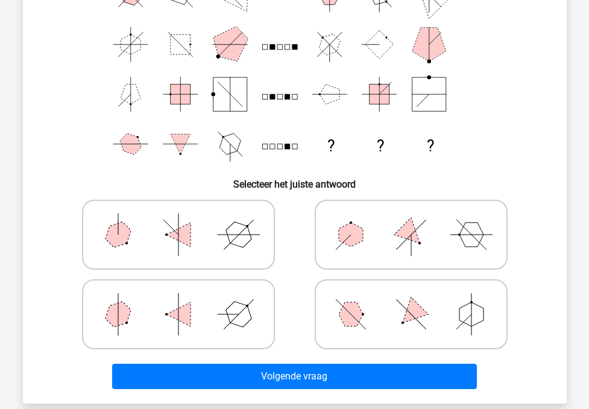
scroll to position [142, 0]
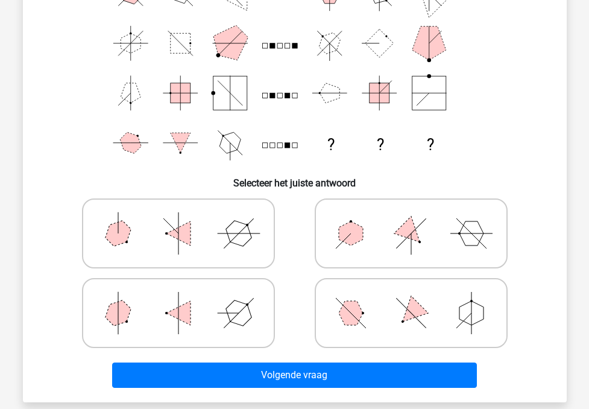
click at [359, 304] on icon at bounding box center [411, 313] width 181 height 60
click at [411, 298] on input "radio" at bounding box center [415, 294] width 8 height 8
radio input "true"
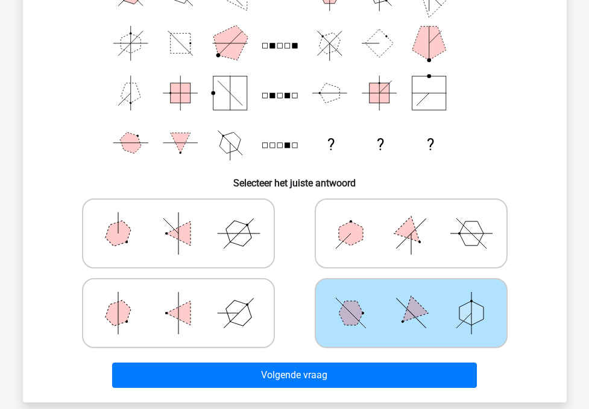
scroll to position [134, 0]
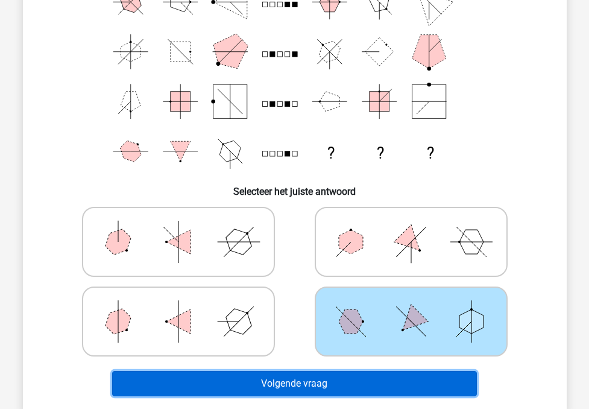
click at [303, 382] on button "Volgende vraag" at bounding box center [294, 383] width 365 height 25
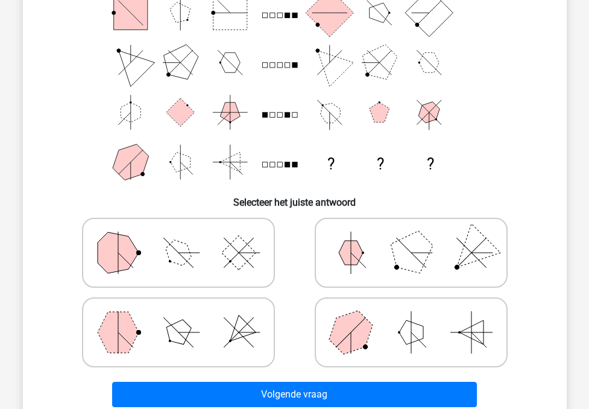
scroll to position [128, 0]
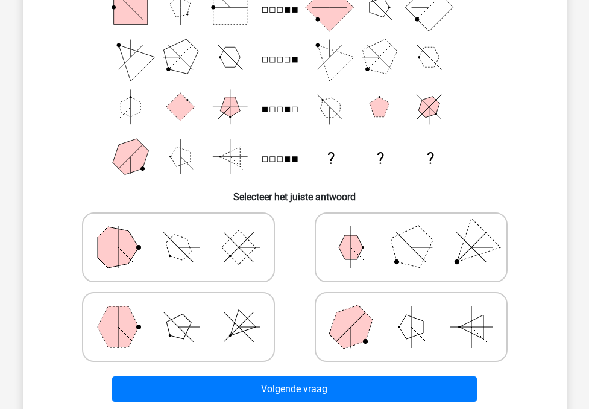
click at [150, 327] on icon at bounding box center [178, 326] width 181 height 60
click at [178, 312] on input "radio" at bounding box center [182, 308] width 8 height 8
radio input "true"
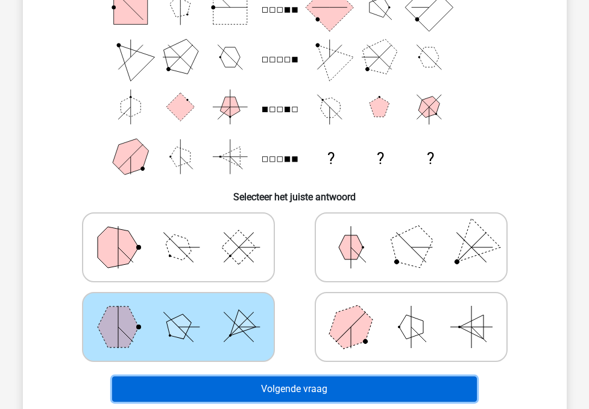
click at [214, 388] on button "Volgende vraag" at bounding box center [294, 388] width 365 height 25
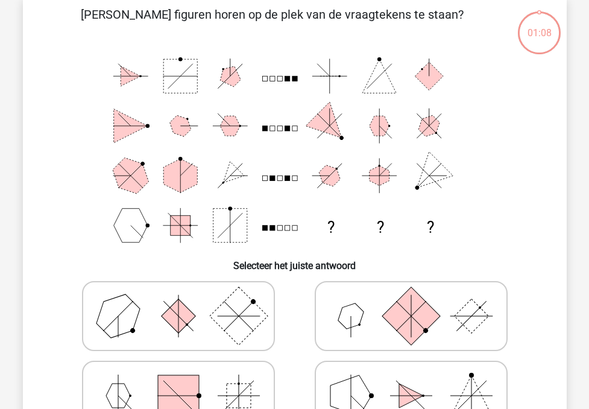
scroll to position [55, 0]
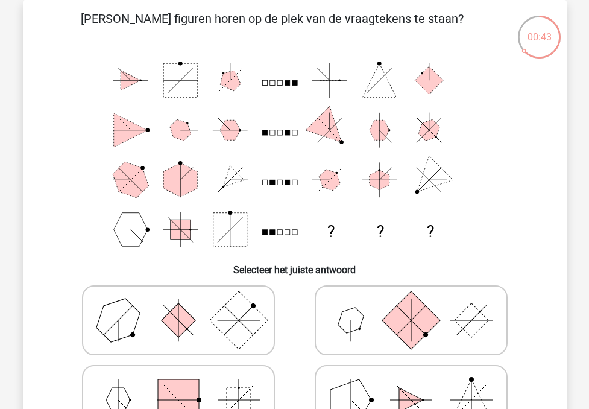
click at [271, 183] on rect at bounding box center [271, 182] width 5 height 5
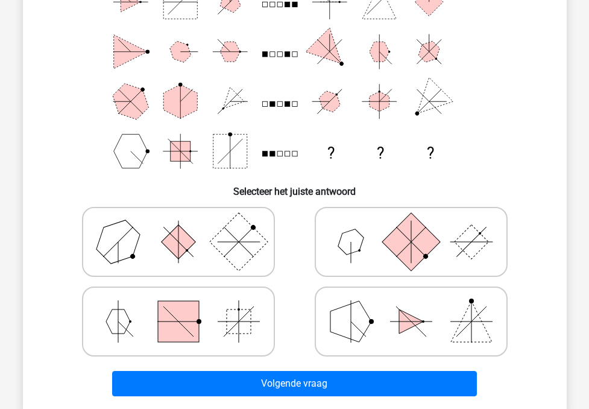
scroll to position [136, 0]
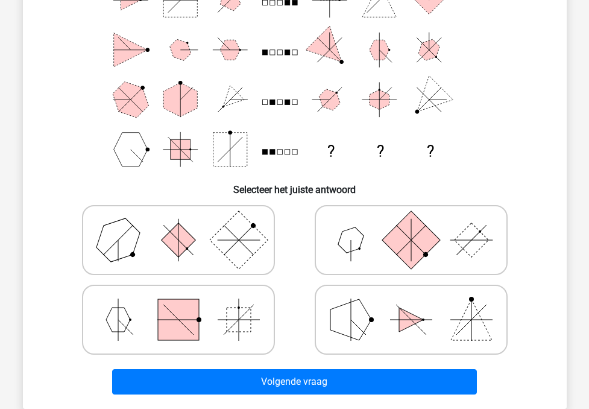
click at [354, 249] on polygon at bounding box center [350, 240] width 34 height 34
click at [411, 225] on input "radio" at bounding box center [415, 221] width 8 height 8
radio input "true"
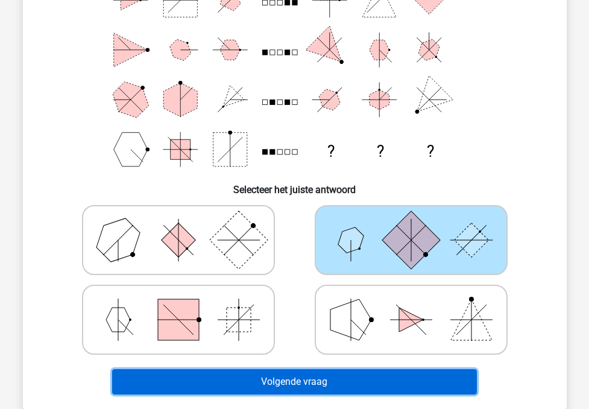
click at [282, 377] on button "Volgende vraag" at bounding box center [294, 381] width 365 height 25
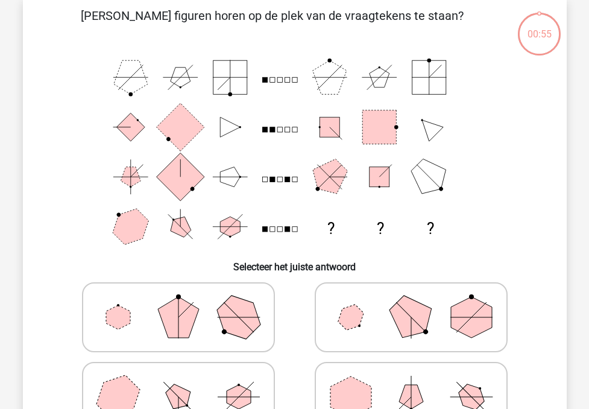
scroll to position [55, 0]
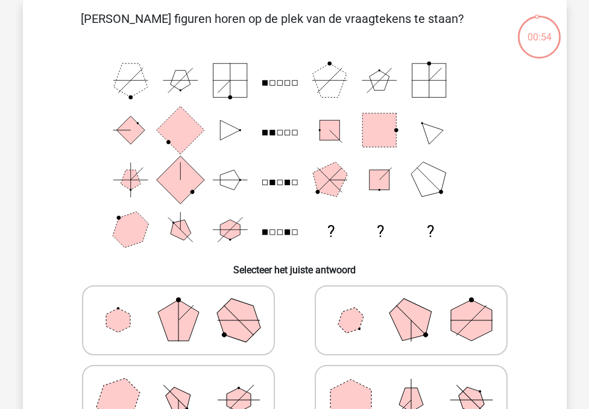
click at [274, 90] on icon "? ? ?" at bounding box center [295, 154] width 486 height 199
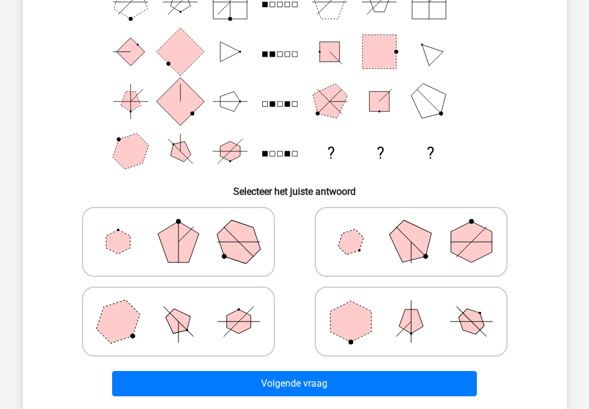
scroll to position [138, 0]
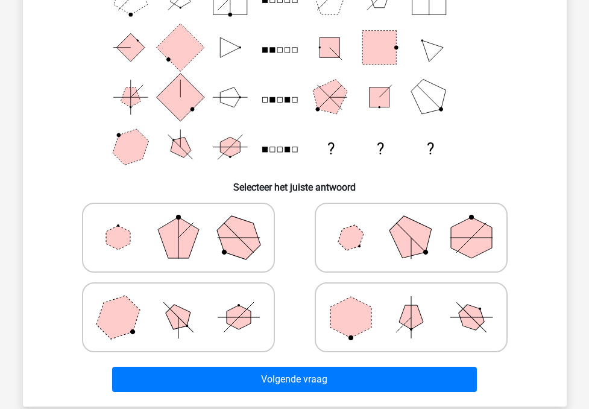
click at [367, 237] on icon at bounding box center [411, 237] width 181 height 60
click at [411, 222] on input "radio" at bounding box center [415, 219] width 8 height 8
radio input "true"
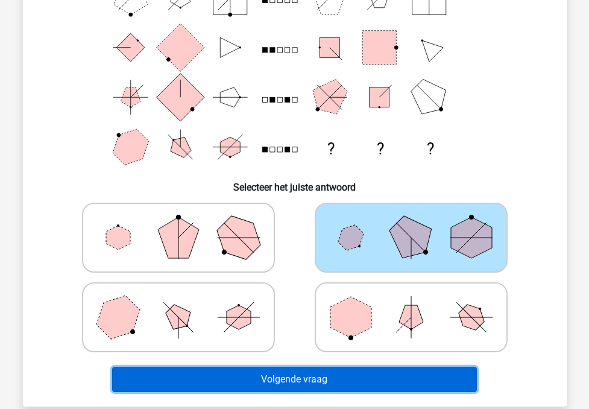
click at [282, 373] on button "Volgende vraag" at bounding box center [294, 378] width 365 height 25
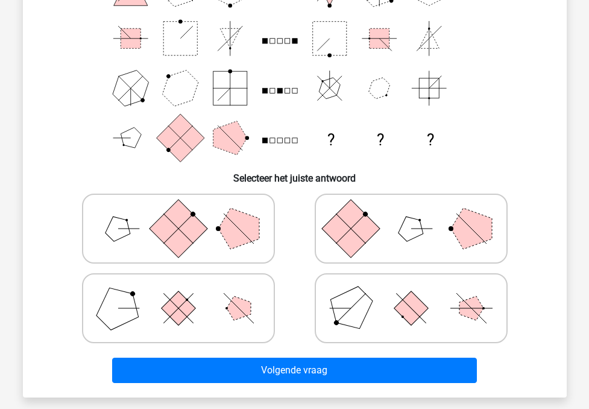
scroll to position [148, 0]
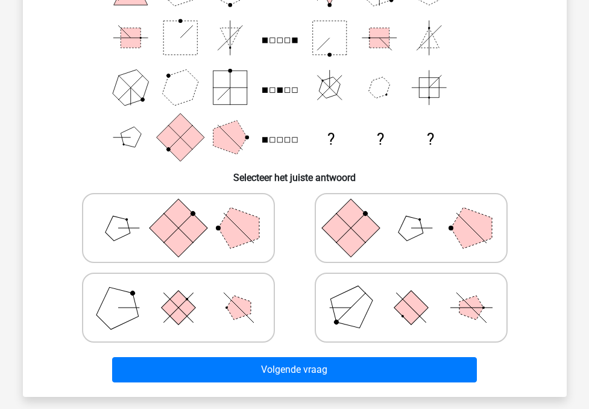
click at [174, 222] on rect at bounding box center [178, 228] width 58 height 58
click at [178, 213] on input "radio" at bounding box center [182, 209] width 8 height 8
radio input "true"
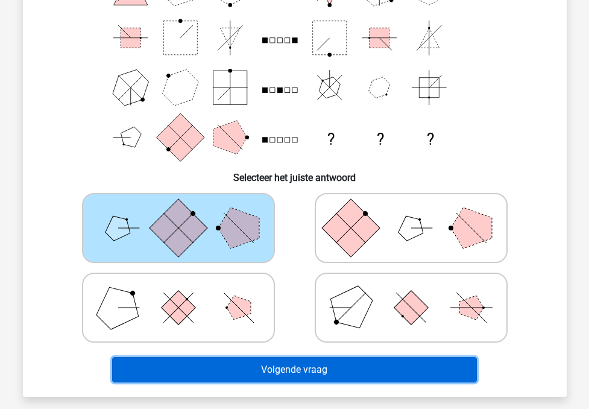
click at [237, 366] on button "Volgende vraag" at bounding box center [294, 369] width 365 height 25
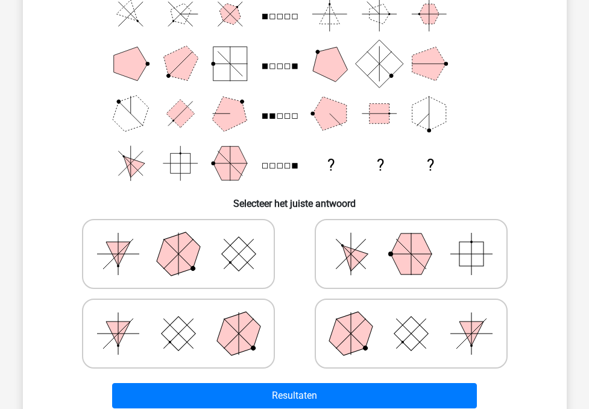
scroll to position [130, 0]
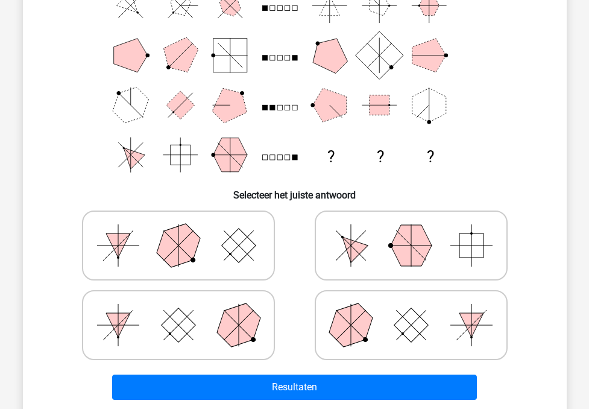
click at [377, 247] on icon at bounding box center [411, 245] width 181 height 60
click at [411, 230] on input "radio" at bounding box center [415, 226] width 8 height 8
radio input "true"
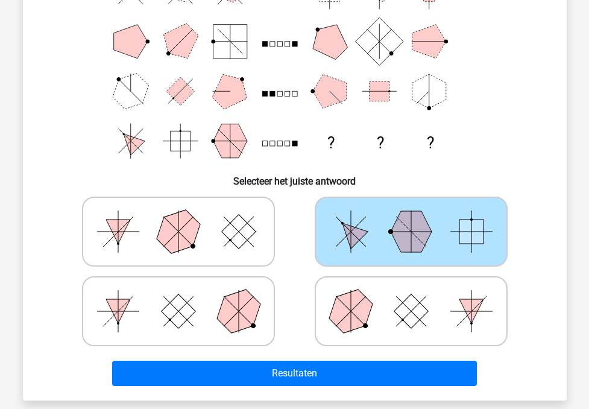
scroll to position [149, 0]
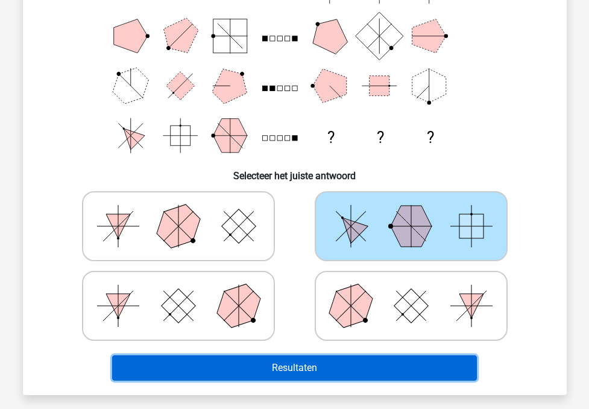
click at [322, 355] on button "Resultaten" at bounding box center [294, 367] width 365 height 25
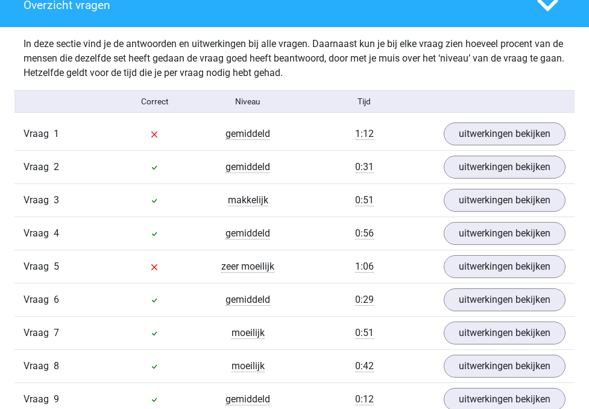
scroll to position [915, 0]
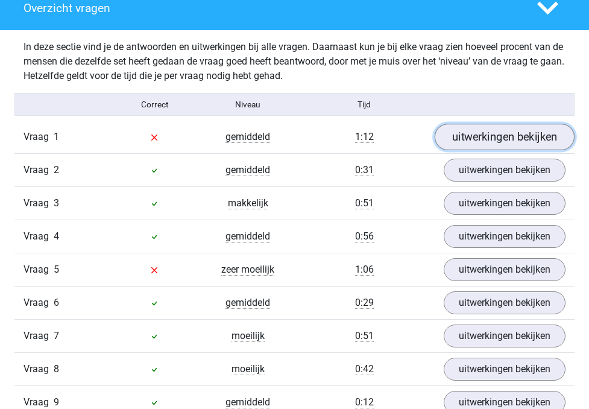
click at [489, 143] on link "uitwerkingen bekijken" at bounding box center [504, 137] width 140 height 27
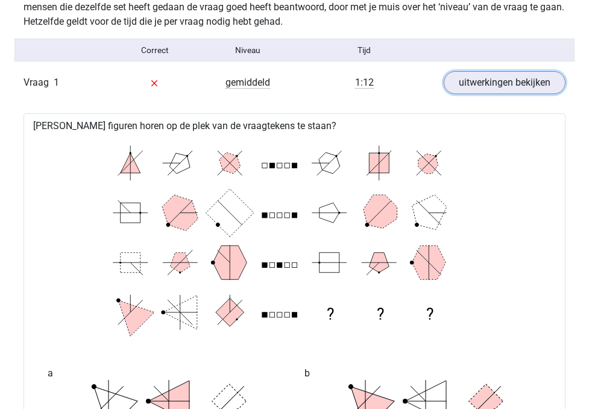
scroll to position [963, 0]
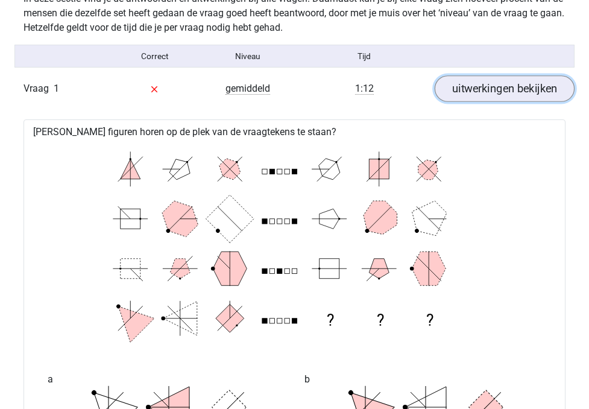
click at [498, 96] on link "uitwerkingen bekijken" at bounding box center [504, 88] width 140 height 27
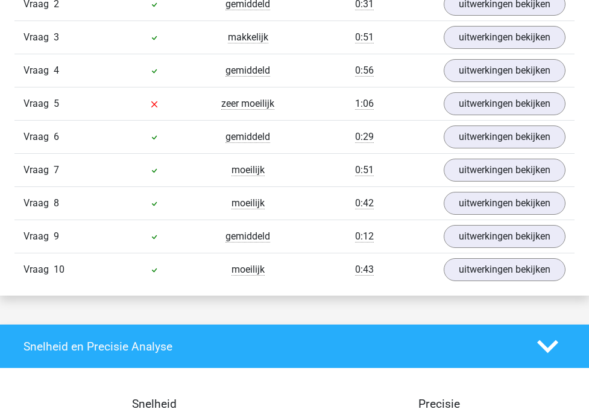
scroll to position [1068, 0]
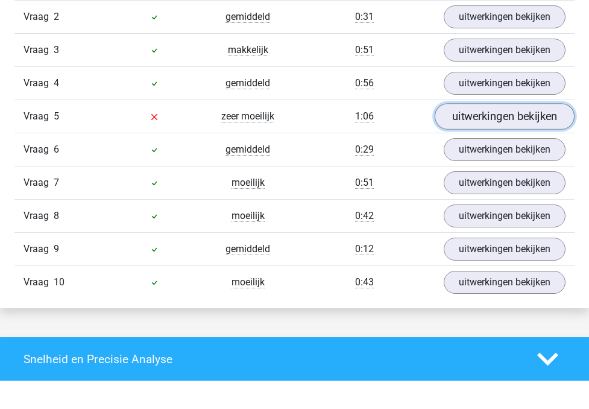
click at [485, 130] on link "uitwerkingen bekijken" at bounding box center [504, 116] width 140 height 27
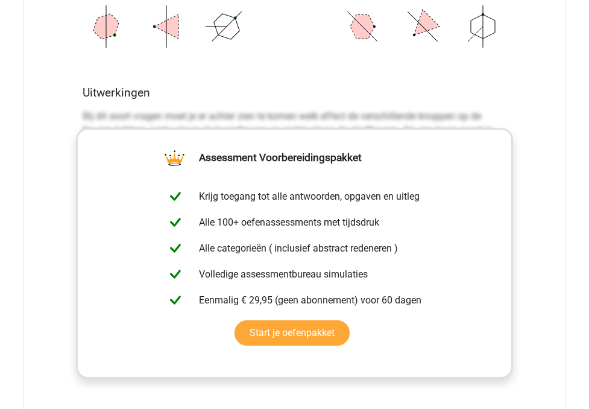
scroll to position [1594, 0]
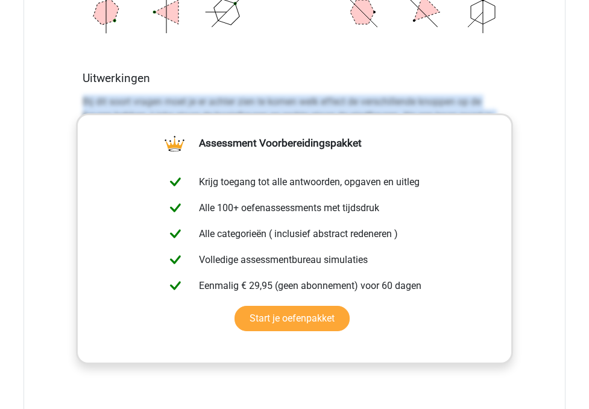
drag, startPoint x: 84, startPoint y: 175, endPoint x: 67, endPoint y: 340, distance: 165.9
click at [67, 339] on div "[PERSON_NAME] figuren horen op de plek van de vraagtekens te staan? ? ? ? a b c…" at bounding box center [294, 64] width 542 height 886
copy div "Bij dit soort vragen moet je er achter zien te komen welk effect de verschillen…"
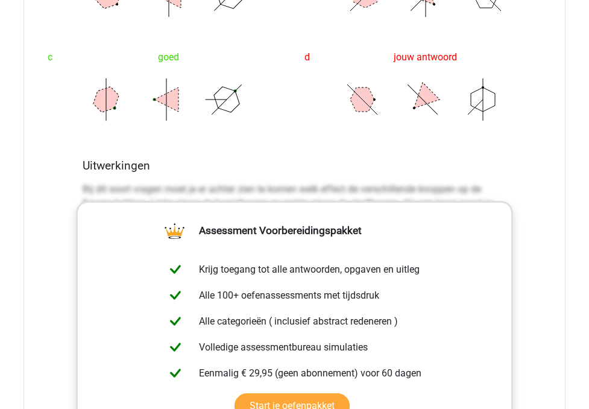
click at [63, 139] on div "c goed" at bounding box center [166, 88] width 257 height 104
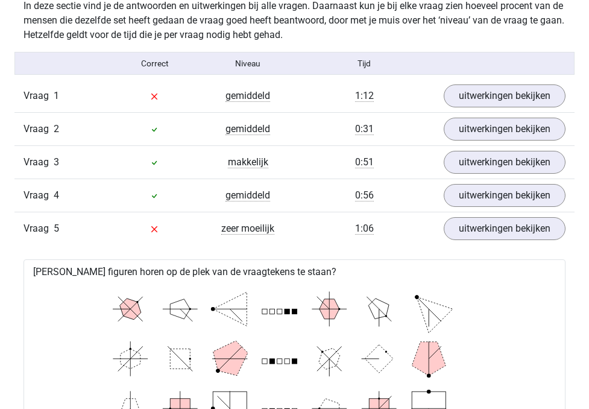
scroll to position [958, 0]
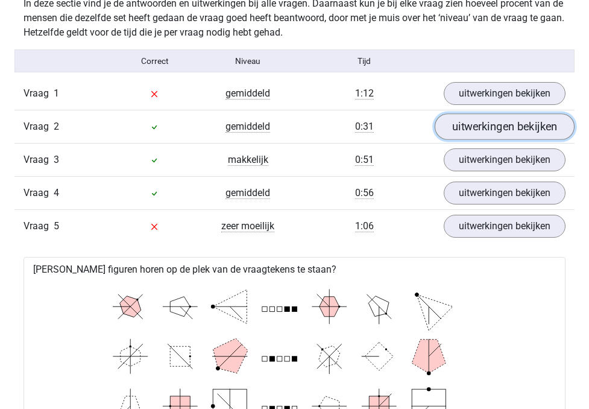
click at [480, 140] on link "uitwerkingen bekijken" at bounding box center [504, 126] width 140 height 27
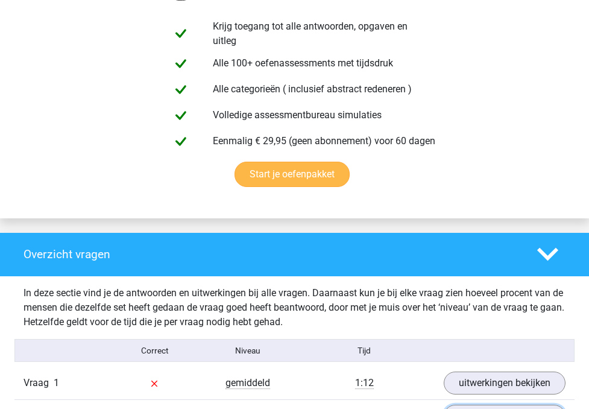
scroll to position [714, 0]
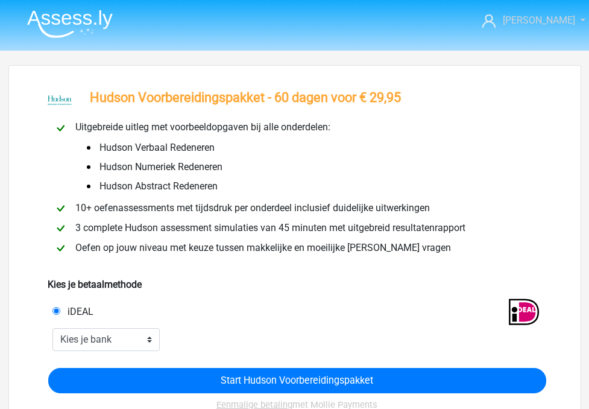
click at [545, 27] on link "[PERSON_NAME]" at bounding box center [526, 20] width 89 height 14
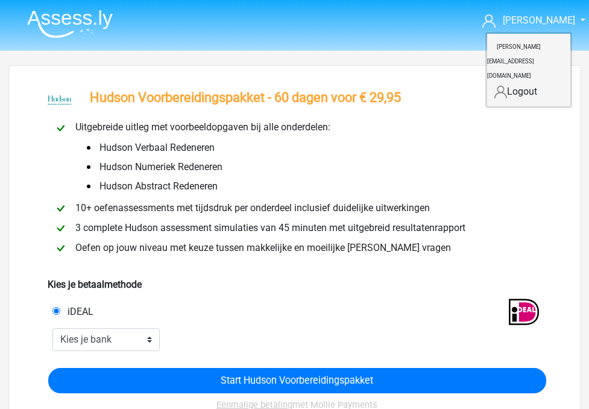
click at [97, 21] on img at bounding box center [70, 24] width 86 height 28
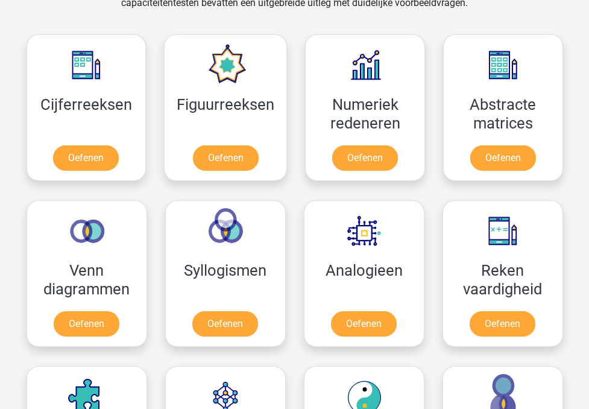
scroll to position [535, 0]
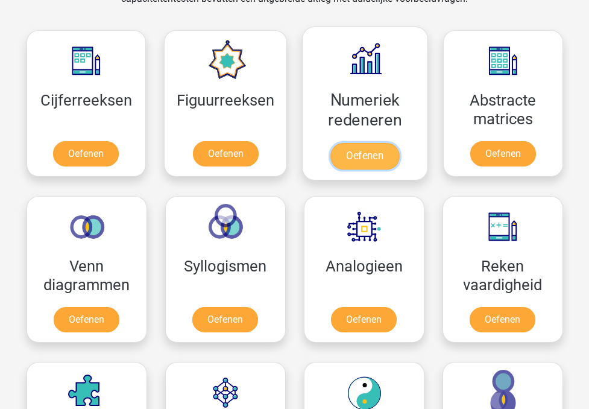
click at [350, 157] on link "Oefenen" at bounding box center [364, 156] width 69 height 27
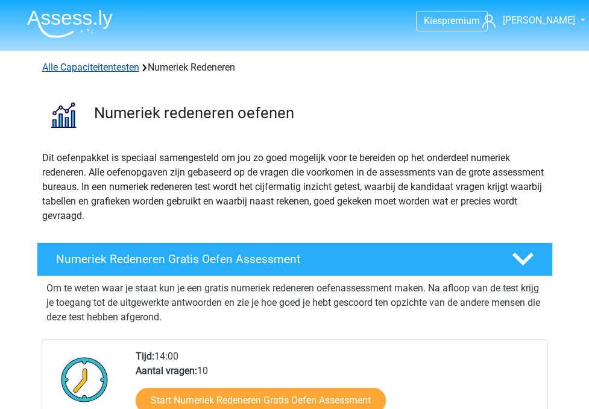
click at [130, 66] on link "Alle Capaciteitentesten" at bounding box center [90, 66] width 97 height 11
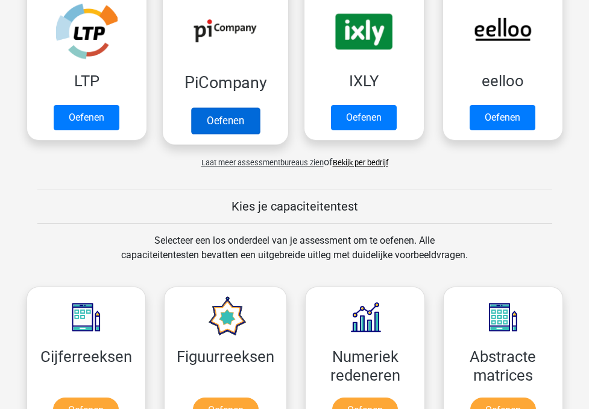
scroll to position [287, 0]
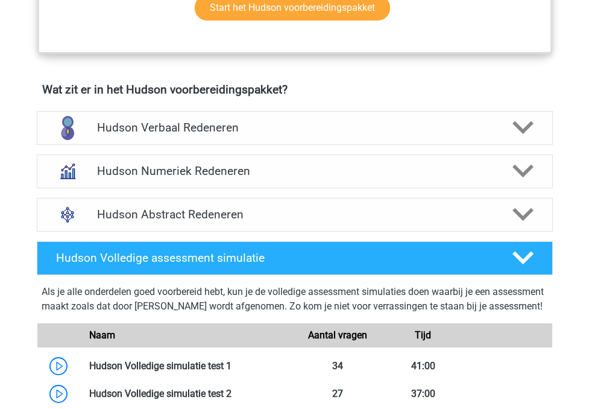
scroll to position [704, 0]
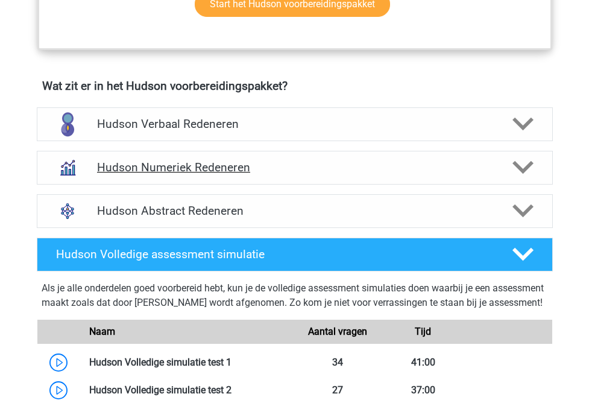
click at [254, 161] on h4 "Hudson Numeriek Redeneren" at bounding box center [294, 167] width 395 height 14
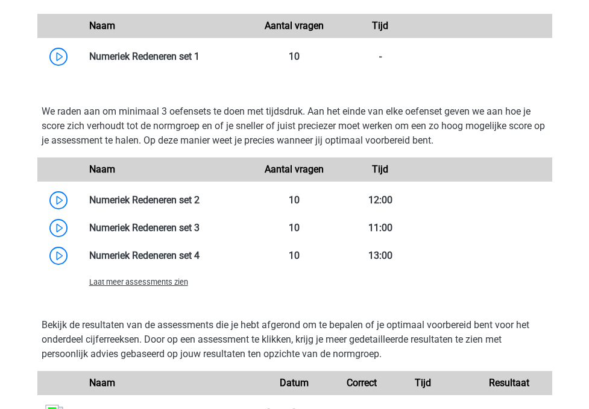
scroll to position [1013, 0]
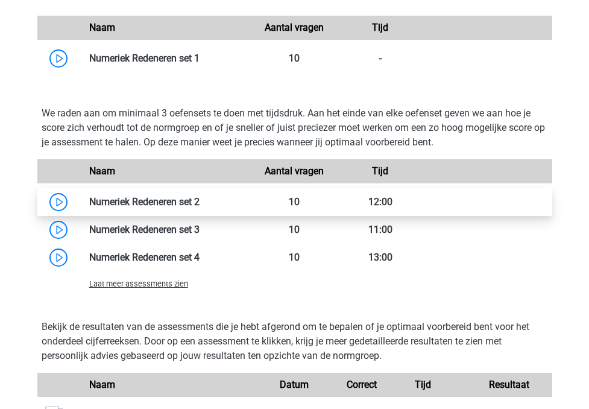
click at [199, 200] on link at bounding box center [199, 201] width 0 height 11
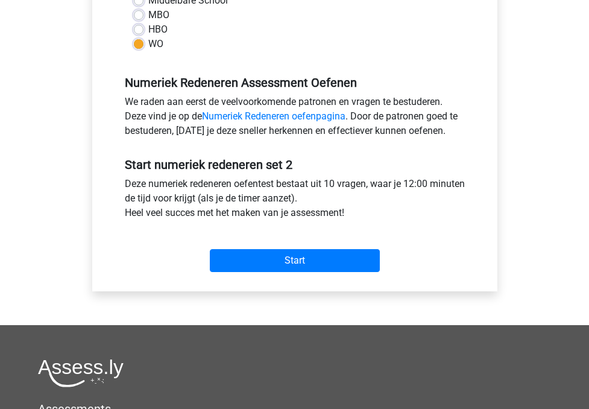
scroll to position [310, 0]
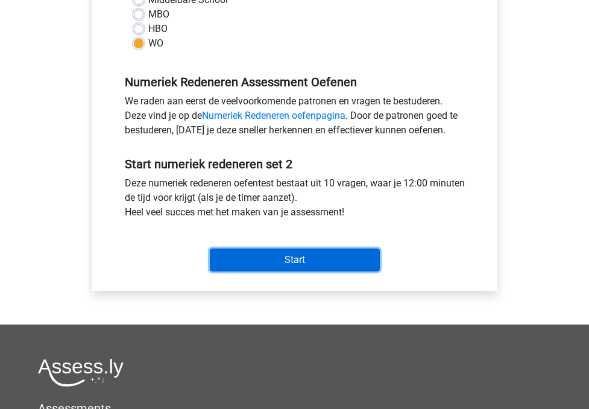
click at [249, 257] on input "Start" at bounding box center [295, 259] width 170 height 23
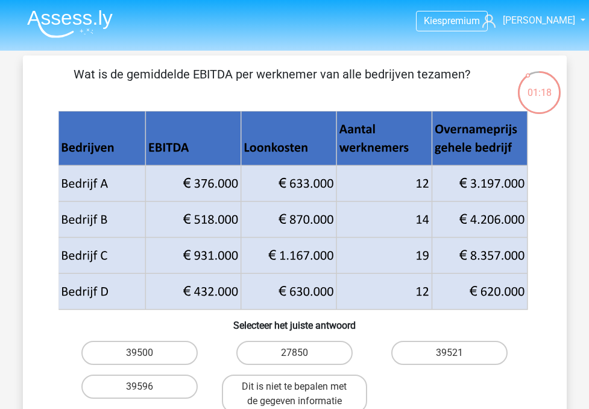
click at [199, 187] on icon at bounding box center [292, 201] width 469 height 72
click at [202, 180] on icon at bounding box center [292, 211] width 462 height 174
